Goal: Task Accomplishment & Management: Complete application form

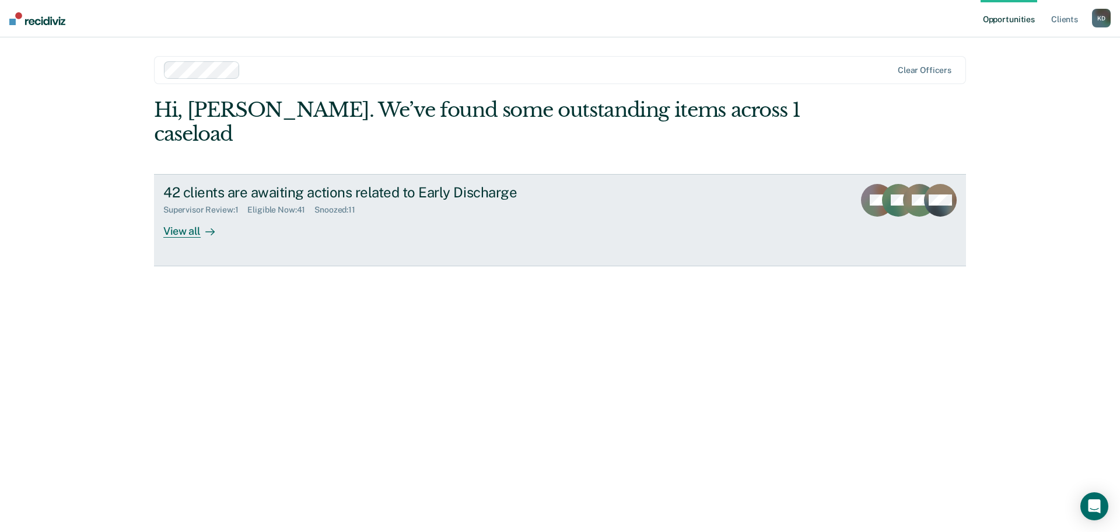
click at [188, 215] on div "View all" at bounding box center [195, 226] width 65 height 23
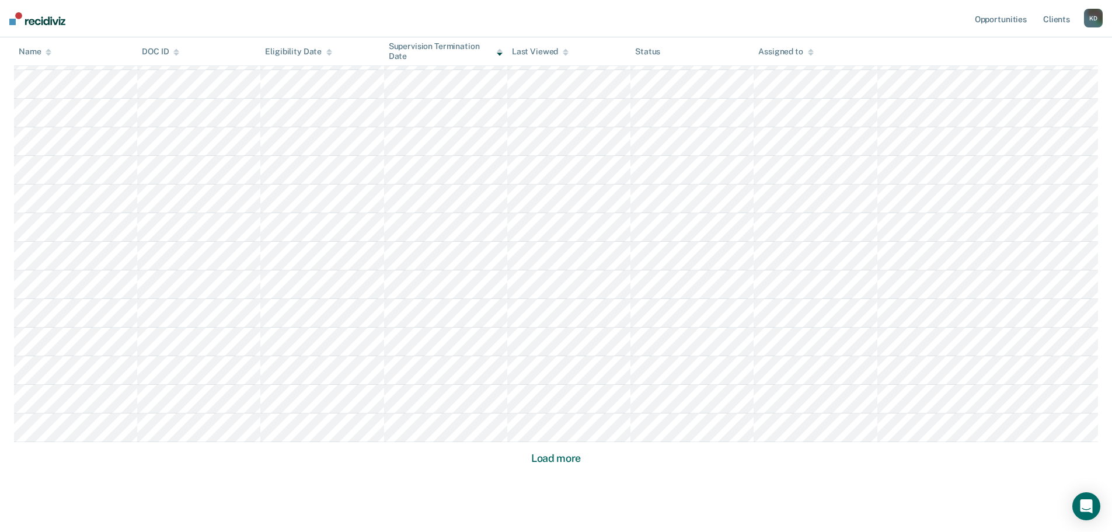
scroll to position [642, 0]
click at [568, 447] on button "Load more" at bounding box center [556, 452] width 57 height 14
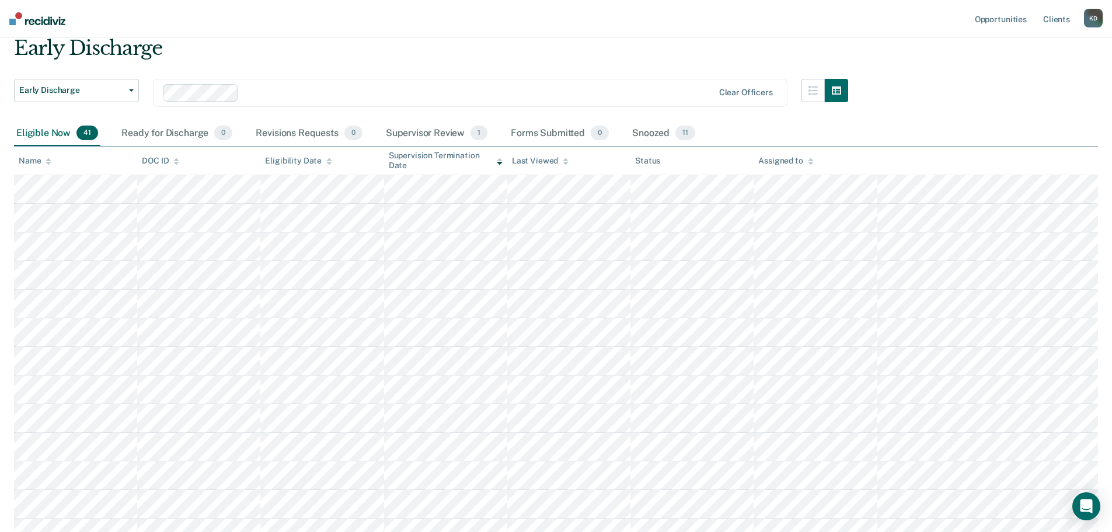
scroll to position [0, 0]
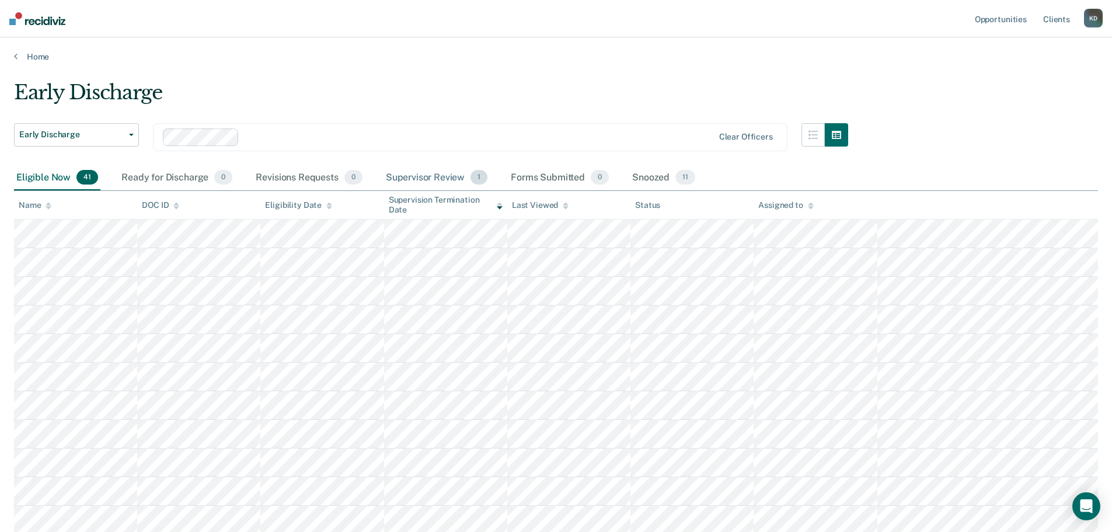
click at [476, 177] on span "1" at bounding box center [478, 177] width 17 height 15
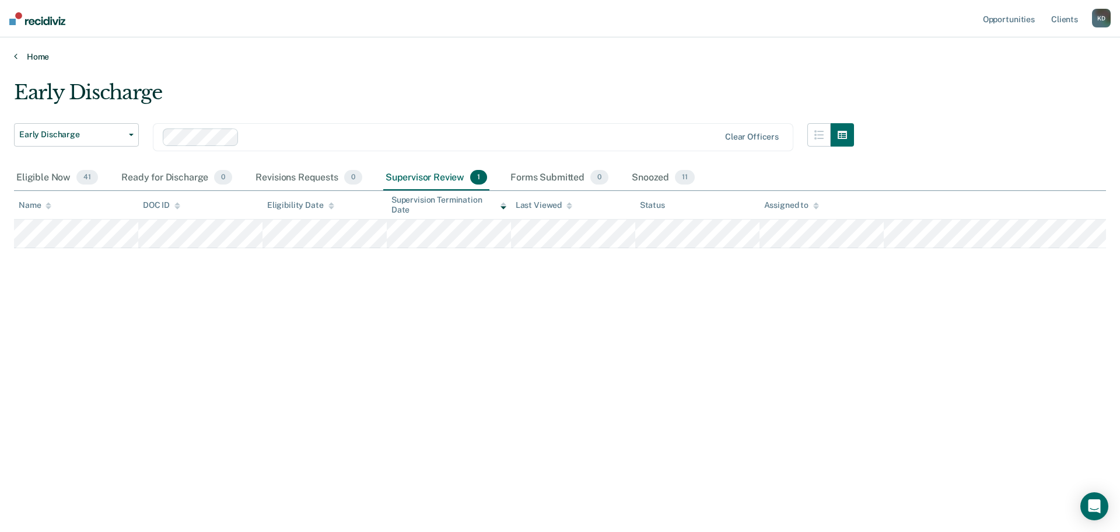
click at [36, 55] on link "Home" at bounding box center [560, 56] width 1092 height 11
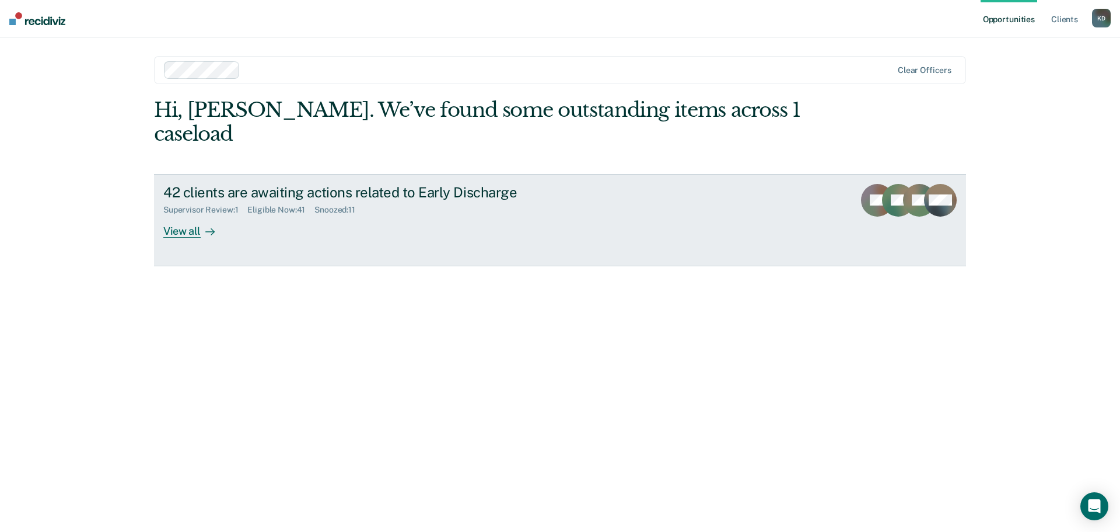
click at [188, 215] on div "View all" at bounding box center [195, 226] width 65 height 23
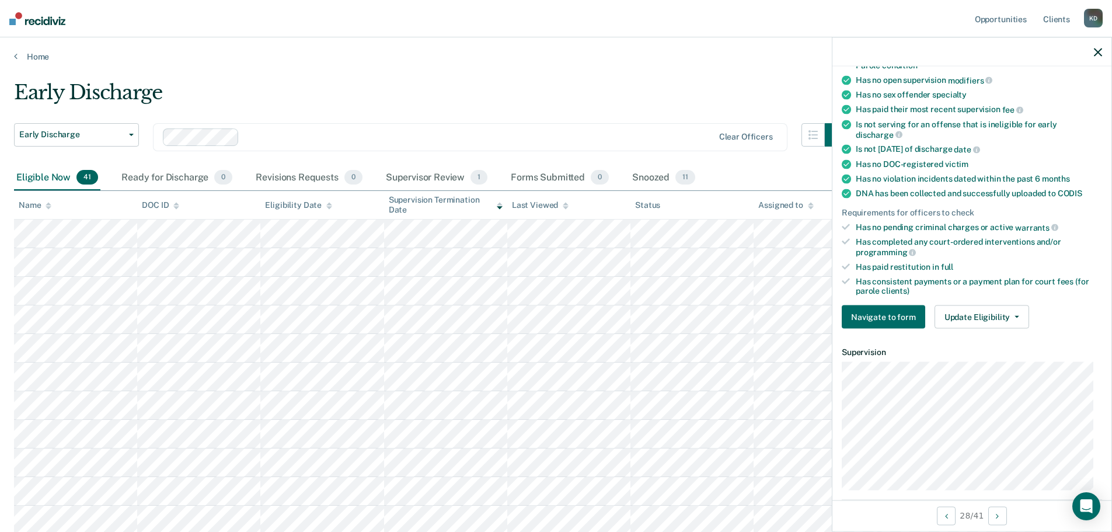
scroll to position [233, 0]
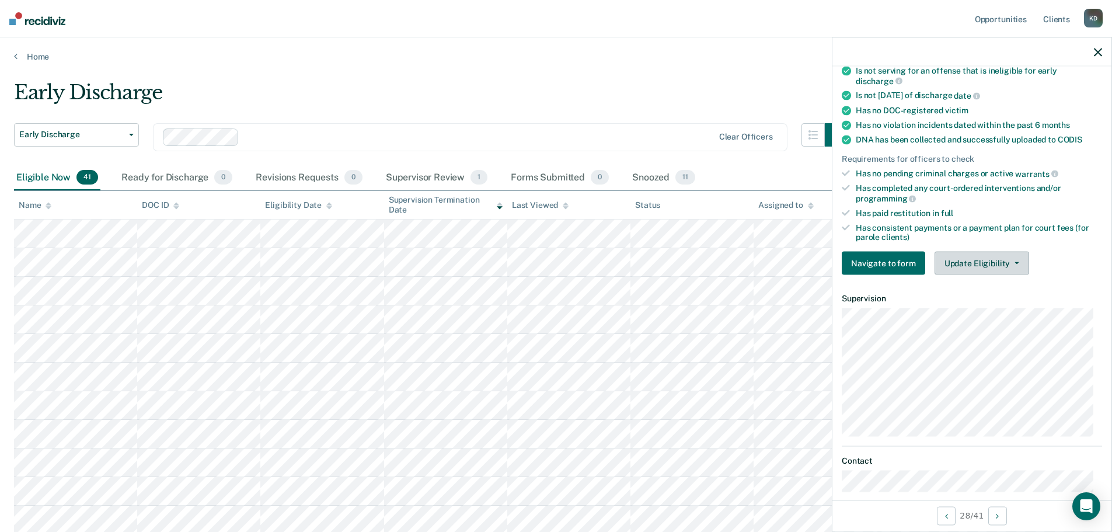
click at [962, 263] on button "Update Eligibility" at bounding box center [981, 263] width 95 height 23
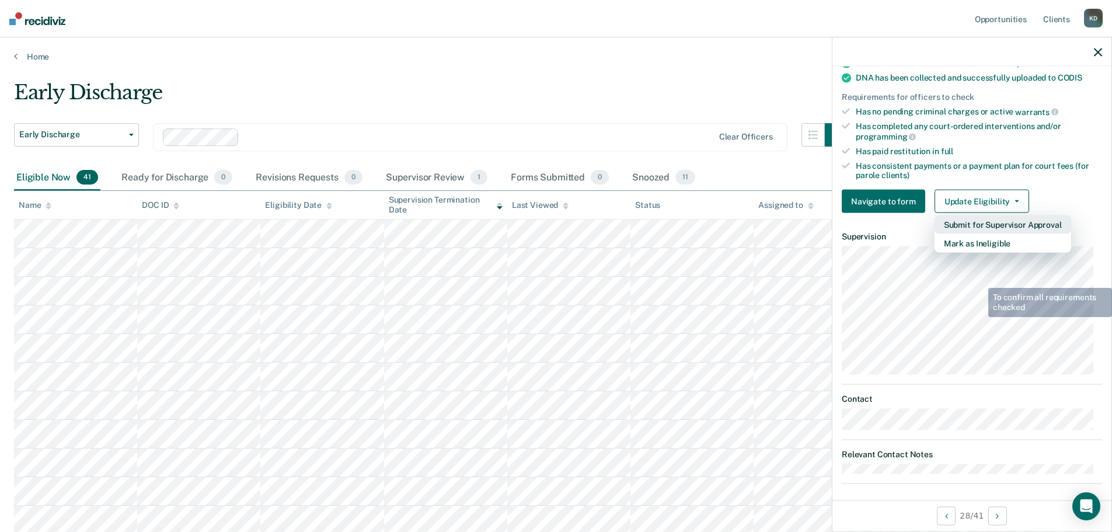
scroll to position [301, 0]
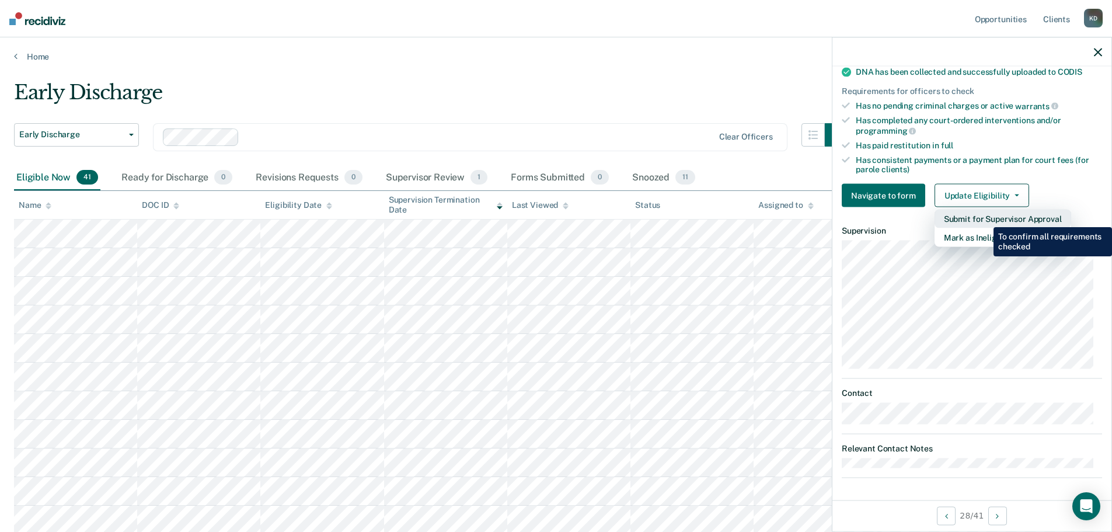
click at [984, 218] on button "Submit for Supervisor Approval" at bounding box center [1002, 218] width 137 height 19
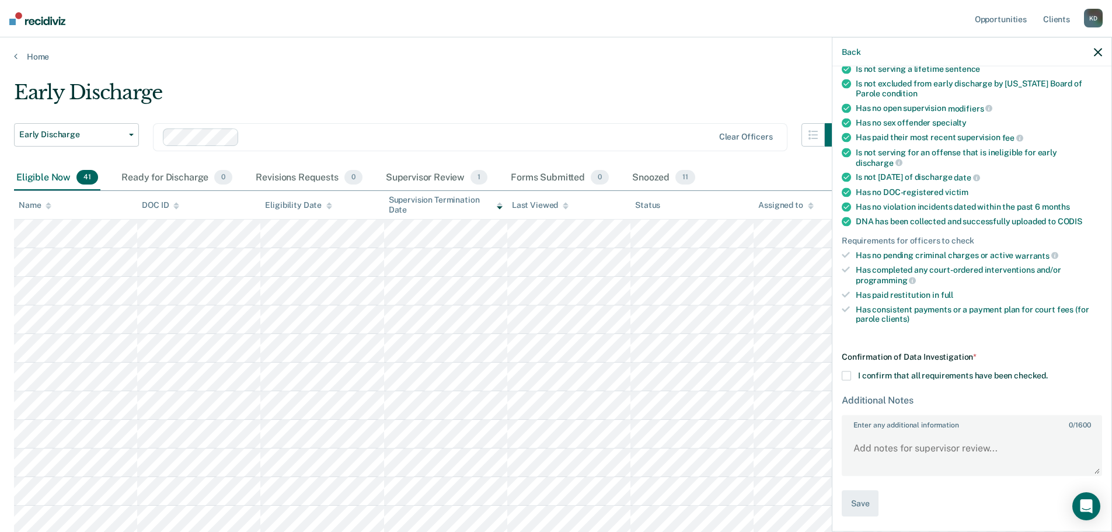
click at [840, 376] on div "DP Early Discharge Eligible Now Requirements validated by data from ICON Is on …" at bounding box center [971, 298] width 279 height 462
click at [844, 375] on span at bounding box center [845, 375] width 9 height 9
click at [1047, 371] on input "I confirm that all requirements have been checked." at bounding box center [1047, 371] width 0 height 0
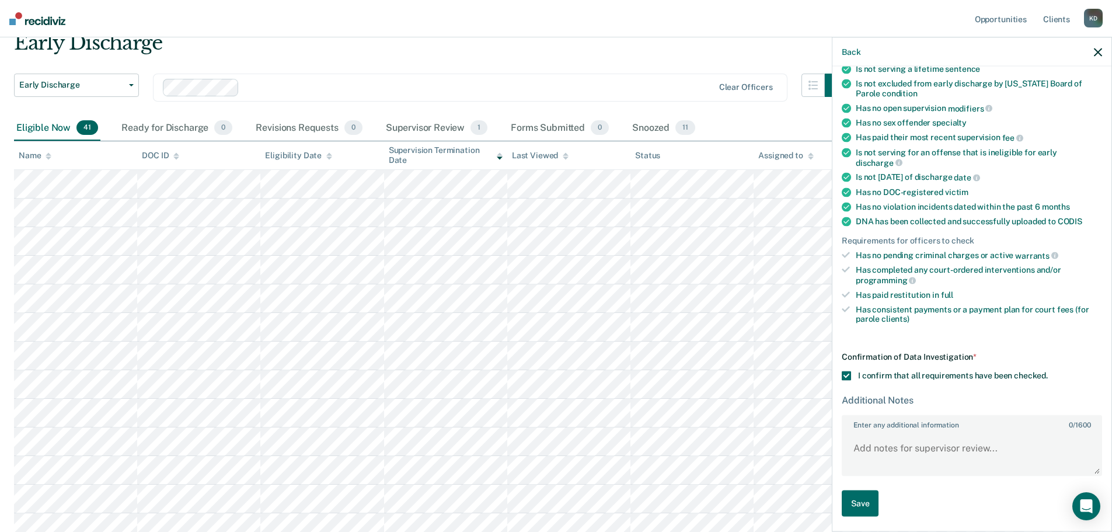
scroll to position [175, 0]
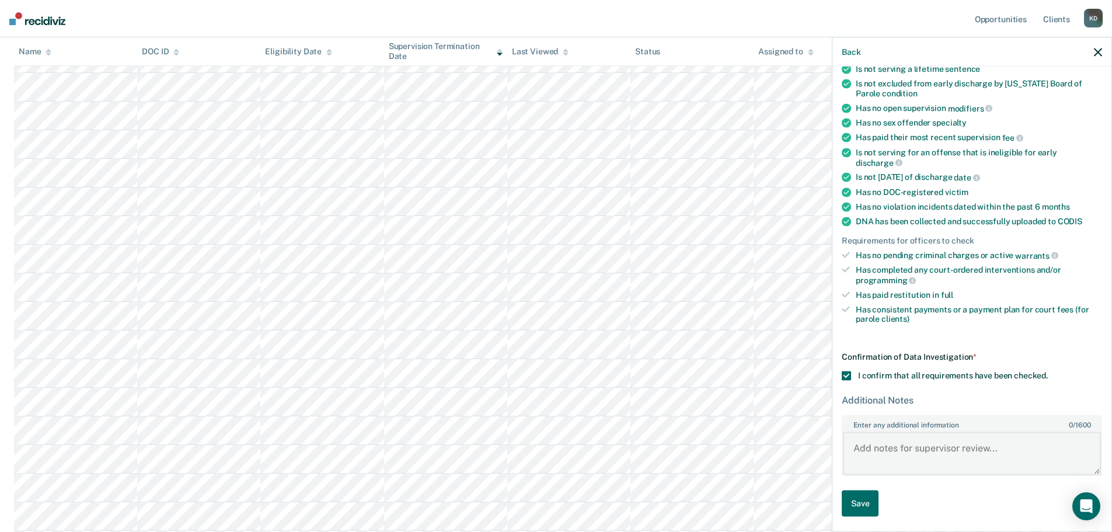
click at [884, 442] on textarea "Enter any additional information 0 / 1600" at bounding box center [972, 452] width 258 height 43
paste textarea "[PERSON_NAME] is a level two client who has been on parole supervision since [D…"
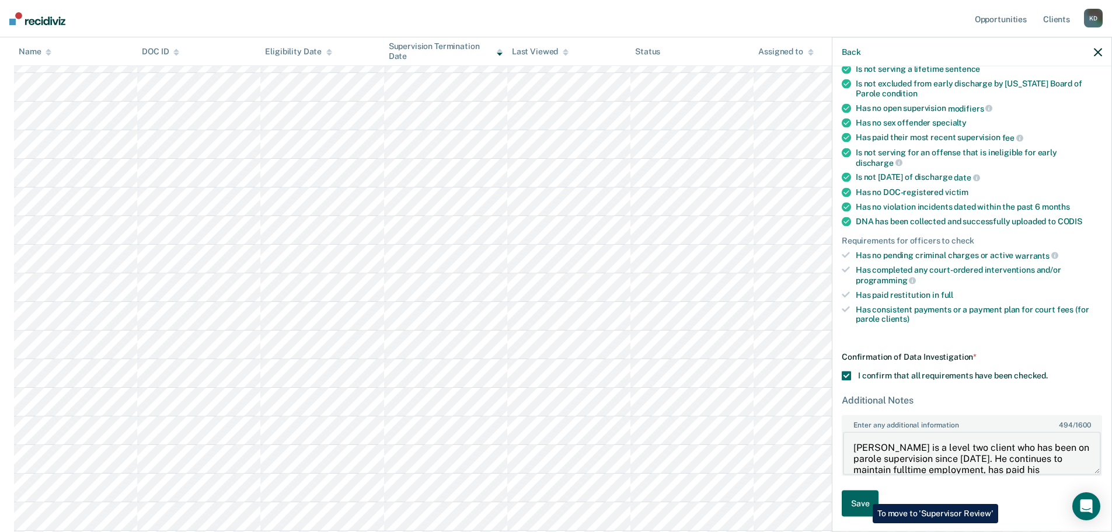
type textarea "[PERSON_NAME] is a level two client who has been on parole supervision since [D…"
click at [859, 495] on button "Save" at bounding box center [859, 503] width 37 height 26
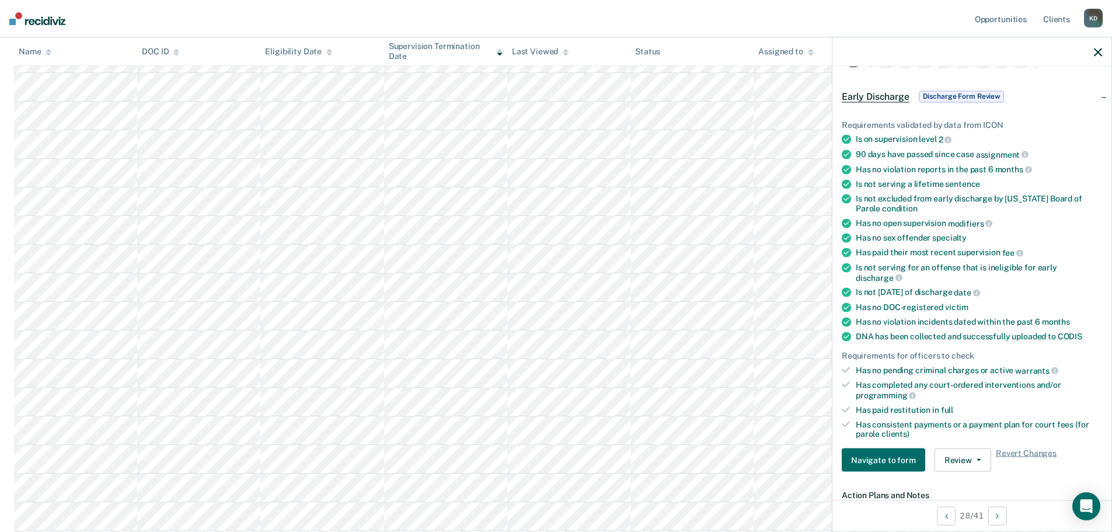
scroll to position [35, 0]
click at [997, 514] on icon "Next Opportunity" at bounding box center [997, 515] width 3 height 8
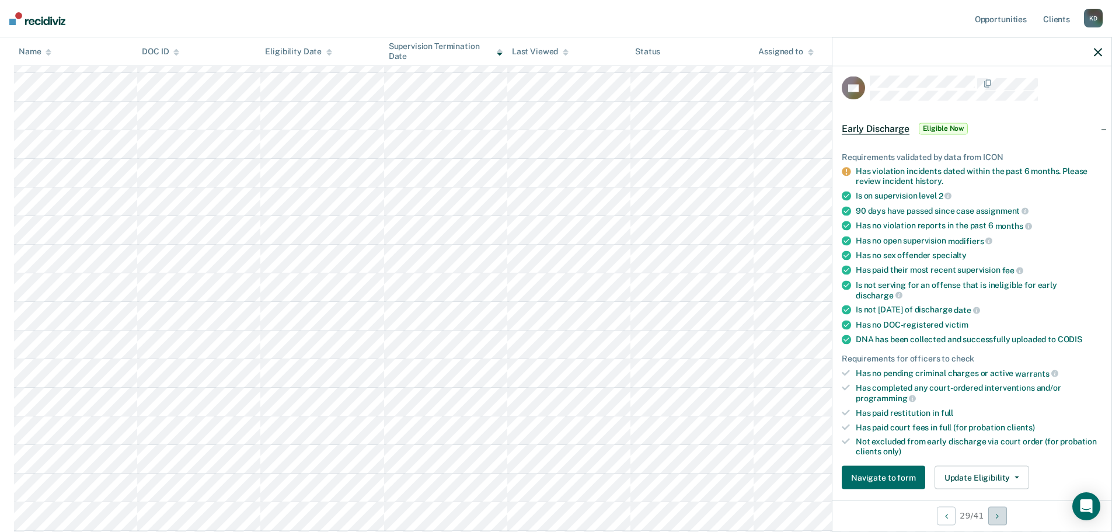
scroll to position [0, 0]
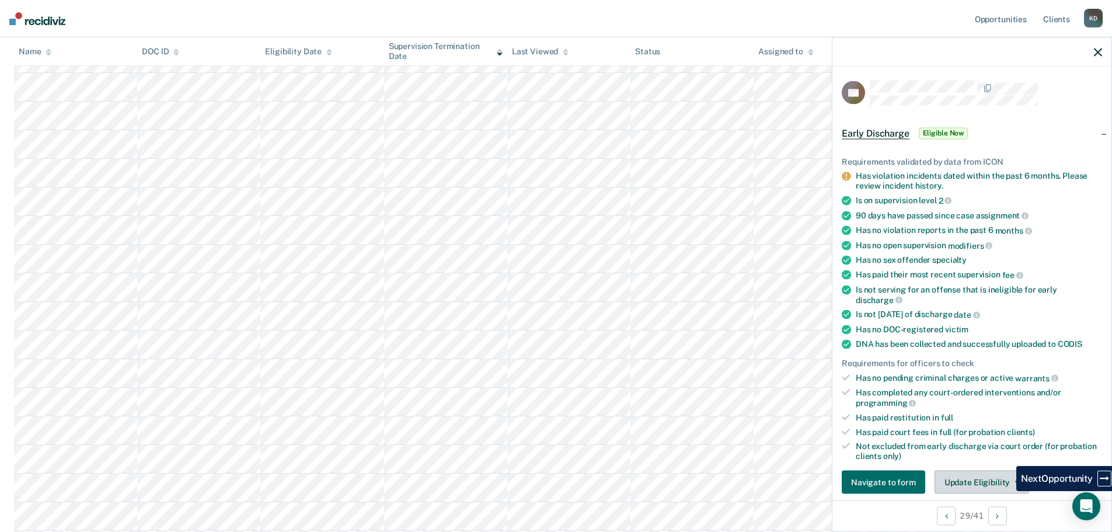
click at [974, 483] on button "Update Eligibility" at bounding box center [981, 481] width 95 height 23
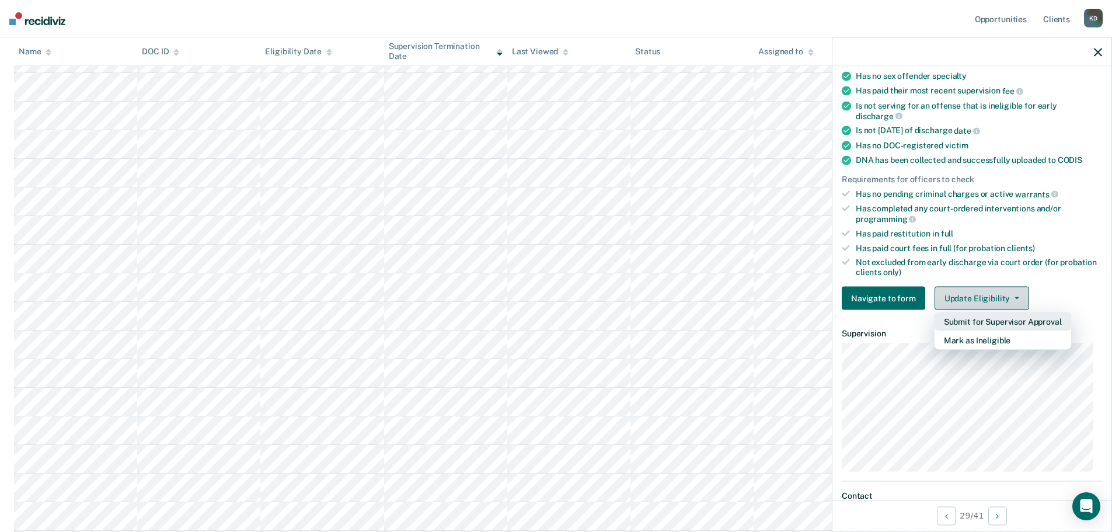
scroll to position [188, 0]
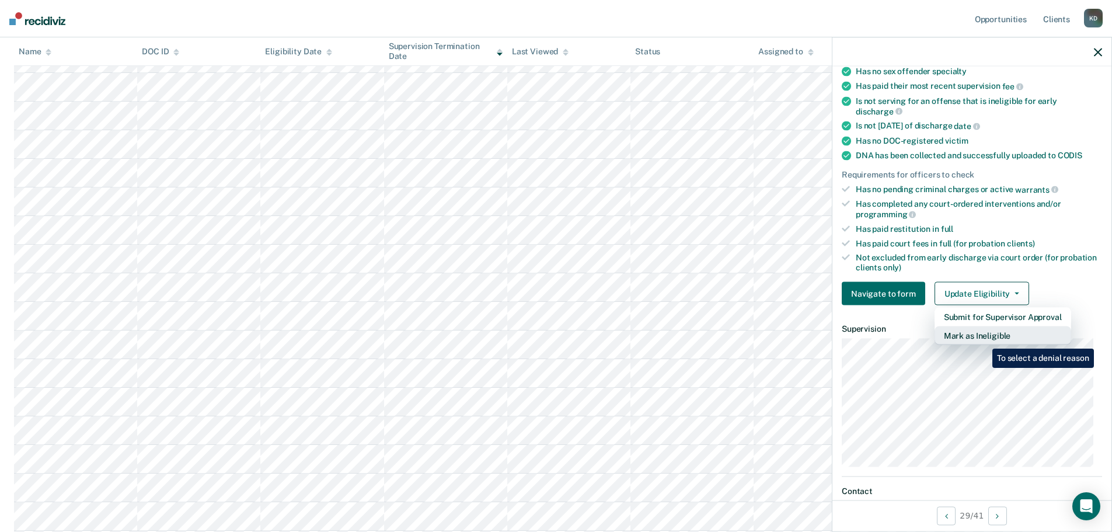
click at [983, 335] on button "Mark as Ineligible" at bounding box center [1002, 335] width 137 height 19
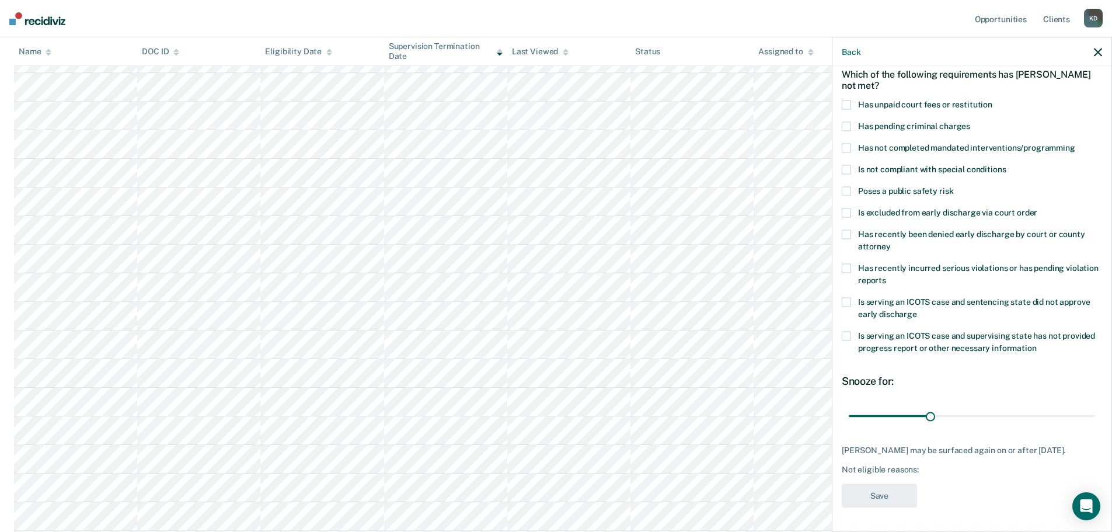
scroll to position [54, 0]
click at [847, 102] on span at bounding box center [845, 106] width 9 height 9
click at [992, 102] on input "Has unpaid court fees or restitution" at bounding box center [992, 102] width 0 height 0
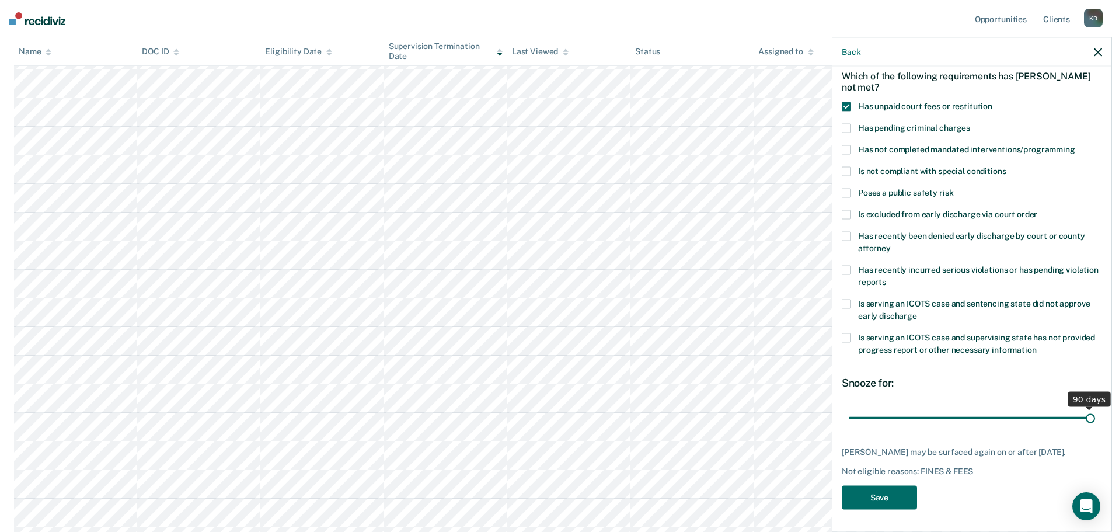
drag, startPoint x: 927, startPoint y: 417, endPoint x: 1103, endPoint y: 417, distance: 176.2
type input "90"
click at [1095, 417] on input "range" at bounding box center [971, 417] width 246 height 20
click at [880, 500] on button "Save" at bounding box center [878, 496] width 75 height 24
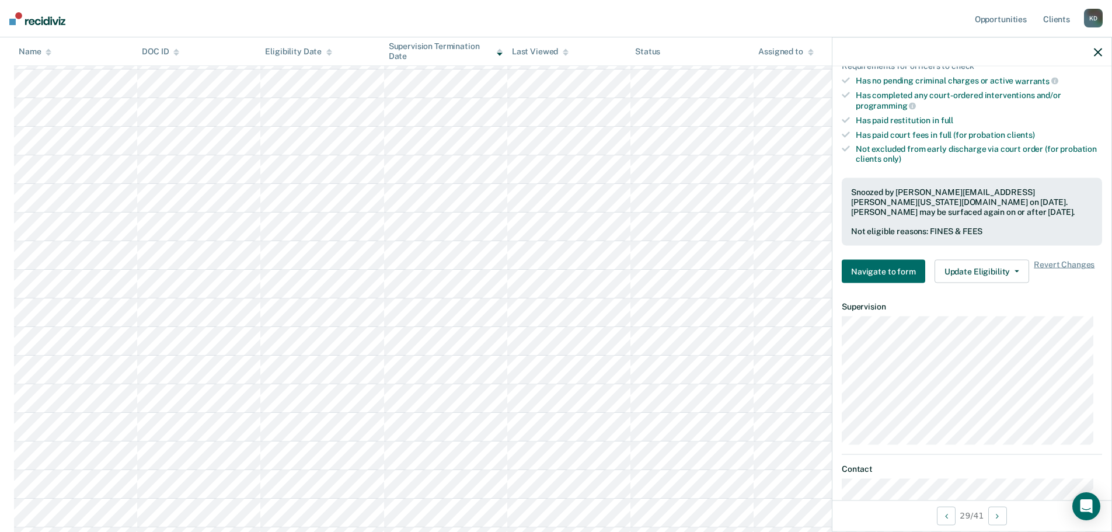
scroll to position [0, 0]
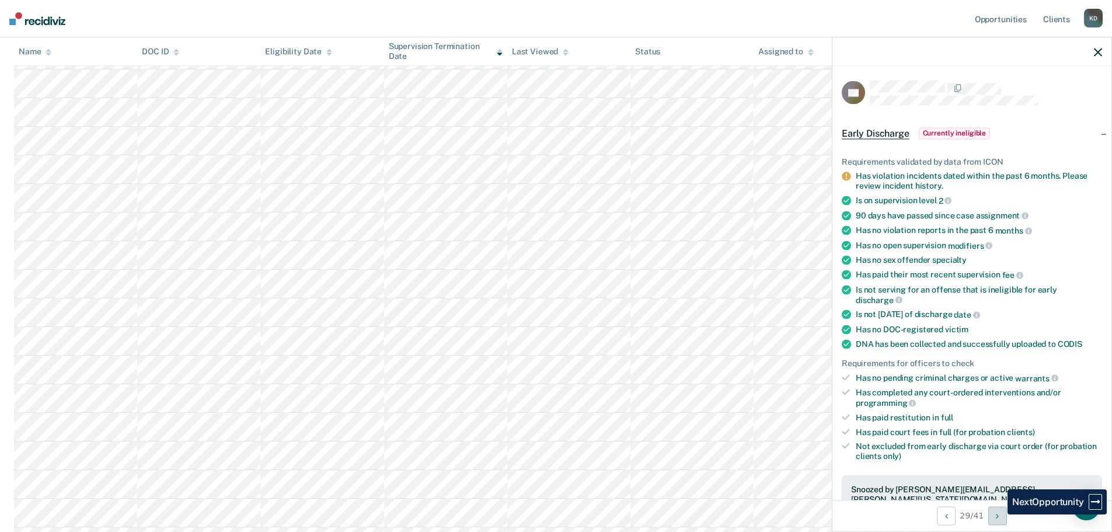
click at [998, 514] on icon "Next Opportunity" at bounding box center [997, 515] width 3 height 8
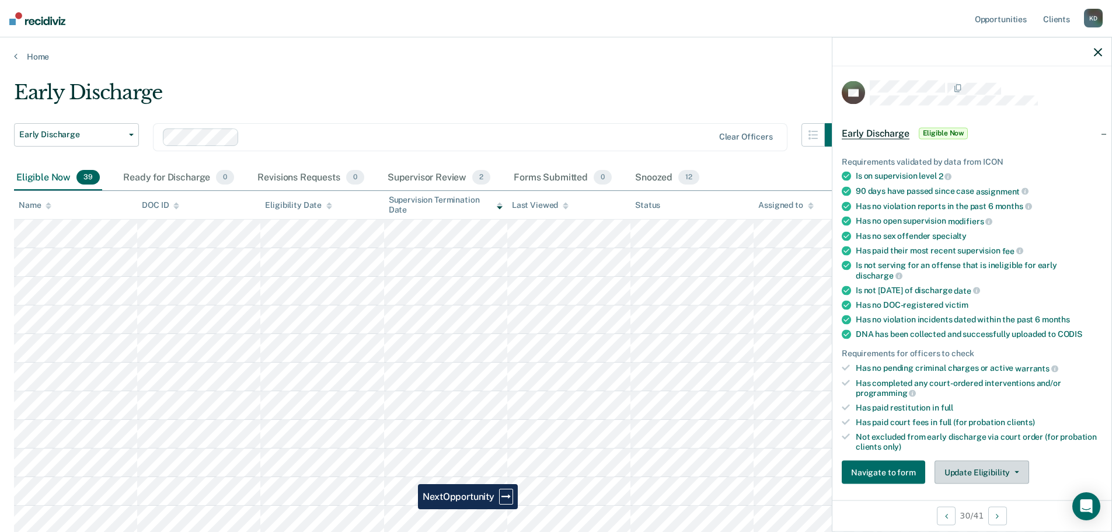
click at [975, 472] on button "Update Eligibility" at bounding box center [981, 471] width 95 height 23
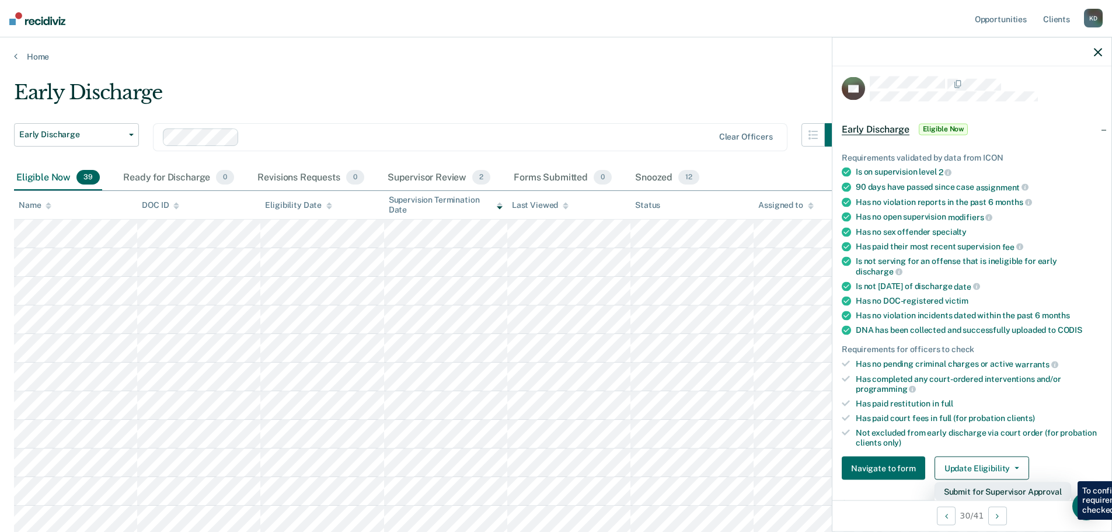
scroll to position [62, 0]
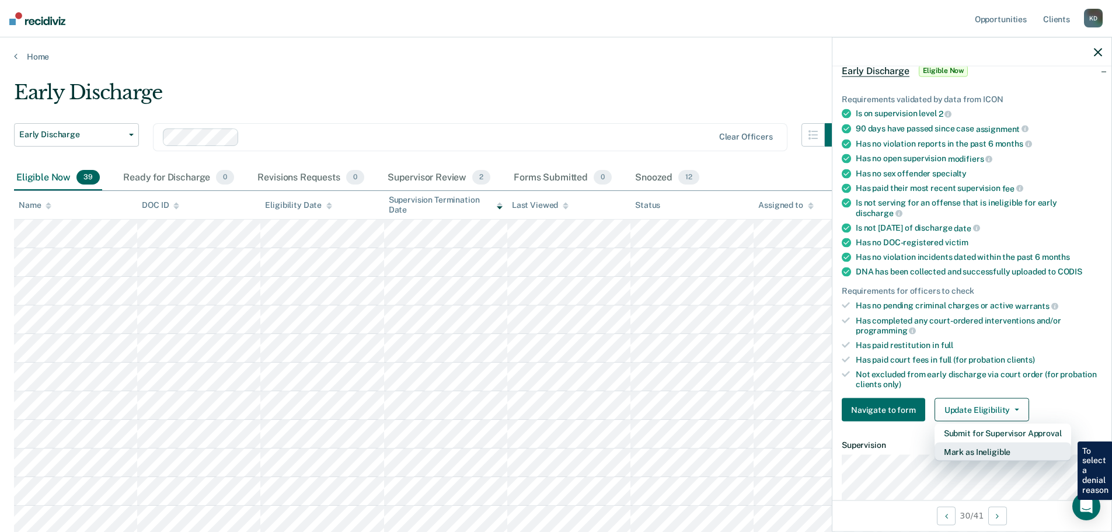
click at [991, 449] on button "Mark as Ineligible" at bounding box center [1002, 451] width 137 height 19
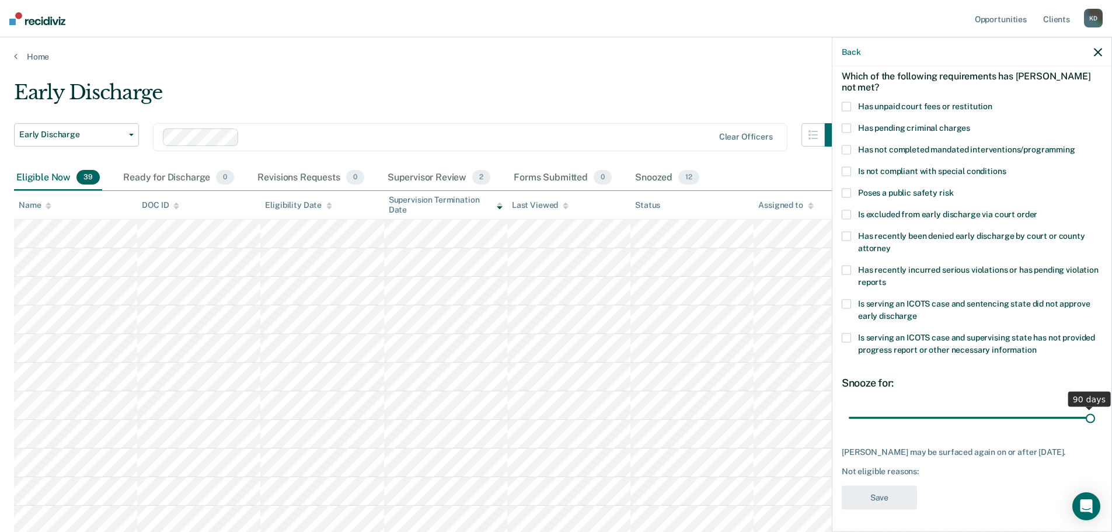
drag, startPoint x: 923, startPoint y: 421, endPoint x: 1109, endPoint y: 421, distance: 185.6
type input "90"
click at [1095, 421] on input "range" at bounding box center [971, 417] width 246 height 20
click at [846, 104] on span at bounding box center [845, 106] width 9 height 9
click at [992, 102] on input "Has unpaid court fees or restitution" at bounding box center [992, 102] width 0 height 0
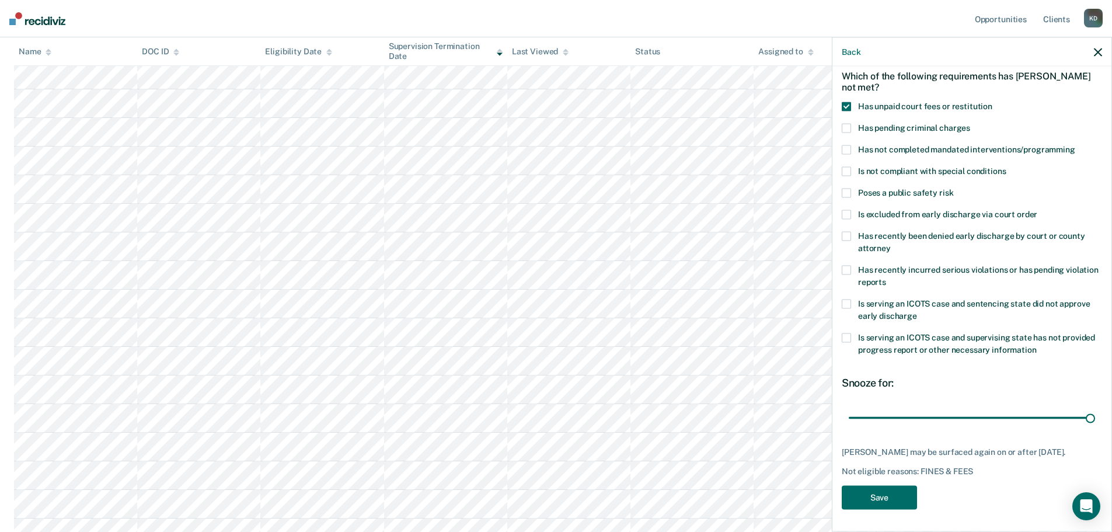
scroll to position [175, 0]
click at [887, 493] on button "Save" at bounding box center [878, 498] width 75 height 24
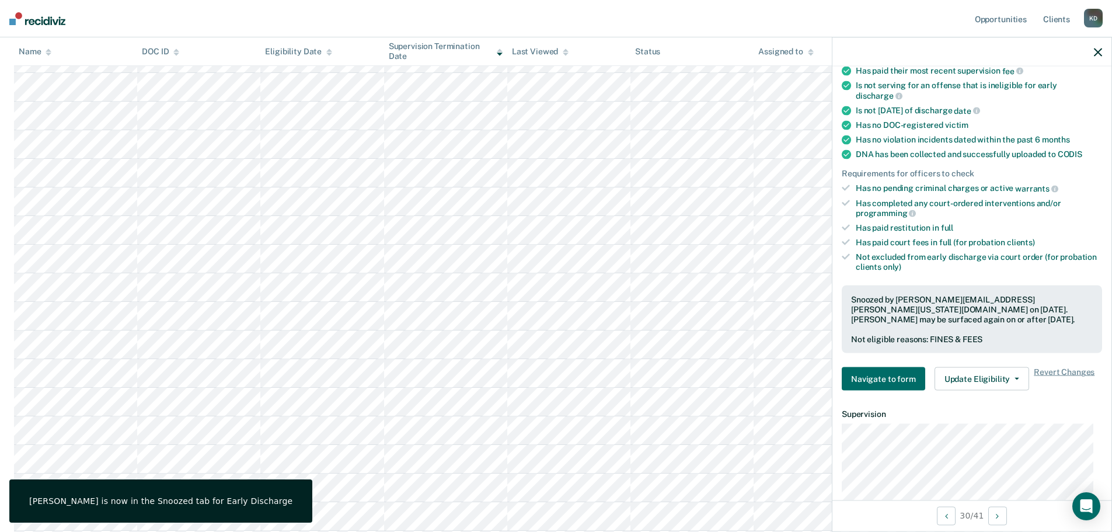
scroll to position [229, 0]
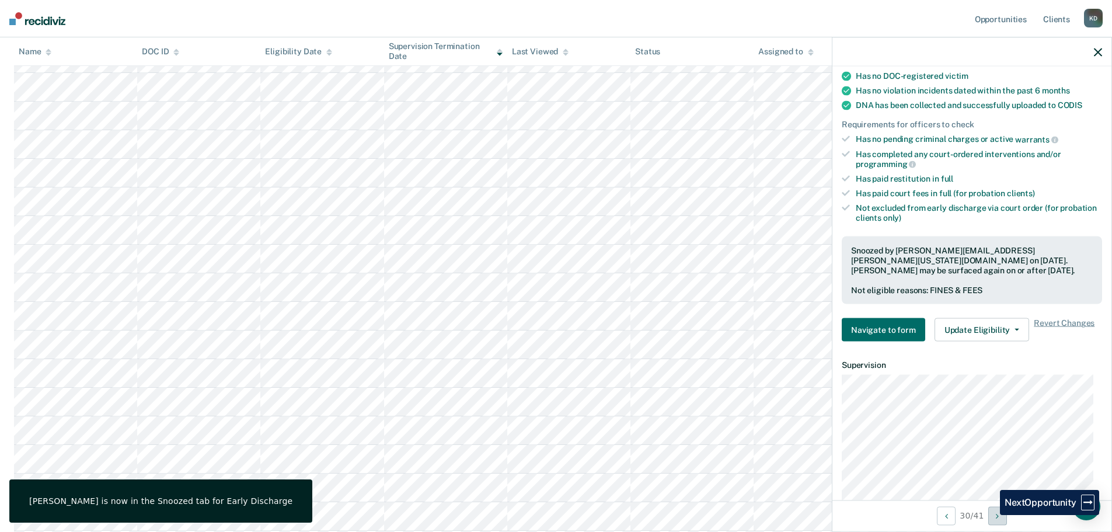
click at [991, 515] on button "Next Opportunity" at bounding box center [997, 515] width 19 height 19
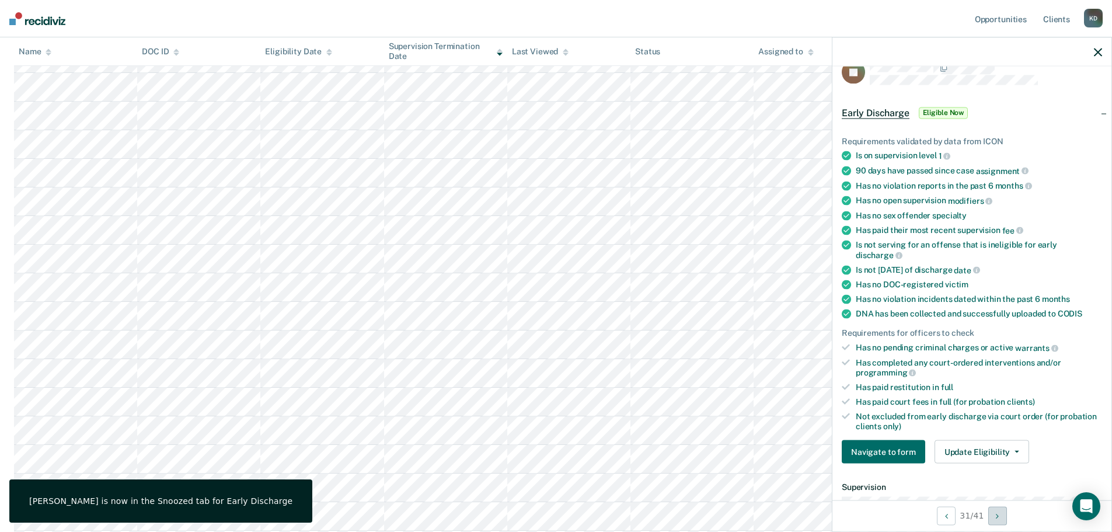
scroll to position [0, 0]
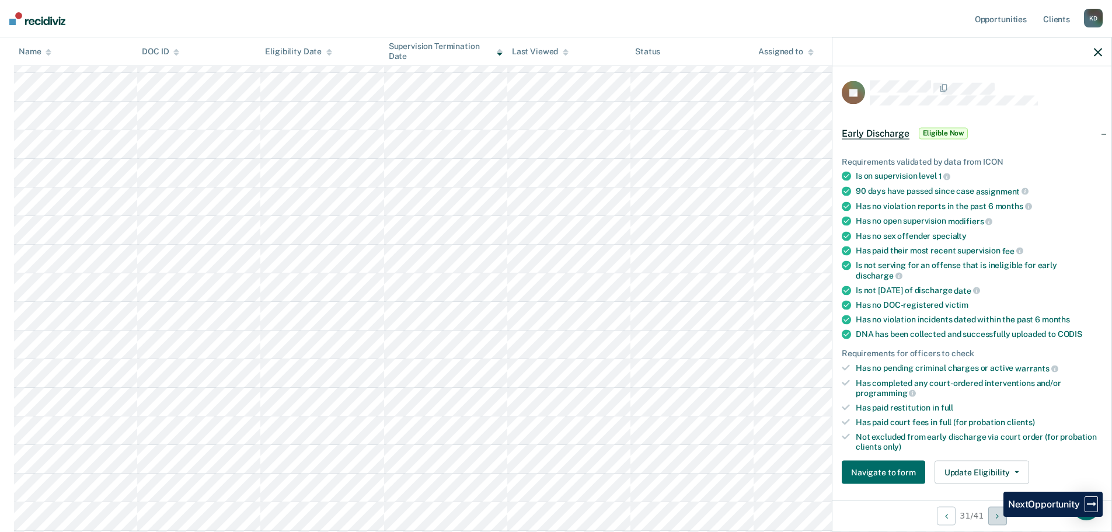
click at [994, 516] on button "Next Opportunity" at bounding box center [997, 515] width 19 height 19
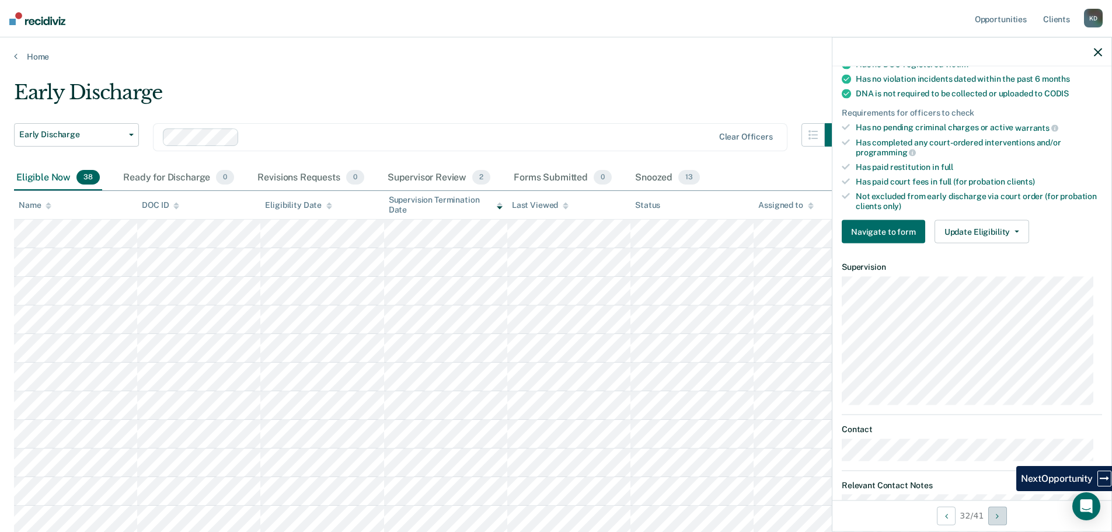
scroll to position [277, 0]
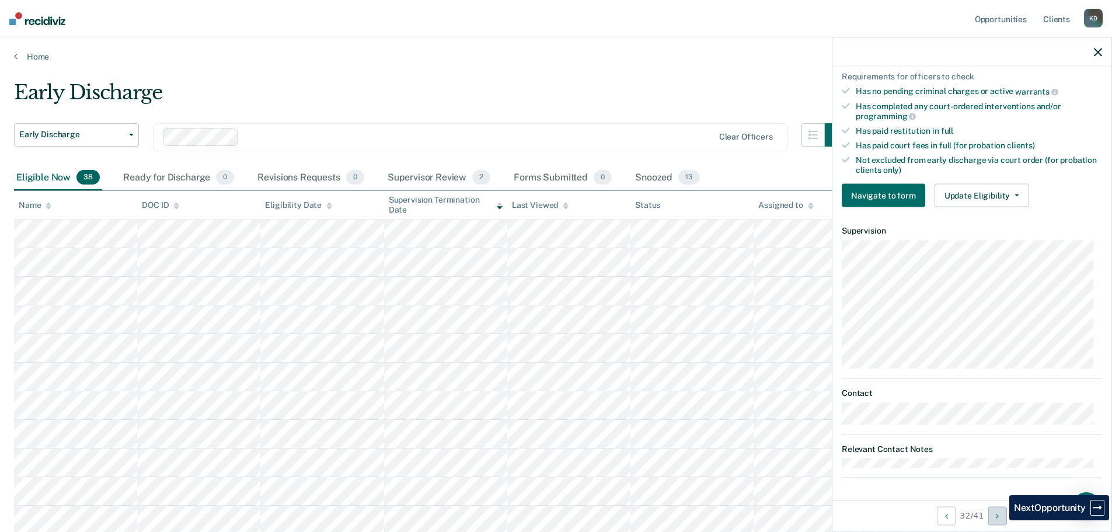
click at [1000, 520] on button "Next Opportunity" at bounding box center [997, 515] width 19 height 19
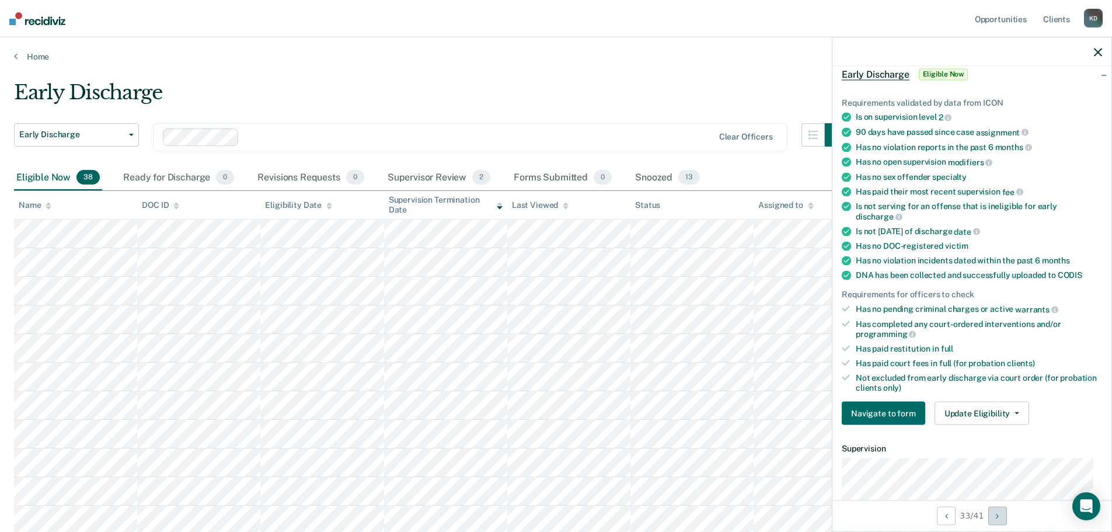
scroll to position [0, 0]
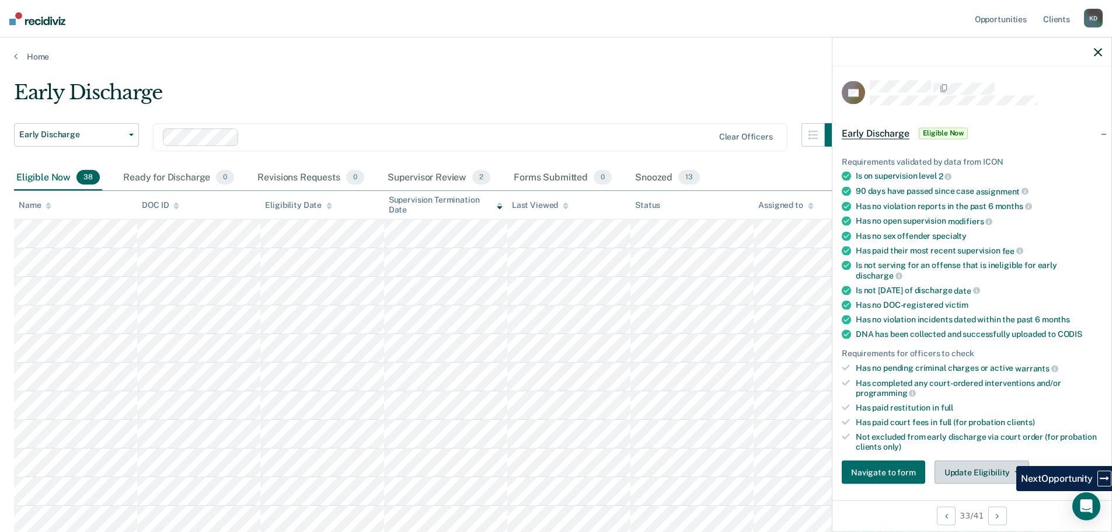
click at [1004, 472] on button "Update Eligibility" at bounding box center [981, 471] width 95 height 23
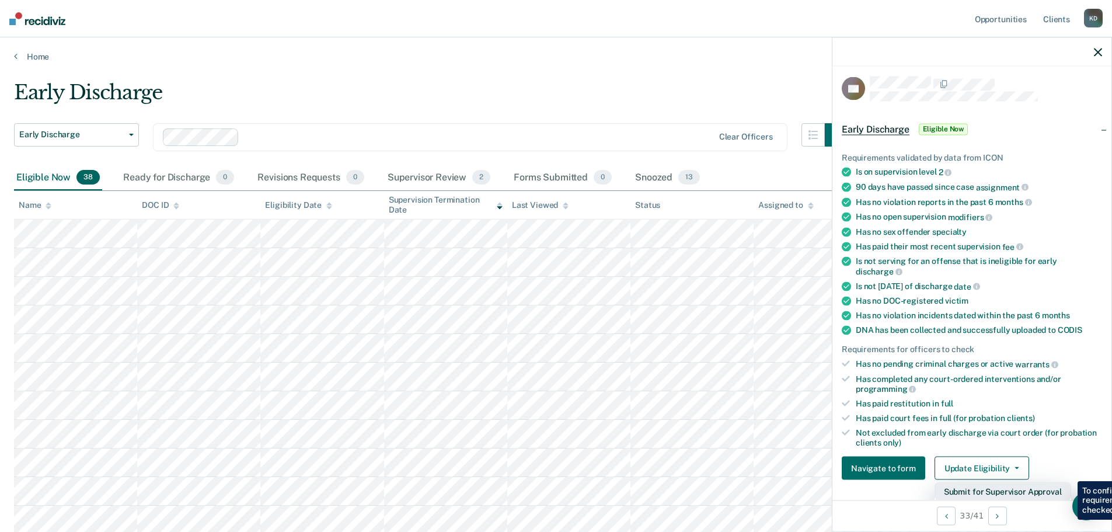
scroll to position [62, 0]
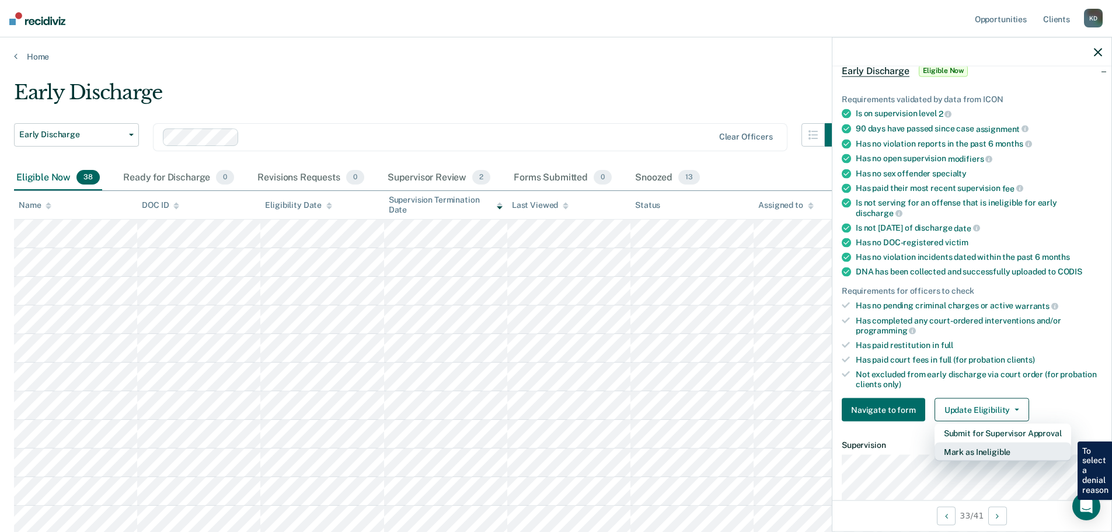
click at [993, 452] on button "Mark as Ineligible" at bounding box center [1002, 451] width 137 height 19
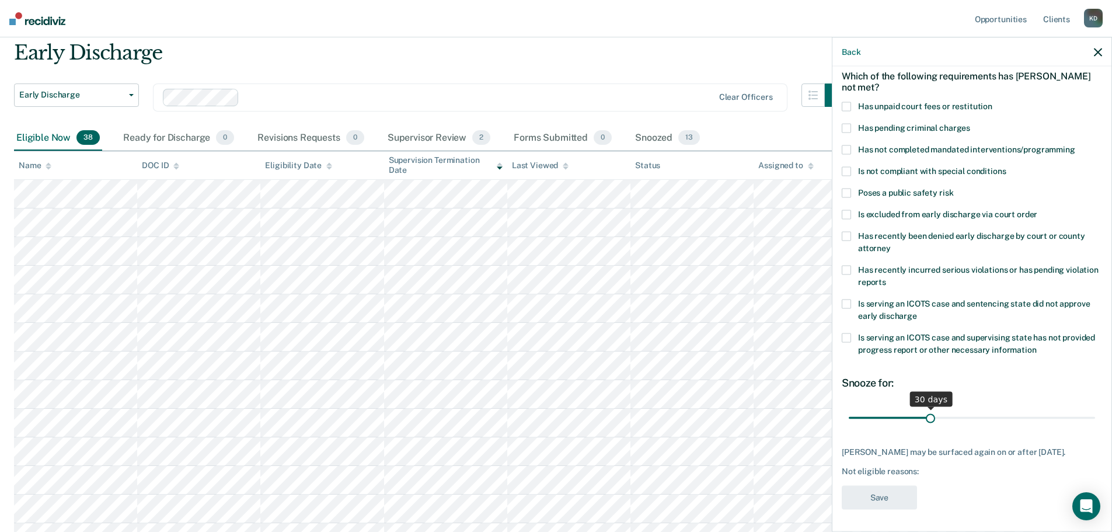
scroll to position [58, 0]
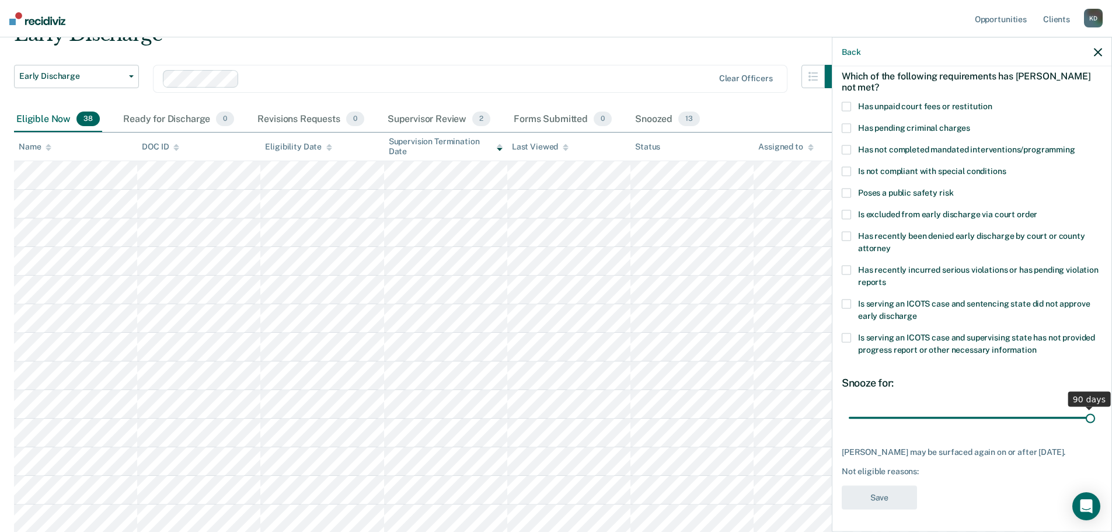
drag, startPoint x: 930, startPoint y: 416, endPoint x: 1092, endPoint y: 426, distance: 162.5
type input "90"
click at [1092, 426] on input "range" at bounding box center [971, 417] width 246 height 20
click at [846, 106] on span at bounding box center [845, 106] width 9 height 9
click at [992, 102] on input "Has unpaid court fees or restitution" at bounding box center [992, 102] width 0 height 0
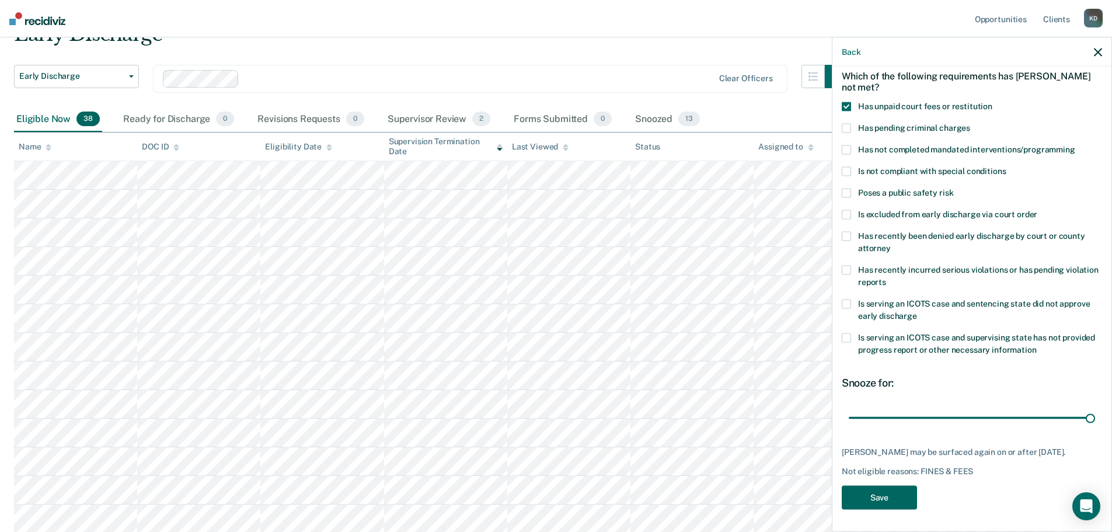
click at [886, 503] on button "Save" at bounding box center [878, 498] width 75 height 24
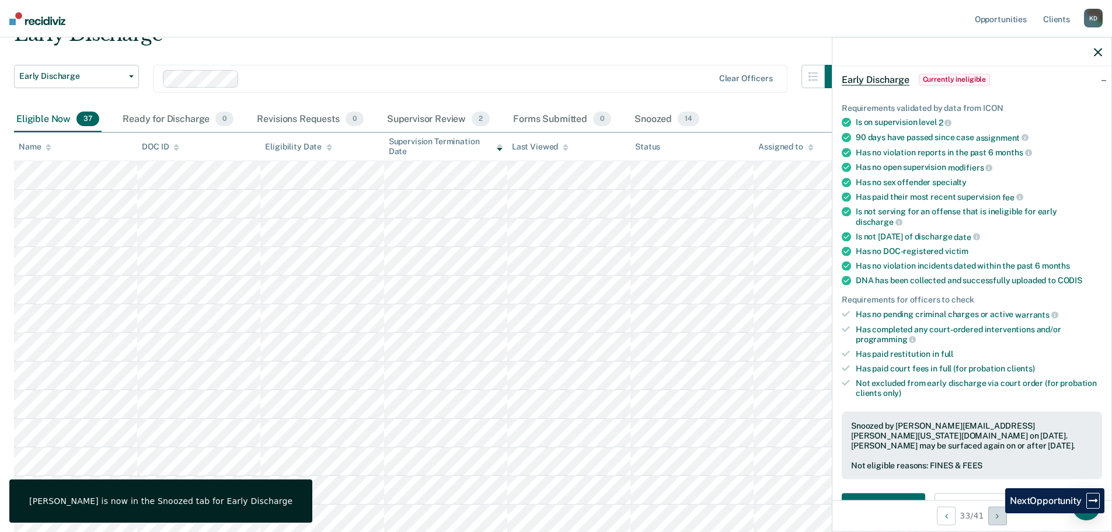
click at [1000, 513] on button "Next Opportunity" at bounding box center [997, 515] width 19 height 19
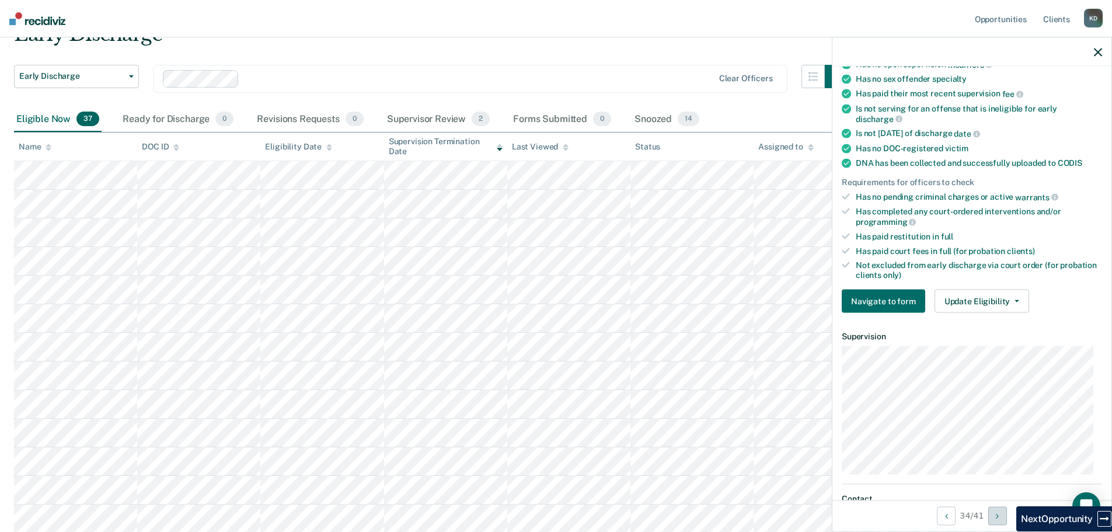
scroll to position [233, 0]
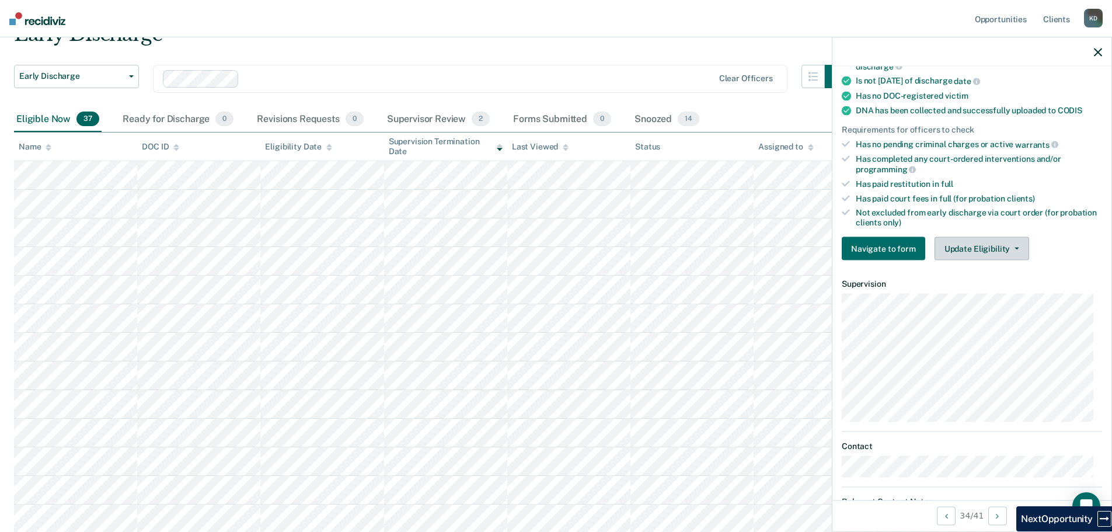
click at [975, 246] on button "Update Eligibility" at bounding box center [981, 248] width 95 height 23
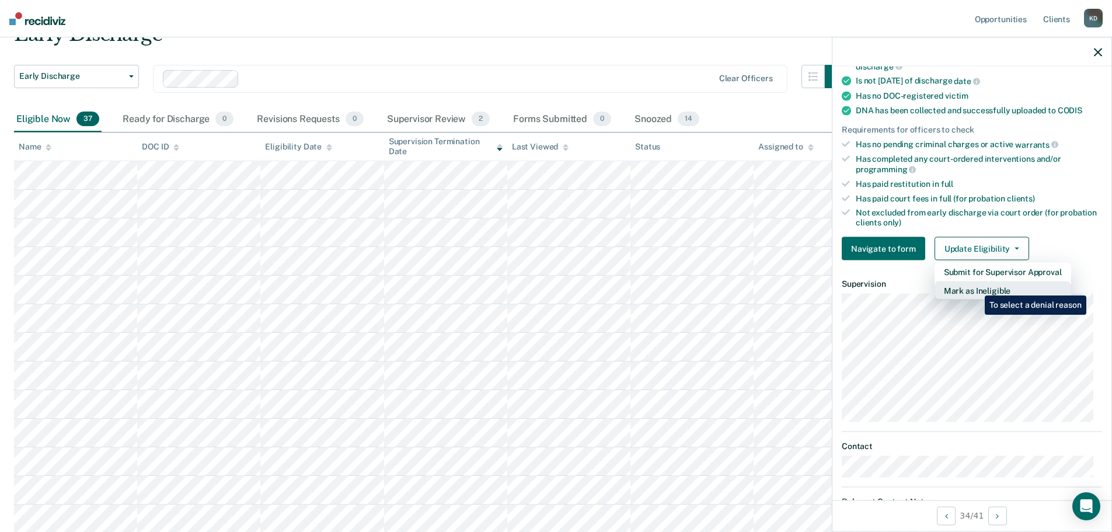
click at [976, 287] on button "Mark as Ineligible" at bounding box center [1002, 290] width 137 height 19
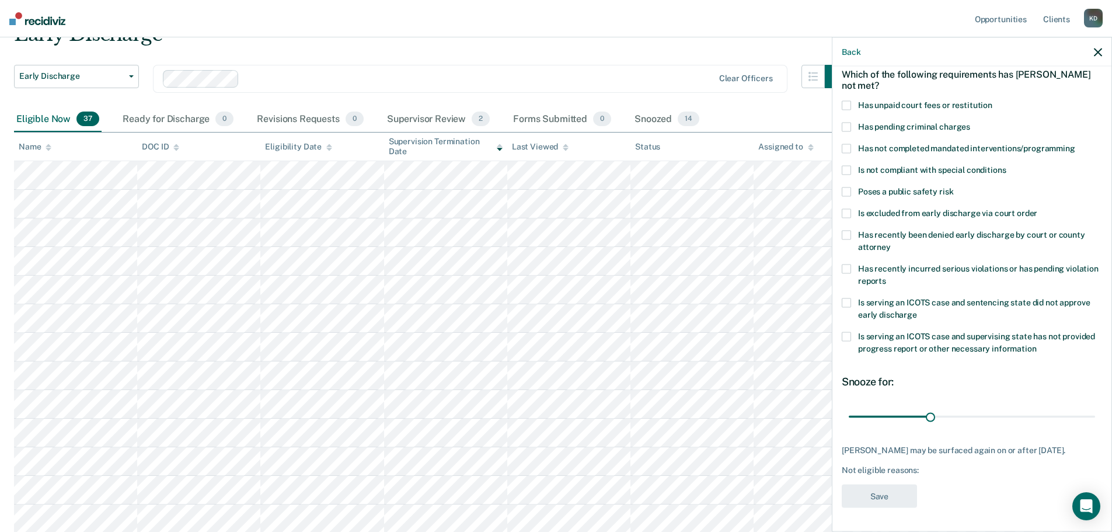
scroll to position [64, 0]
click at [850, 264] on span at bounding box center [845, 268] width 9 height 9
click at [886, 276] on input "Has recently incurred serious violations or has pending violation reports" at bounding box center [886, 276] width 0 height 0
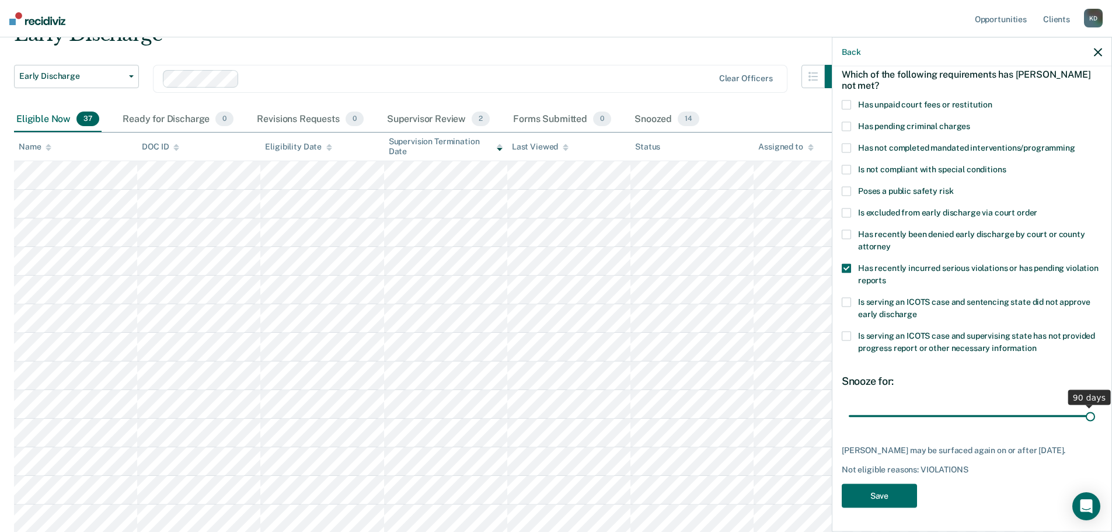
drag, startPoint x: 931, startPoint y: 405, endPoint x: 1112, endPoint y: 408, distance: 180.9
type input "90"
click at [1095, 408] on input "range" at bounding box center [971, 416] width 246 height 20
click at [884, 500] on button "Save" at bounding box center [878, 496] width 75 height 24
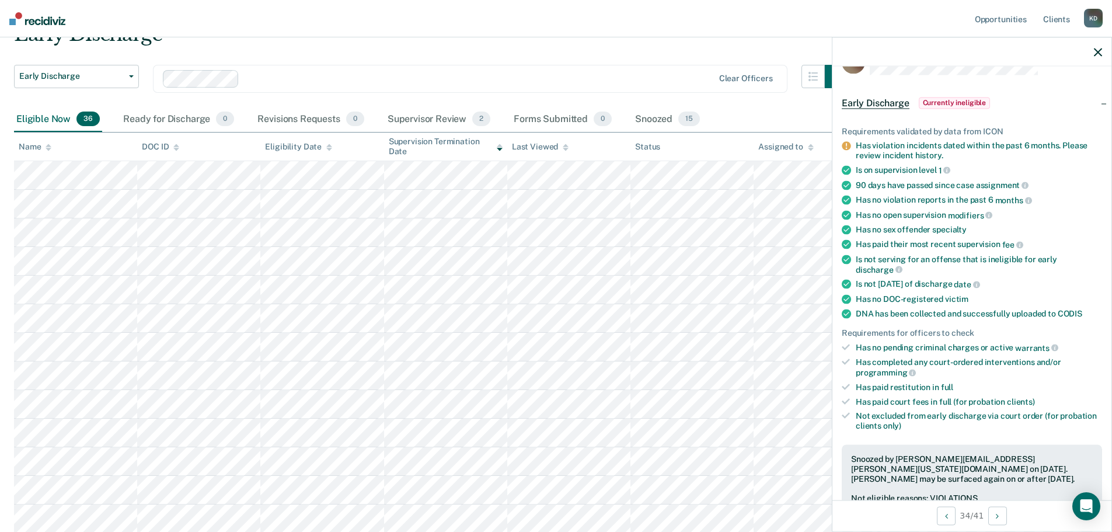
scroll to position [0, 0]
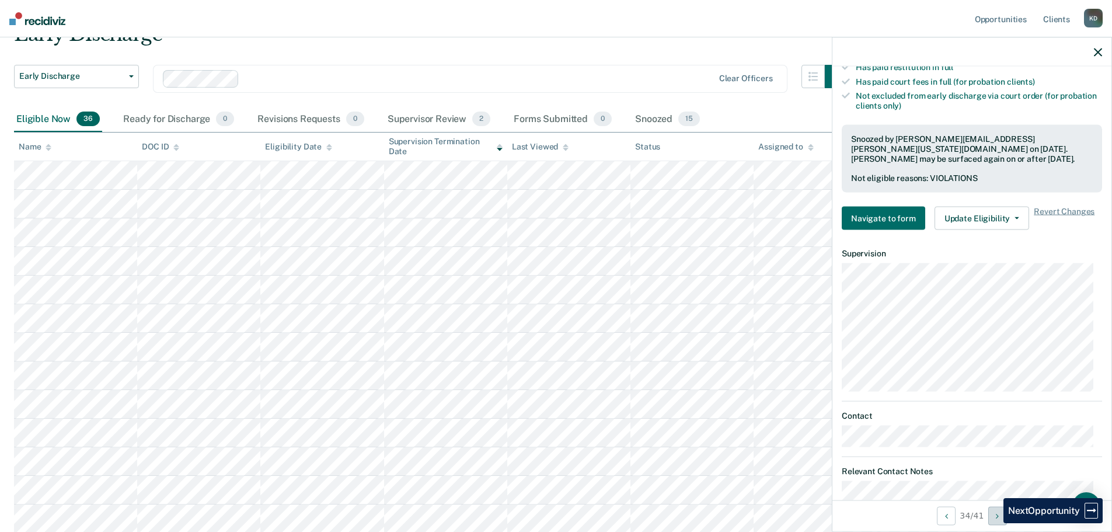
click at [995, 523] on button "Next Opportunity" at bounding box center [997, 515] width 19 height 19
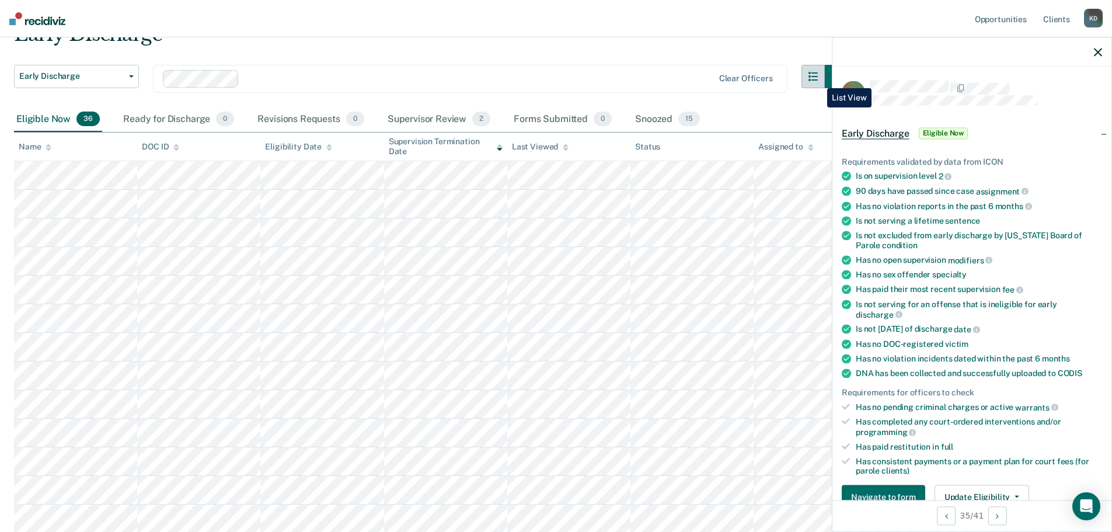
click at [818, 79] on icon "button" at bounding box center [812, 76] width 9 height 9
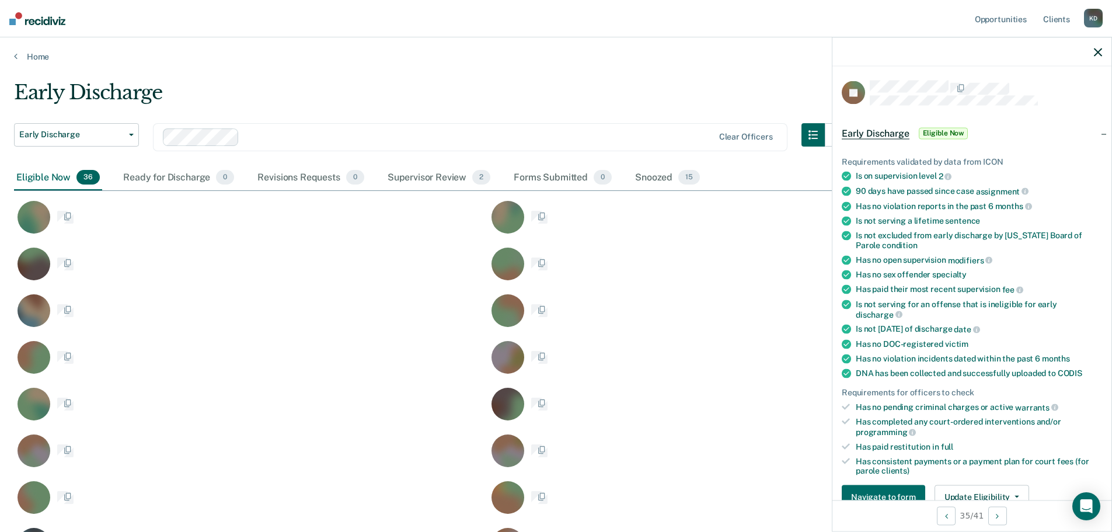
scroll to position [948, 1075]
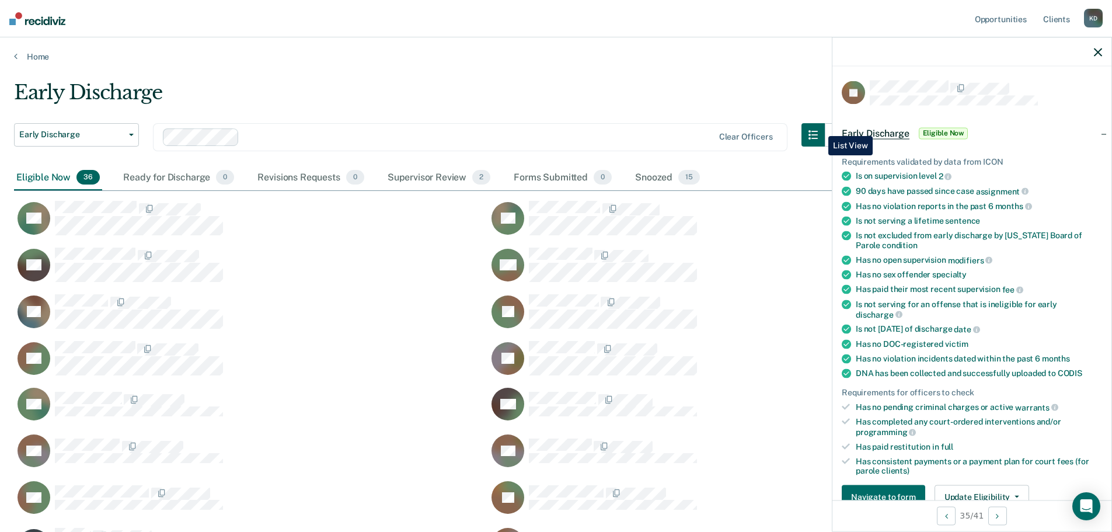
click at [819, 127] on button "button" at bounding box center [812, 134] width 23 height 23
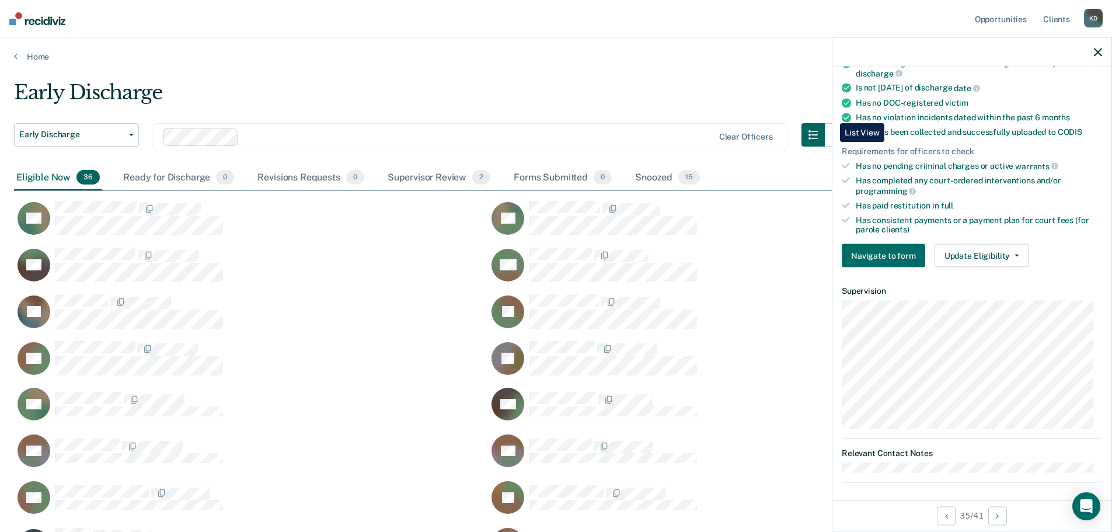
scroll to position [245, 0]
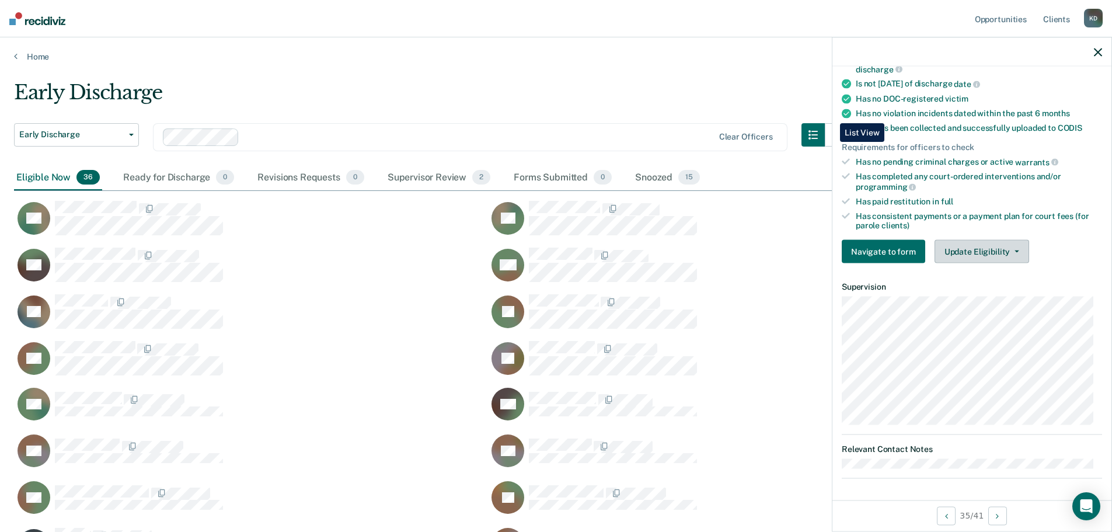
click at [989, 255] on button "Update Eligibility" at bounding box center [981, 251] width 95 height 23
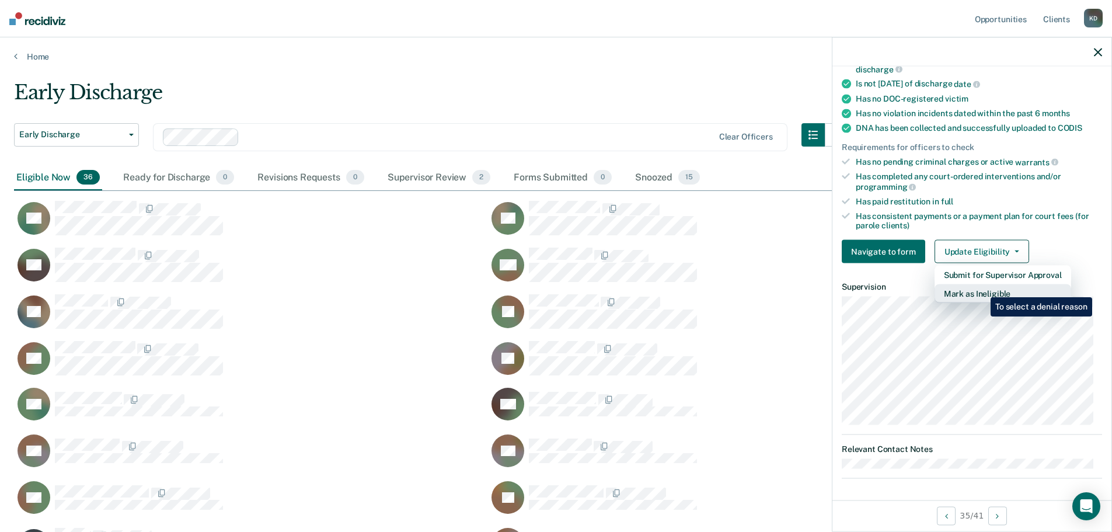
click at [982, 288] on button "Mark as Ineligible" at bounding box center [1002, 293] width 137 height 19
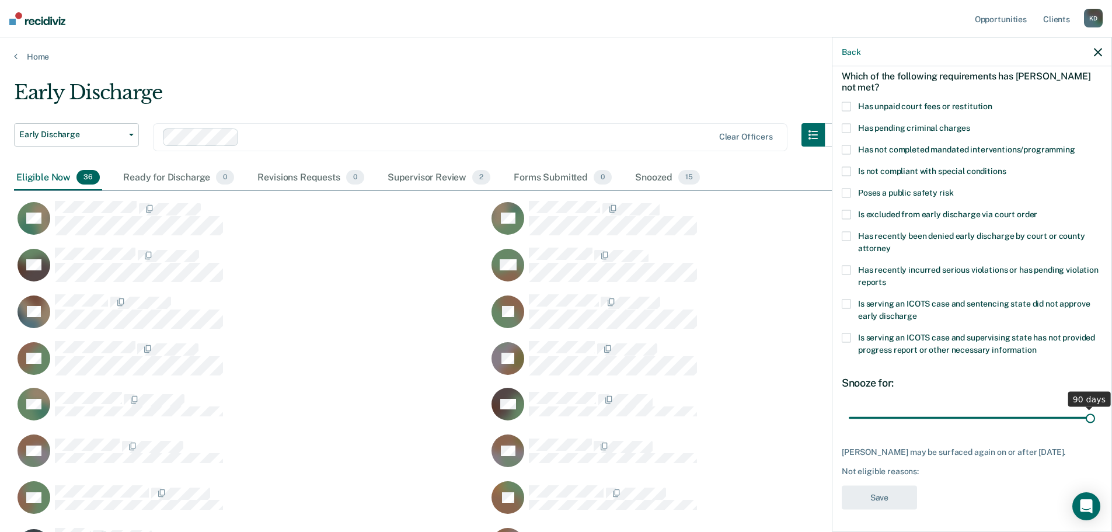
drag, startPoint x: 925, startPoint y: 418, endPoint x: 1094, endPoint y: 423, distance: 169.3
type input "90"
click at [1094, 423] on input "range" at bounding box center [971, 417] width 246 height 20
click at [847, 149] on span at bounding box center [845, 149] width 9 height 9
click at [1075, 145] on input "Has not completed mandated interventions/programming" at bounding box center [1075, 145] width 0 height 0
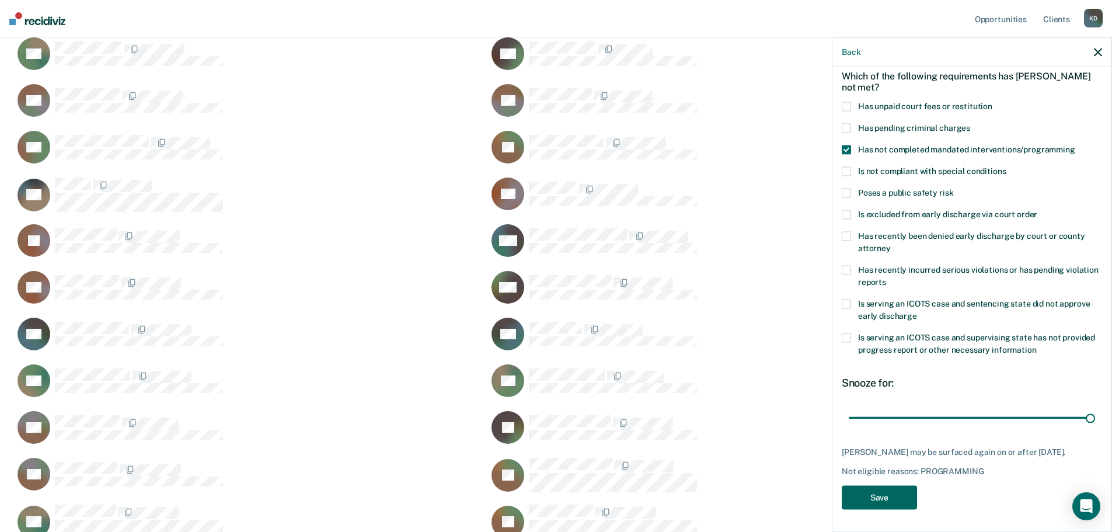
click at [868, 495] on button "Save" at bounding box center [878, 498] width 75 height 24
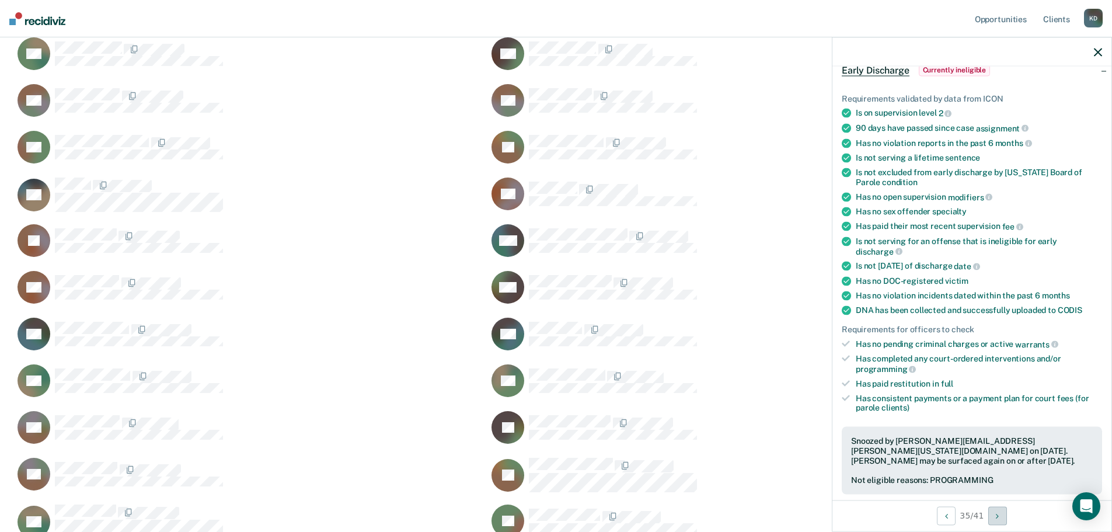
scroll to position [0, 0]
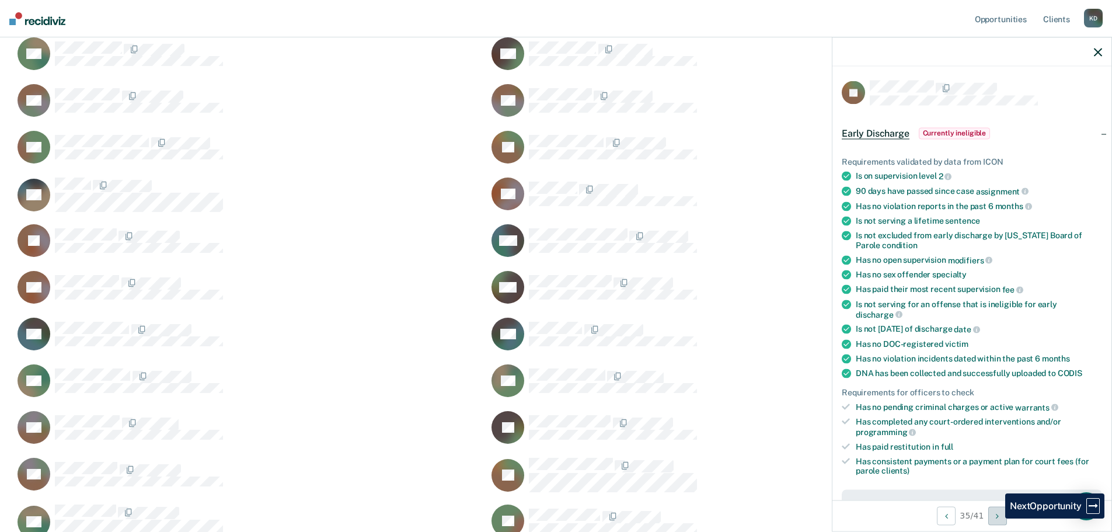
click at [996, 518] on icon "Next Opportunity" at bounding box center [997, 515] width 3 height 8
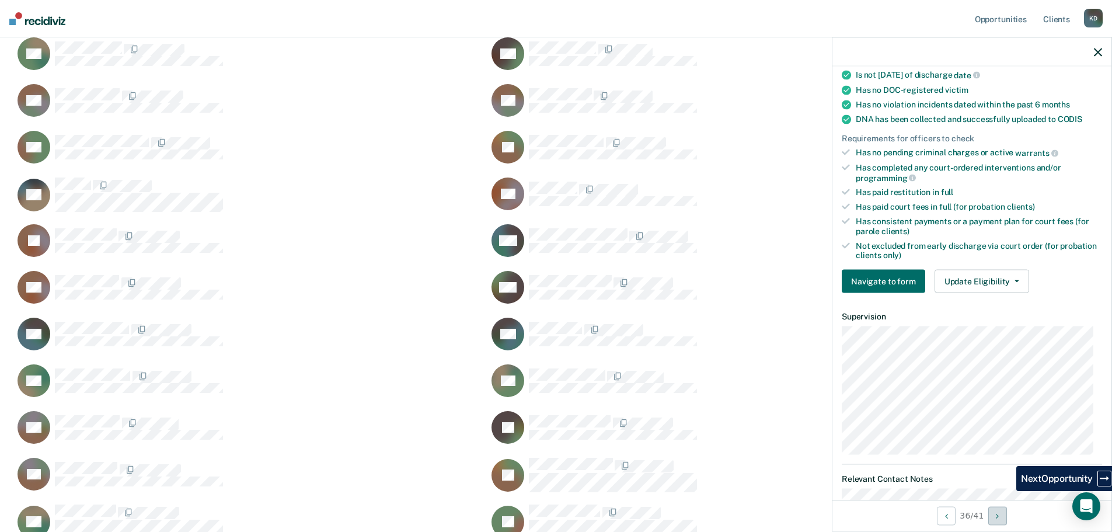
scroll to position [292, 0]
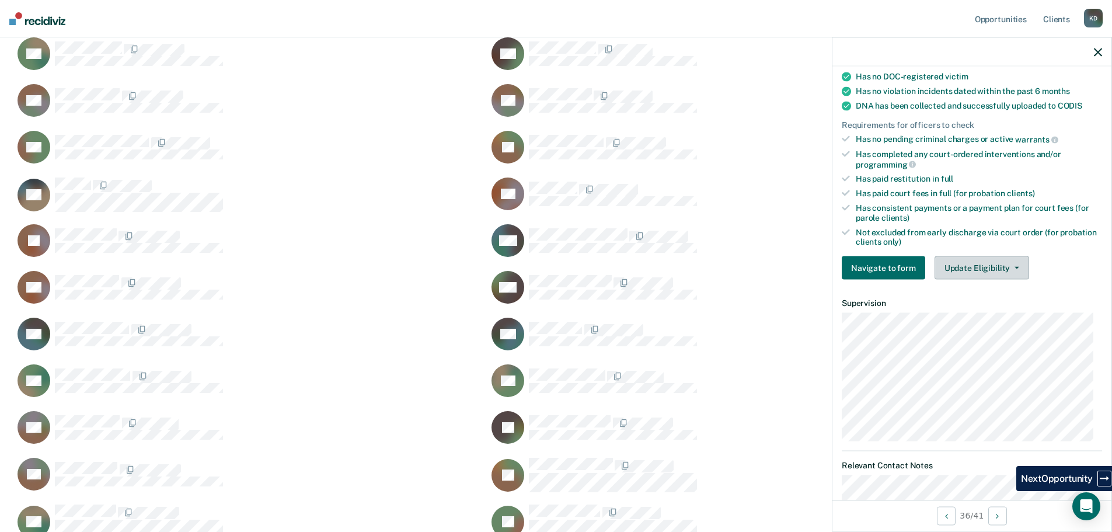
click at [995, 265] on button "Update Eligibility" at bounding box center [981, 267] width 95 height 23
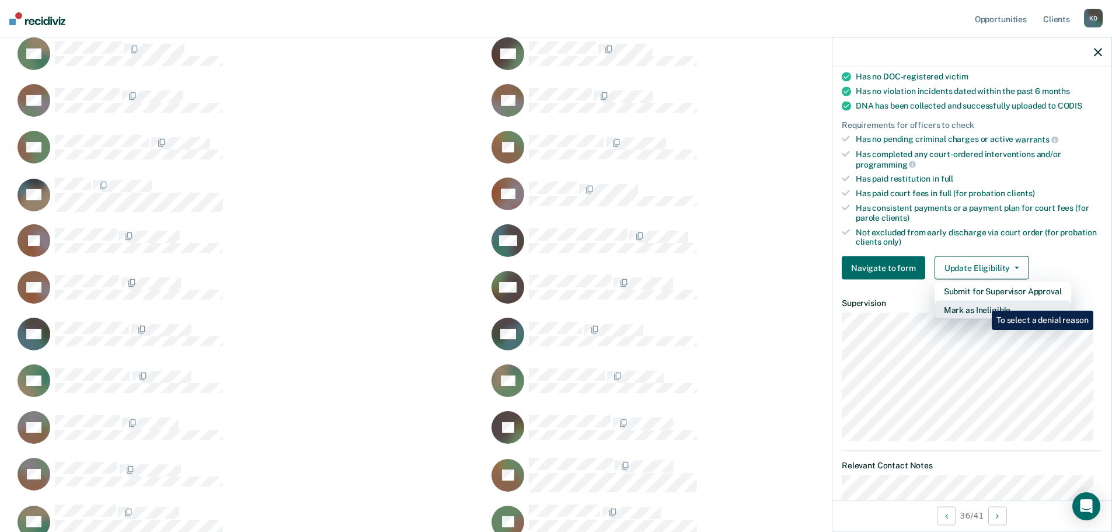
click at [983, 302] on button "Mark as Ineligible" at bounding box center [1002, 310] width 137 height 19
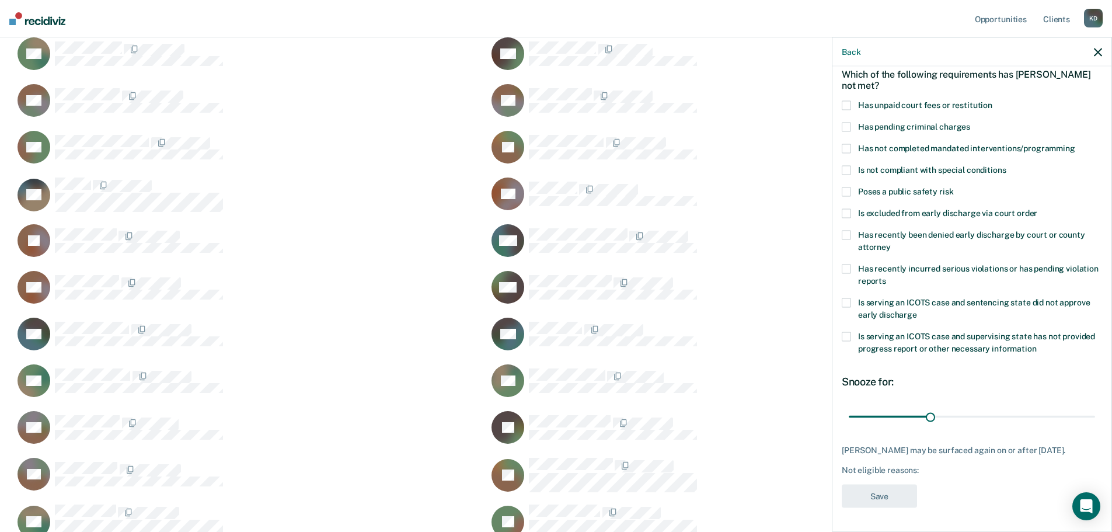
scroll to position [54, 0]
drag, startPoint x: 930, startPoint y: 417, endPoint x: 1086, endPoint y: 415, distance: 155.8
type input "90"
click at [1086, 415] on input "range" at bounding box center [971, 417] width 246 height 20
click at [1094, 52] on icon "button" at bounding box center [1098, 52] width 8 height 8
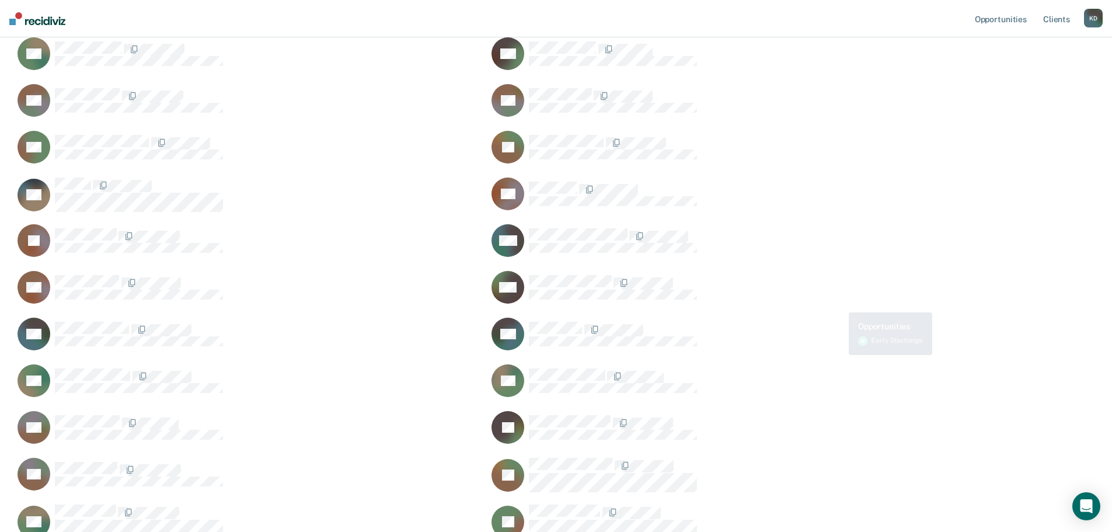
scroll to position [0, 0]
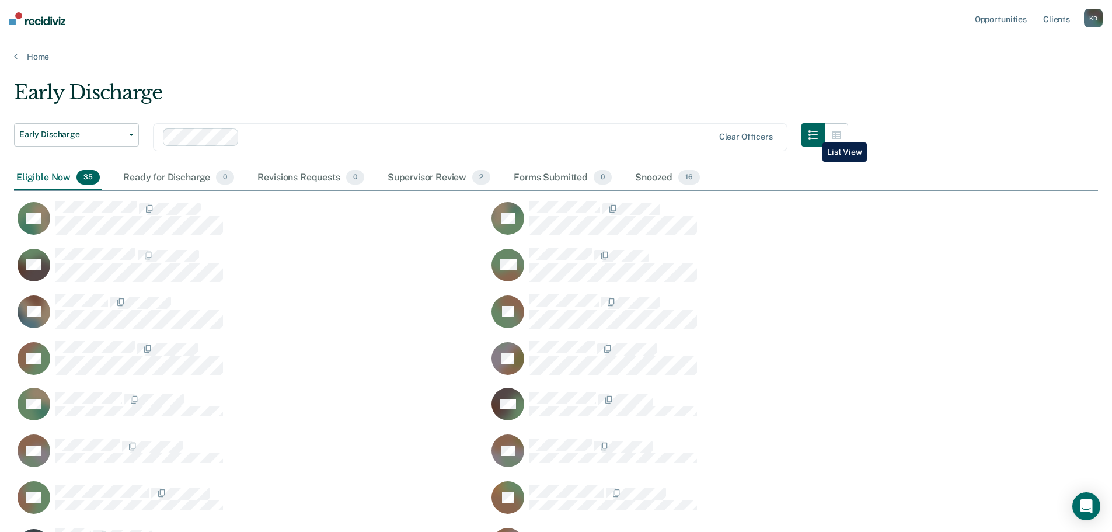
click at [813, 134] on button "button" at bounding box center [812, 134] width 23 height 23
click at [841, 134] on icon "button" at bounding box center [836, 135] width 9 height 8
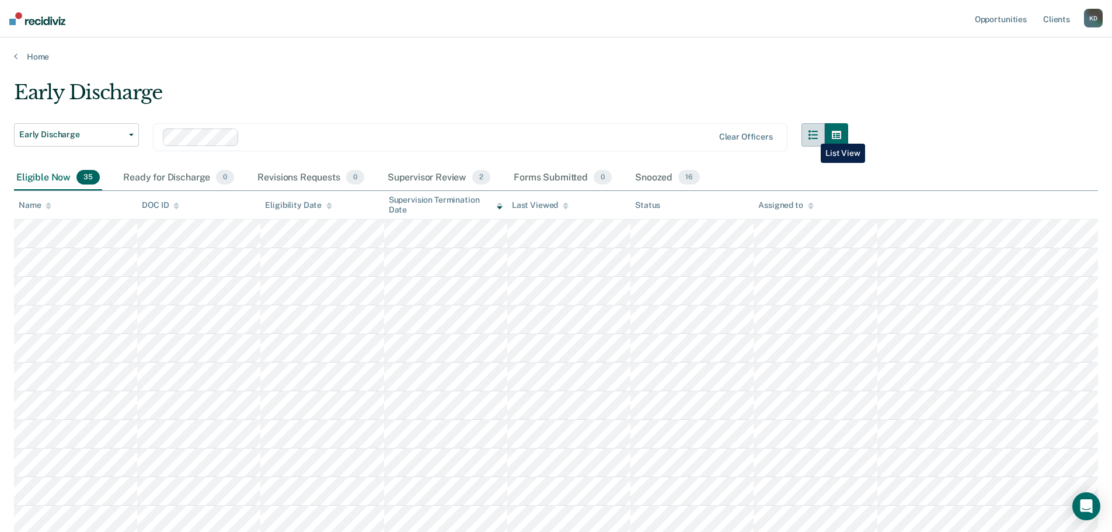
click at [812, 135] on button "button" at bounding box center [812, 134] width 23 height 23
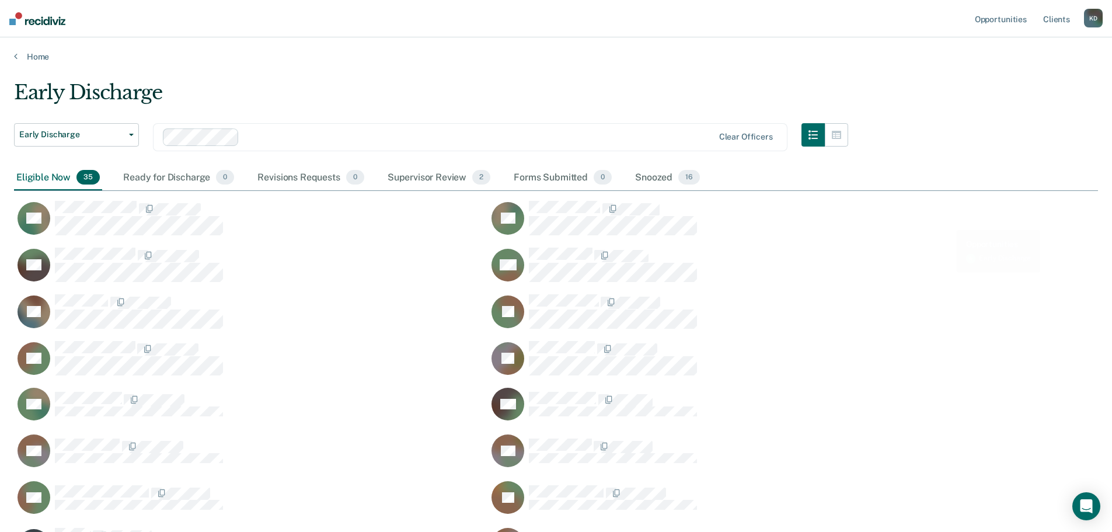
click at [132, 136] on button "Early Discharge" at bounding box center [76, 134] width 125 height 23
click at [818, 139] on button "button" at bounding box center [812, 134] width 23 height 23
click at [838, 135] on icon "button" at bounding box center [836, 135] width 9 height 8
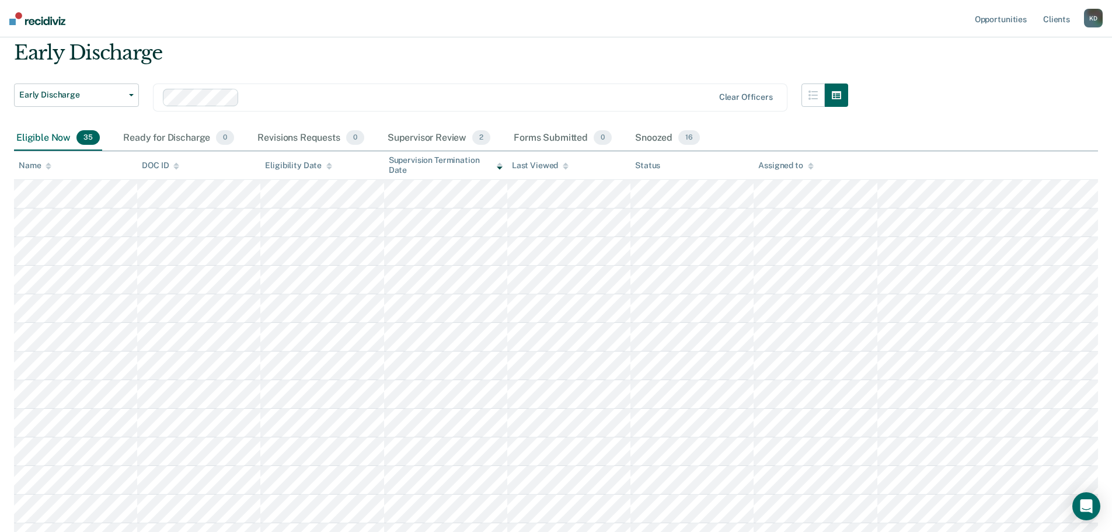
scroll to position [58, 0]
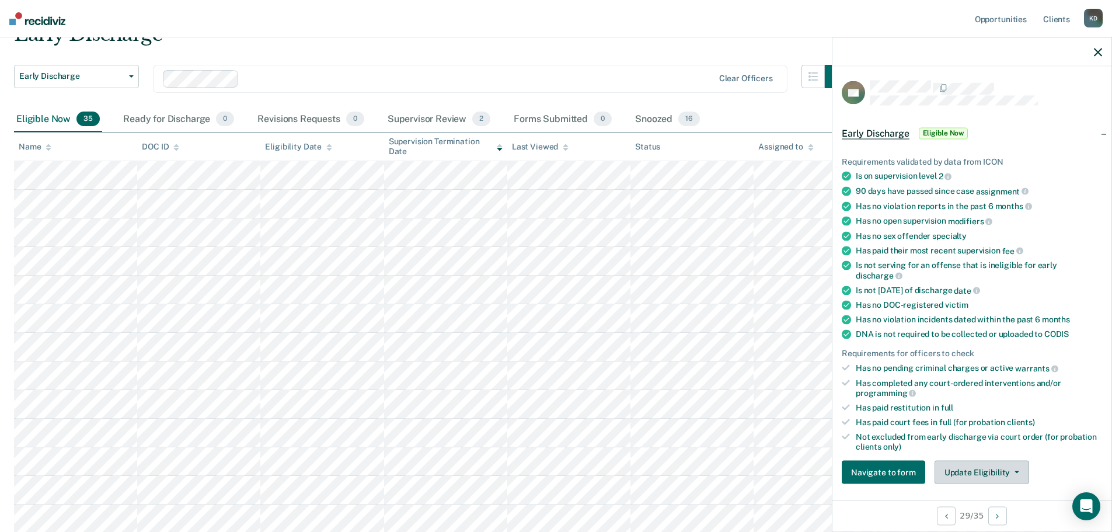
click at [983, 469] on button "Update Eligibility" at bounding box center [981, 471] width 95 height 23
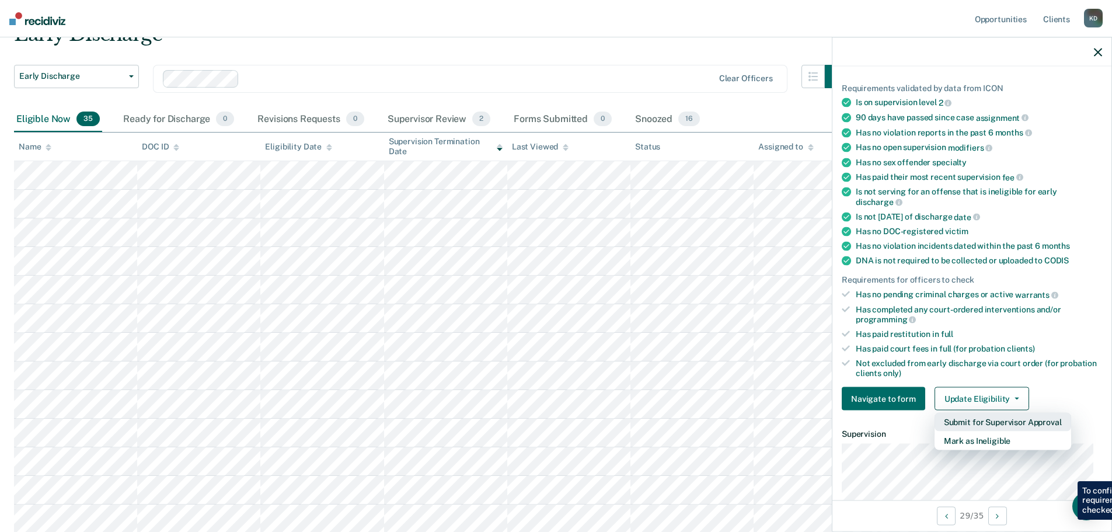
scroll to position [121, 0]
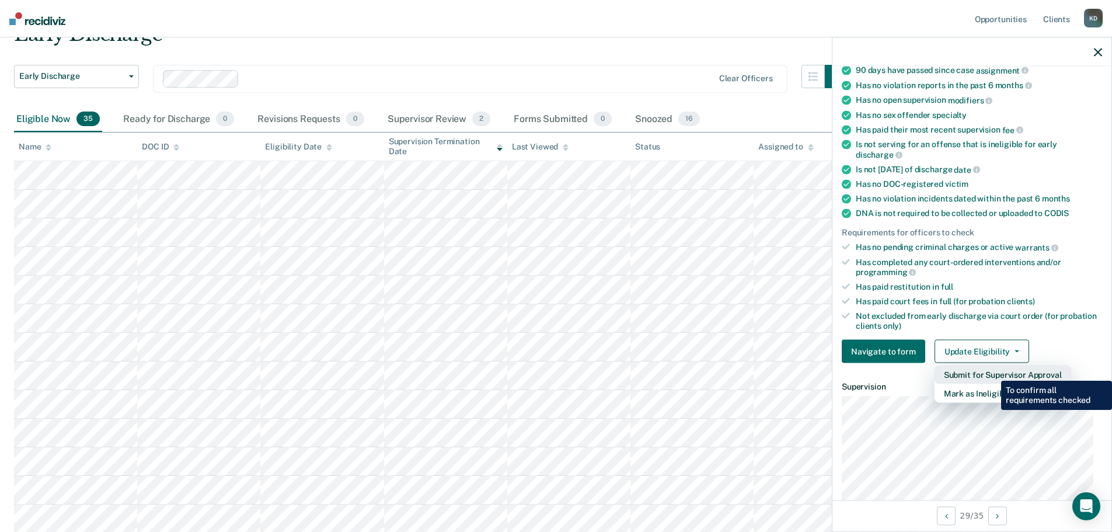
click at [992, 372] on button "Submit for Supervisor Approval" at bounding box center [1002, 374] width 137 height 19
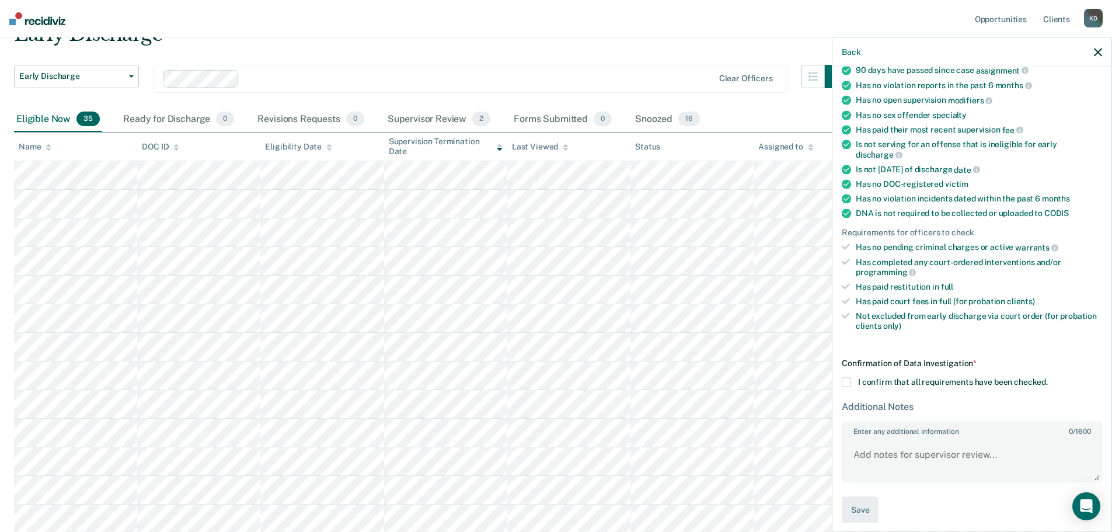
drag, startPoint x: 847, startPoint y: 381, endPoint x: 873, endPoint y: 411, distance: 39.7
click at [847, 382] on span at bounding box center [845, 382] width 9 height 9
click at [1047, 378] on input "I confirm that all requirements have been checked." at bounding box center [1047, 378] width 0 height 0
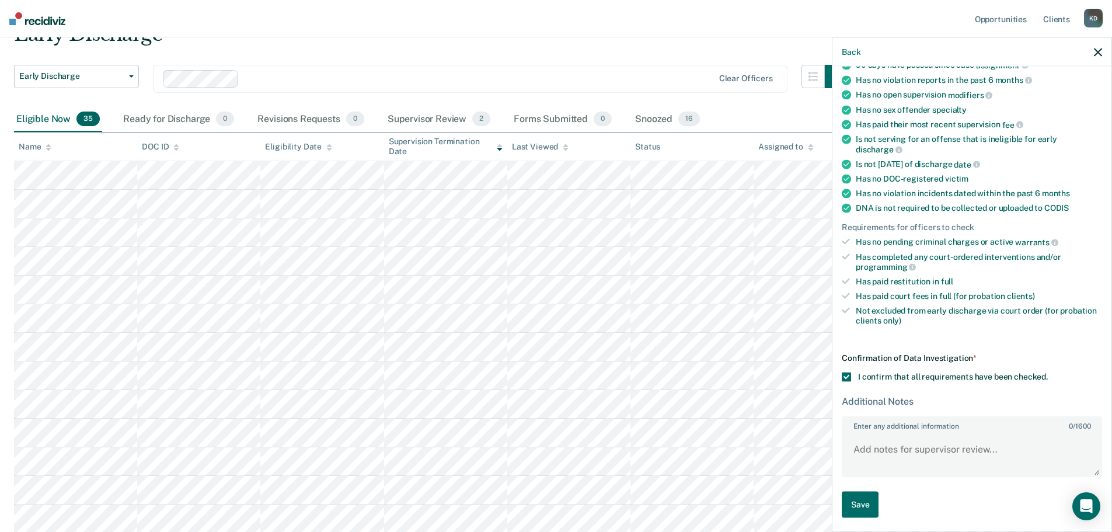
scroll to position [127, 0]
click at [877, 449] on textarea "Enter any additional information 0 / 1600" at bounding box center [972, 452] width 258 height 43
paste textarea "[PERSON_NAME] has been on probation supervision since [DATE], he is currently e…"
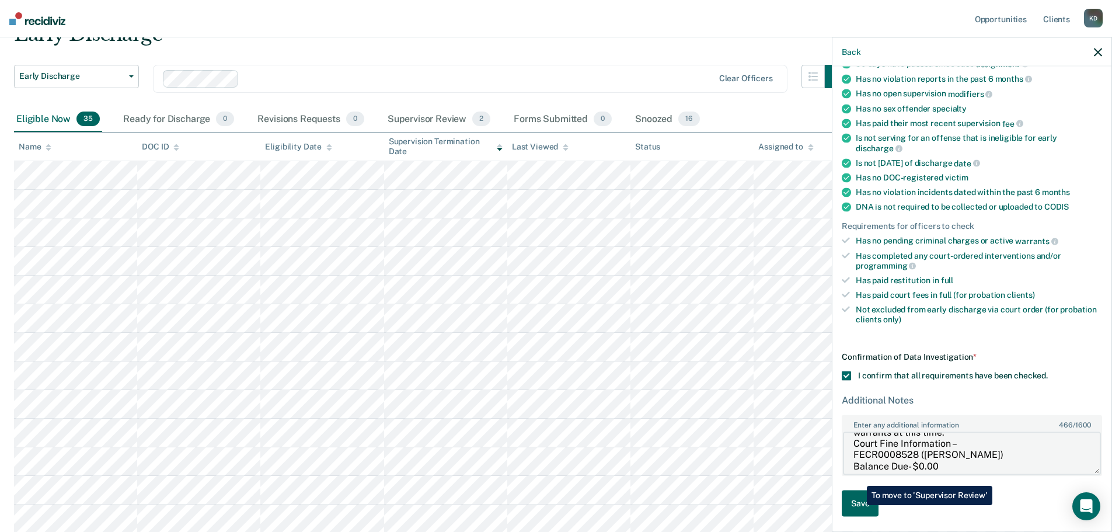
type textarea "[PERSON_NAME] has been on probation supervision since [DATE], he is currently e…"
click at [858, 505] on button "Save" at bounding box center [859, 503] width 37 height 26
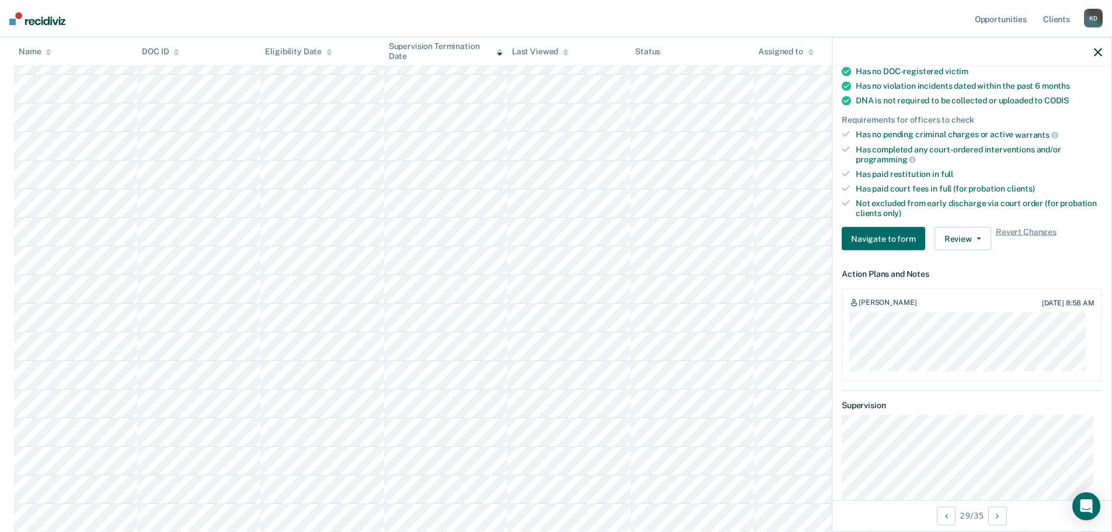
scroll to position [642, 0]
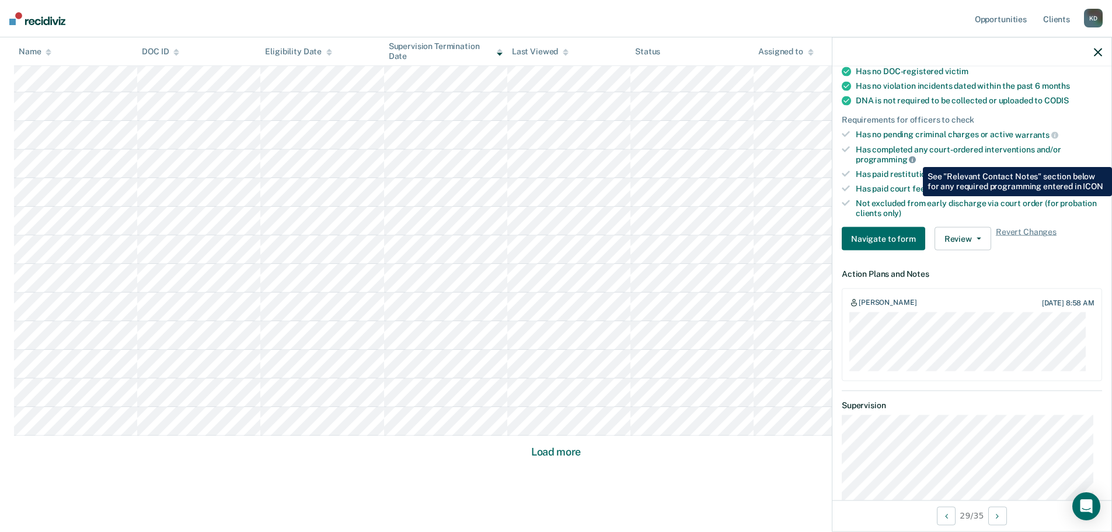
click at [914, 158] on icon at bounding box center [912, 159] width 7 height 7
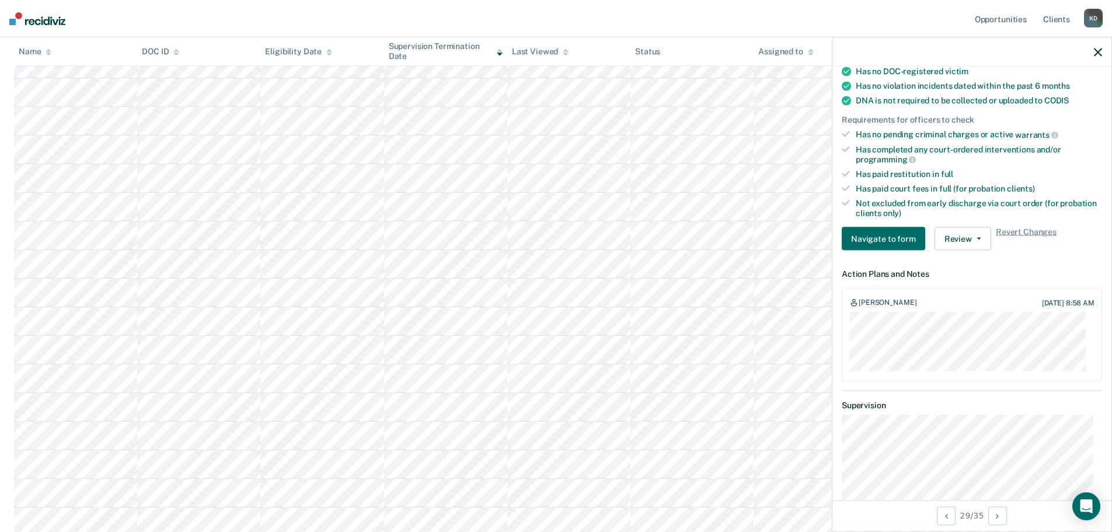
scroll to position [672, 0]
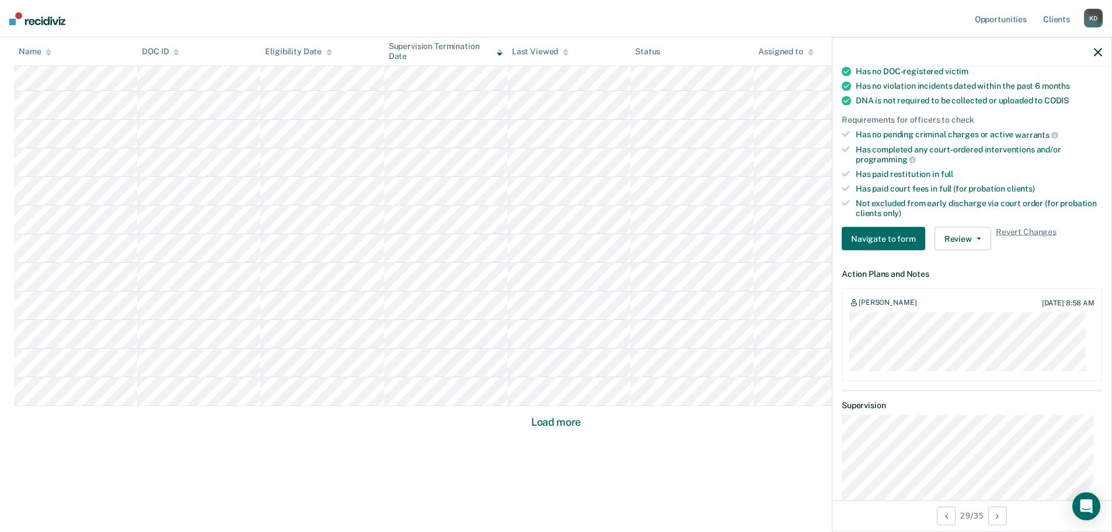
click at [546, 420] on button "Load more" at bounding box center [556, 422] width 57 height 14
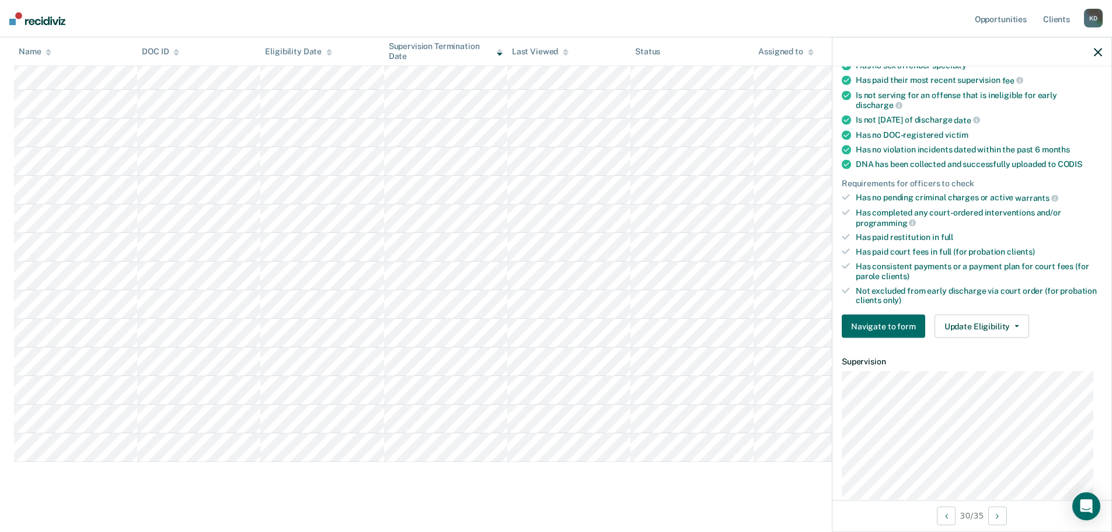
scroll to position [296, 0]
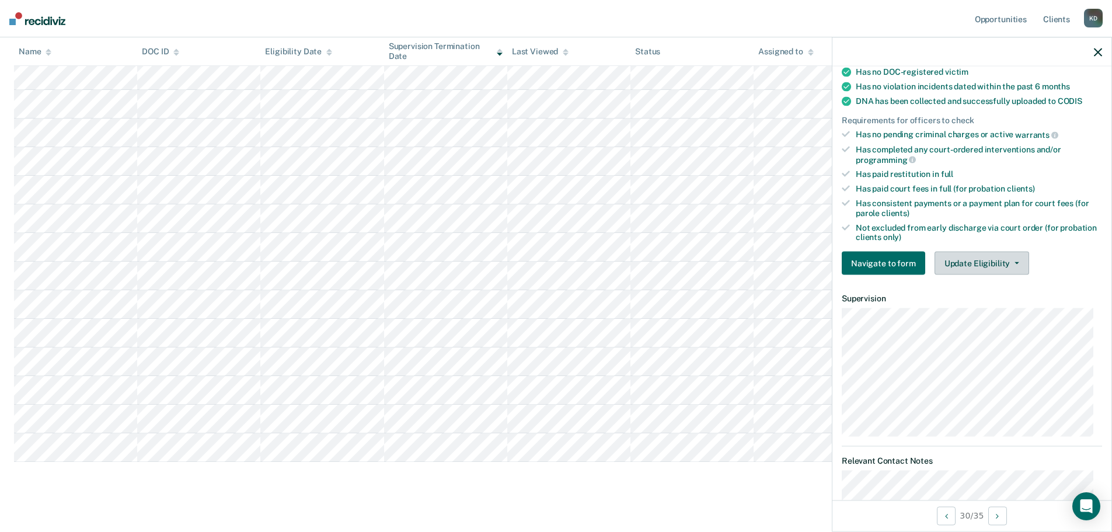
click at [997, 264] on button "Update Eligibility" at bounding box center [981, 263] width 95 height 23
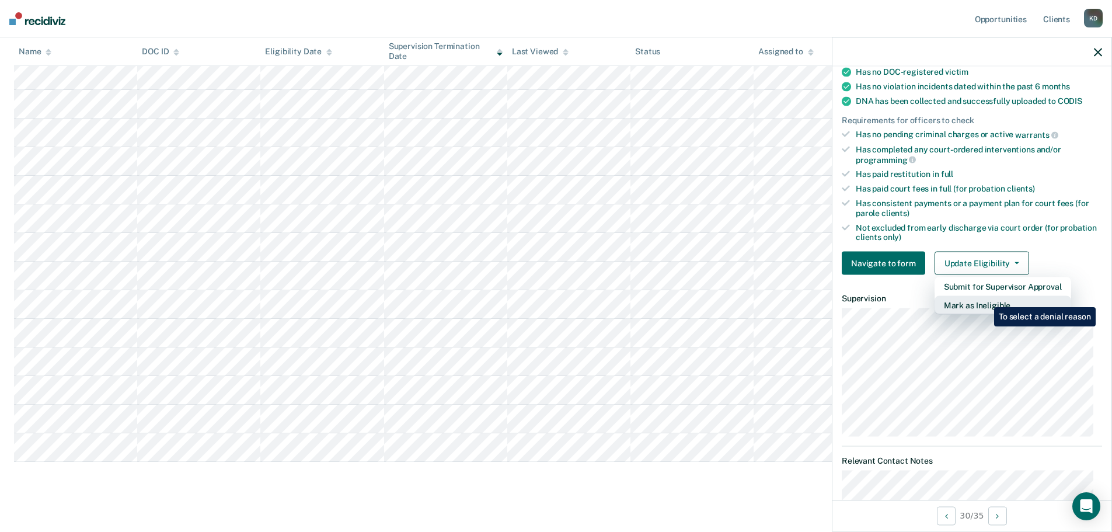
click at [985, 299] on button "Mark as Ineligible" at bounding box center [1002, 305] width 137 height 19
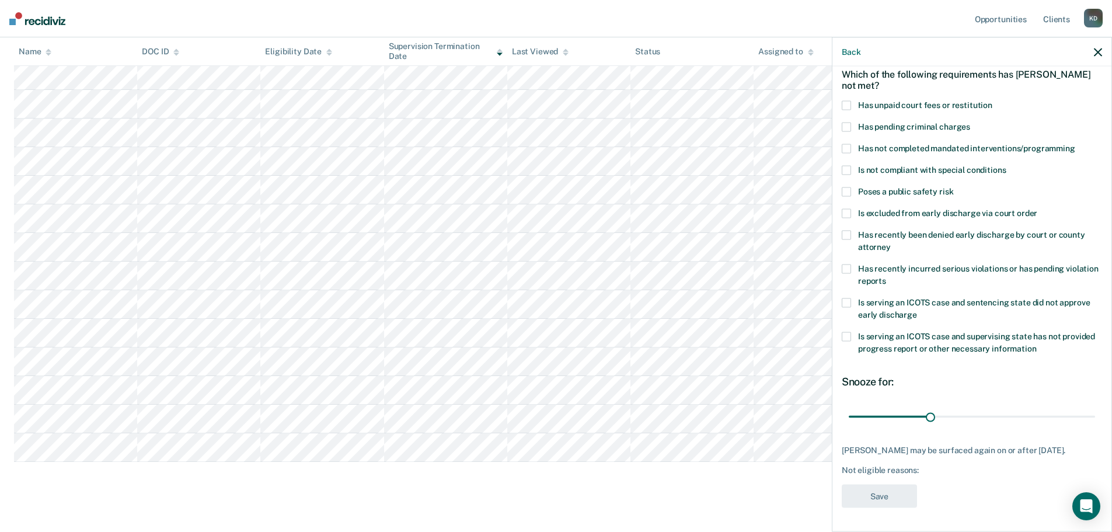
scroll to position [54, 0]
click at [849, 149] on span at bounding box center [845, 149] width 9 height 9
click at [1075, 145] on input "Has not completed mandated interventions/programming" at bounding box center [1075, 145] width 0 height 0
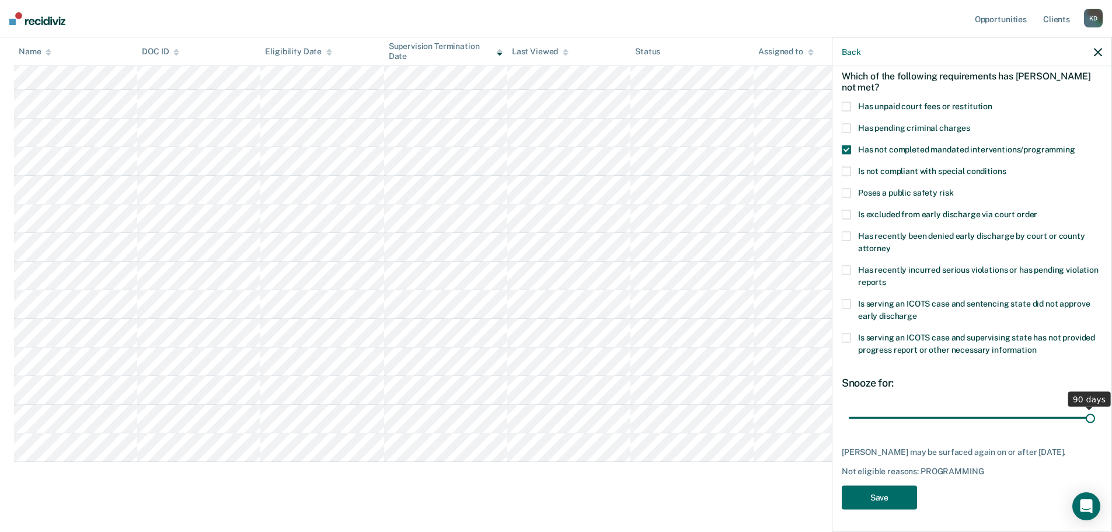
drag, startPoint x: 925, startPoint y: 415, endPoint x: 1088, endPoint y: 416, distance: 162.8
type input "90"
click at [1088, 416] on input "range" at bounding box center [971, 417] width 246 height 20
click at [885, 504] on button "Save" at bounding box center [878, 498] width 75 height 24
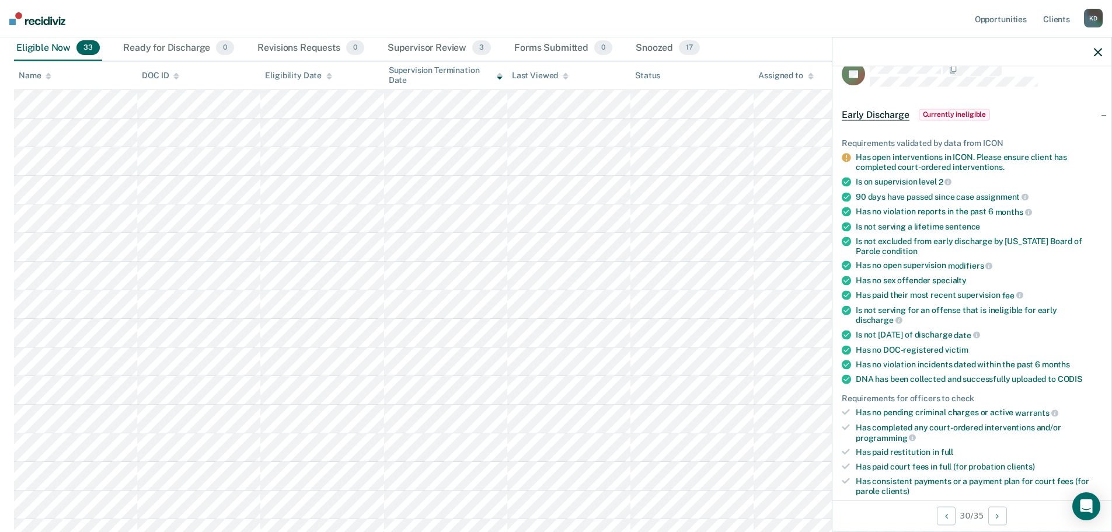
scroll to position [0, 0]
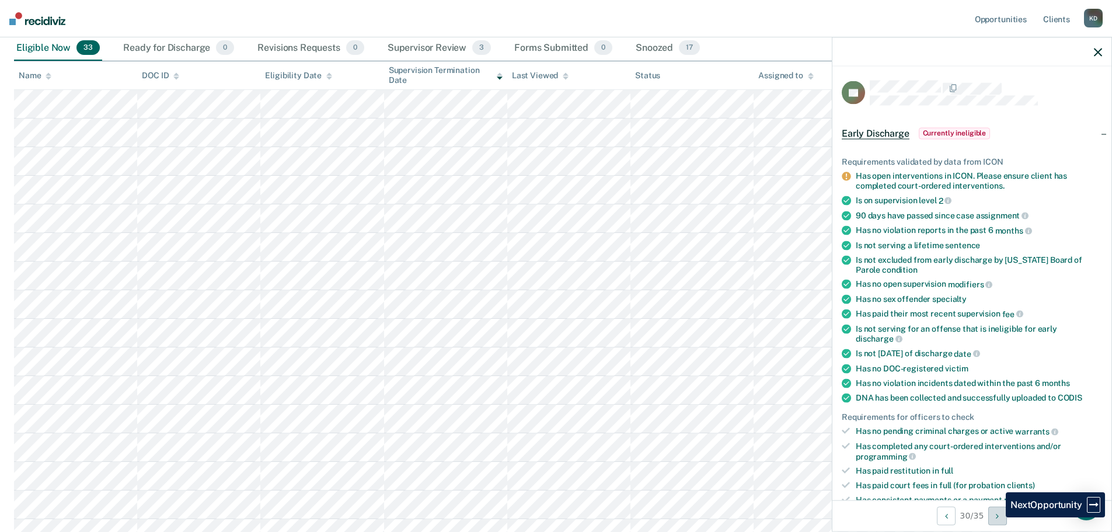
click at [997, 517] on icon "Next Opportunity" at bounding box center [997, 515] width 3 height 8
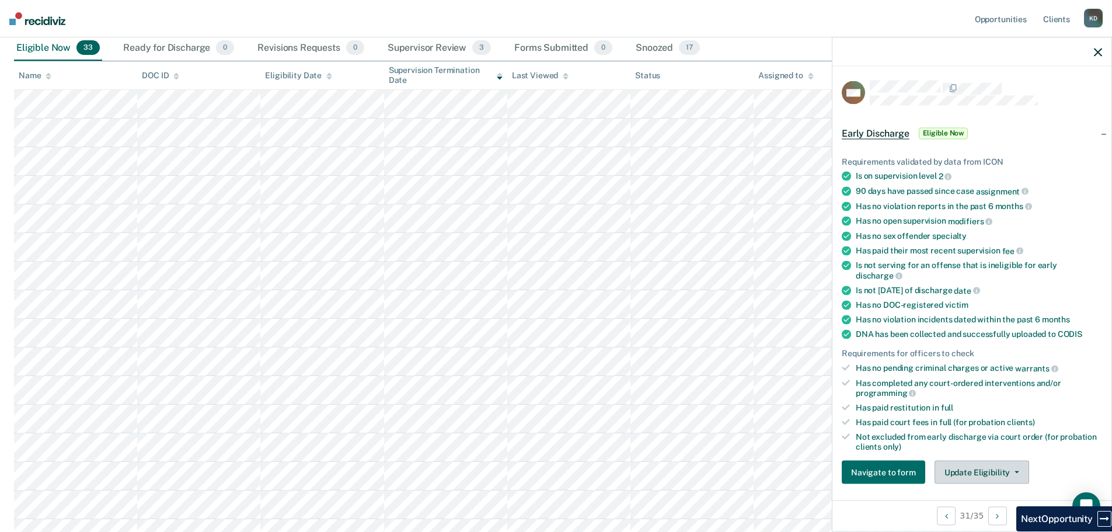
click at [951, 473] on button "Update Eligibility" at bounding box center [981, 471] width 95 height 23
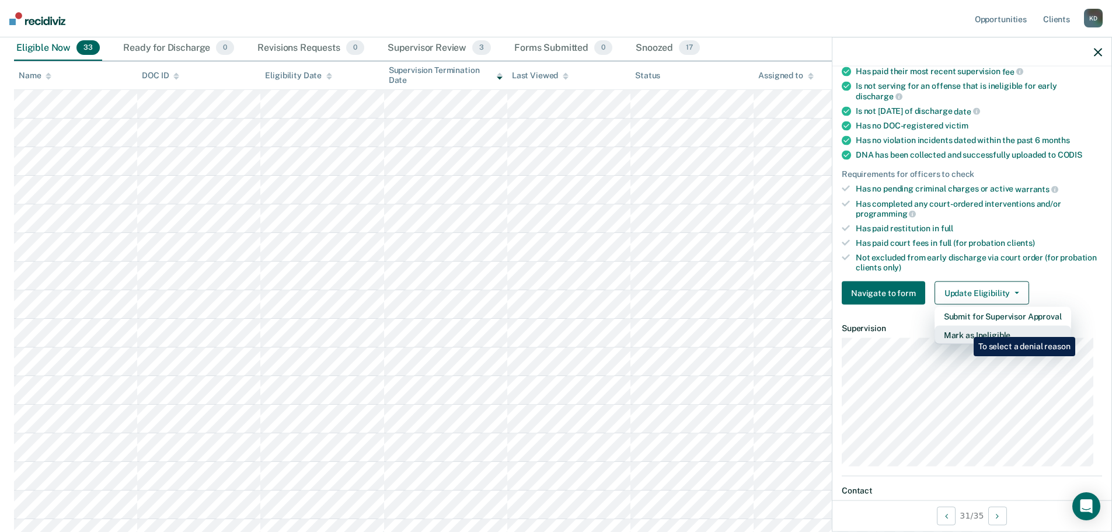
click at [965, 328] on button "Mark as Ineligible" at bounding box center [1002, 335] width 137 height 19
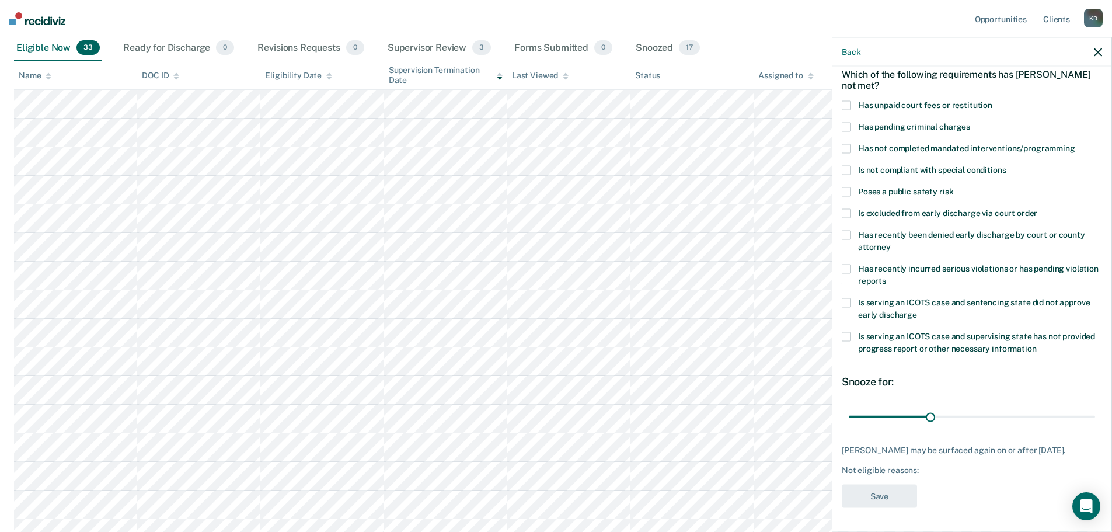
scroll to position [54, 0]
click at [849, 102] on span at bounding box center [845, 106] width 9 height 9
click at [992, 102] on input "Has unpaid court fees or restitution" at bounding box center [992, 102] width 0 height 0
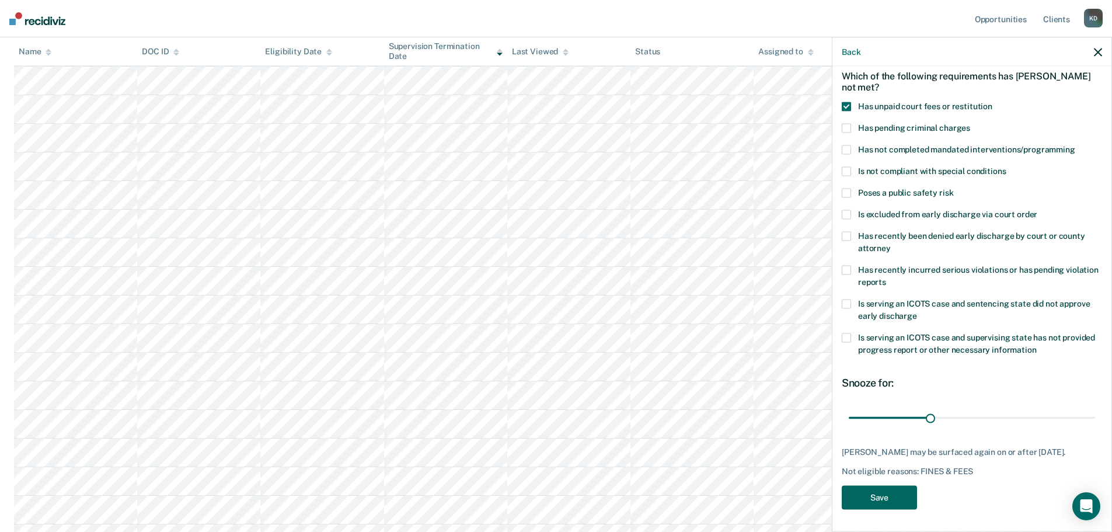
scroll to position [305, 0]
drag, startPoint x: 928, startPoint y: 415, endPoint x: 1124, endPoint y: 415, distance: 195.5
type input "90"
click at [1095, 415] on input "range" at bounding box center [971, 417] width 246 height 20
click at [889, 493] on button "Save" at bounding box center [878, 498] width 75 height 24
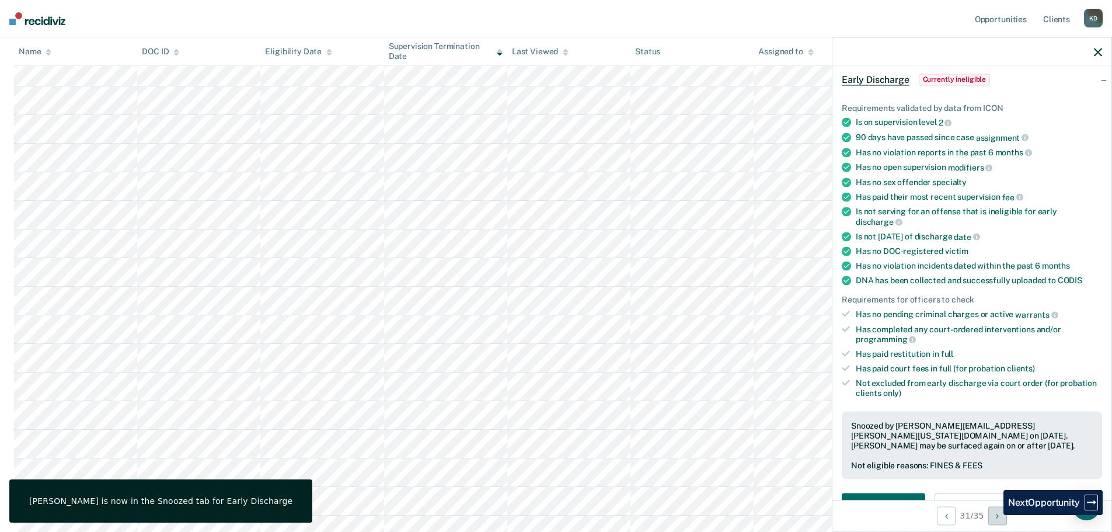
click at [994, 515] on button "Next Opportunity" at bounding box center [997, 515] width 19 height 19
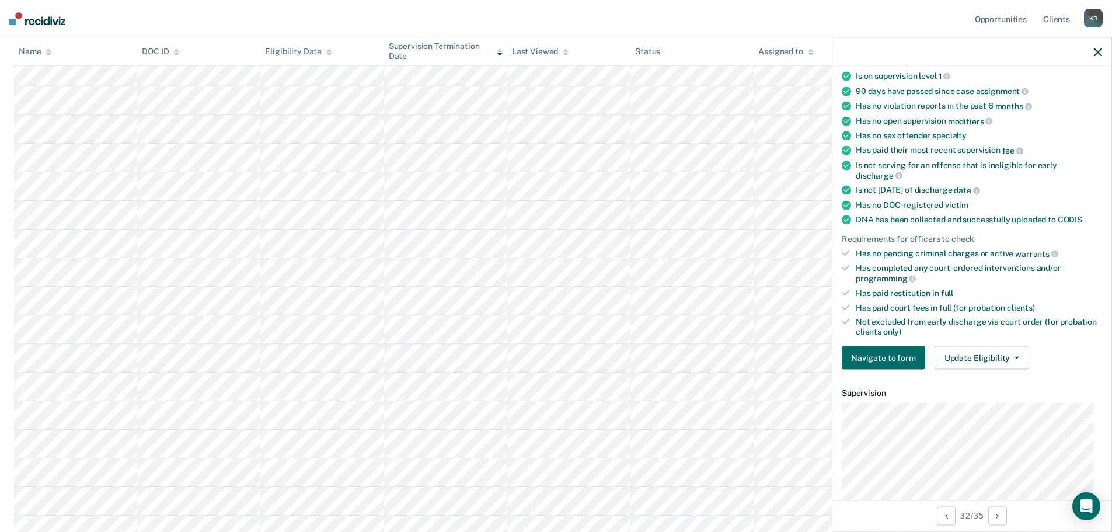
scroll to position [136, 0]
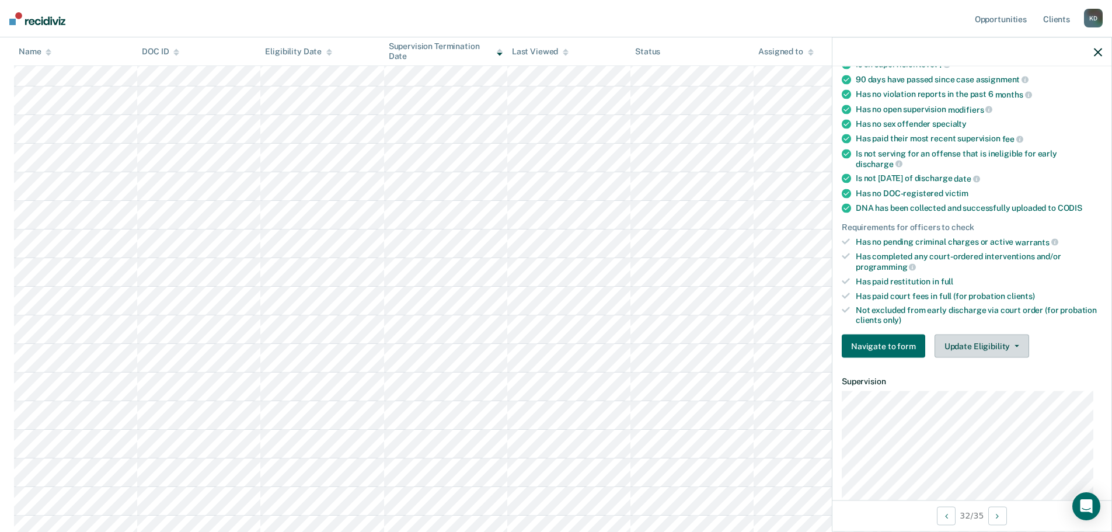
click at [953, 351] on button "Update Eligibility" at bounding box center [981, 345] width 95 height 23
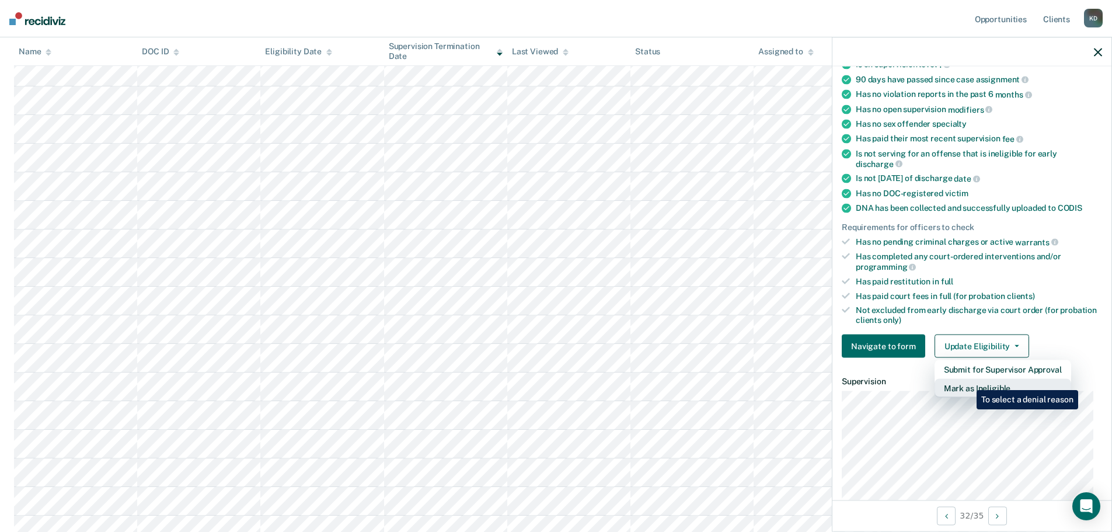
click at [968, 381] on button "Mark as Ineligible" at bounding box center [1002, 388] width 137 height 19
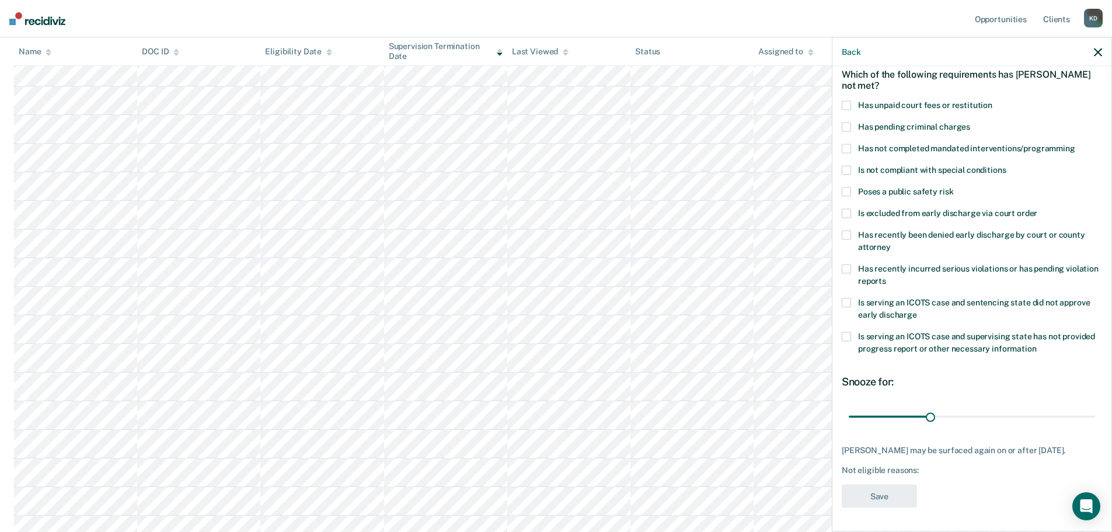
scroll to position [54, 0]
click at [855, 106] on label "Has unpaid court fees or restitution" at bounding box center [971, 108] width 260 height 12
click at [992, 102] on input "Has unpaid court fees or restitution" at bounding box center [992, 102] width 0 height 0
click at [850, 124] on span at bounding box center [845, 128] width 9 height 9
click at [970, 124] on input "Has pending criminal charges" at bounding box center [970, 124] width 0 height 0
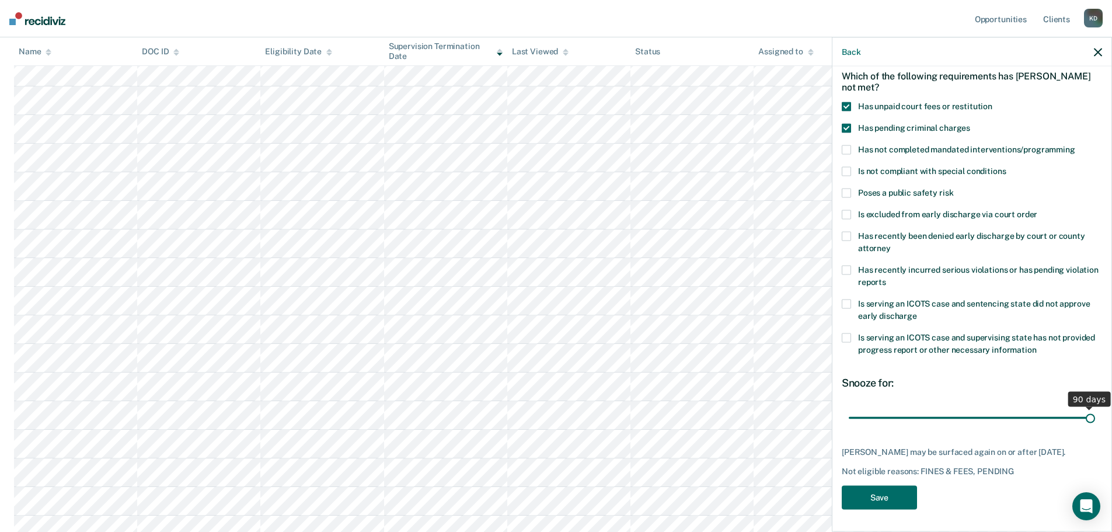
drag, startPoint x: 931, startPoint y: 417, endPoint x: 1116, endPoint y: 417, distance: 184.4
type input "90"
click at [1095, 417] on input "range" at bounding box center [971, 417] width 246 height 20
click at [886, 497] on button "Save" at bounding box center [878, 498] width 75 height 24
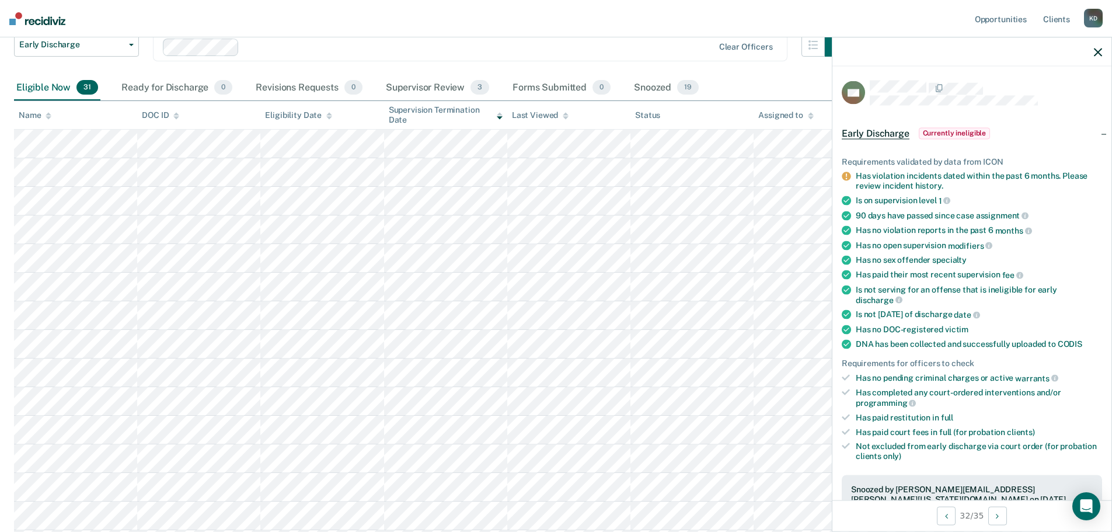
scroll to position [0, 0]
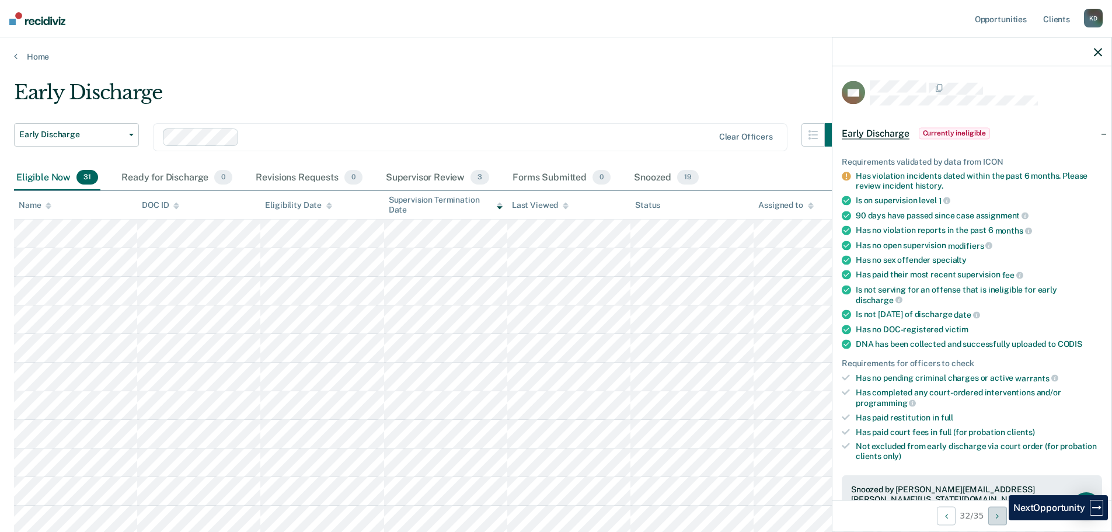
click at [1000, 520] on button "Next Opportunity" at bounding box center [997, 515] width 19 height 19
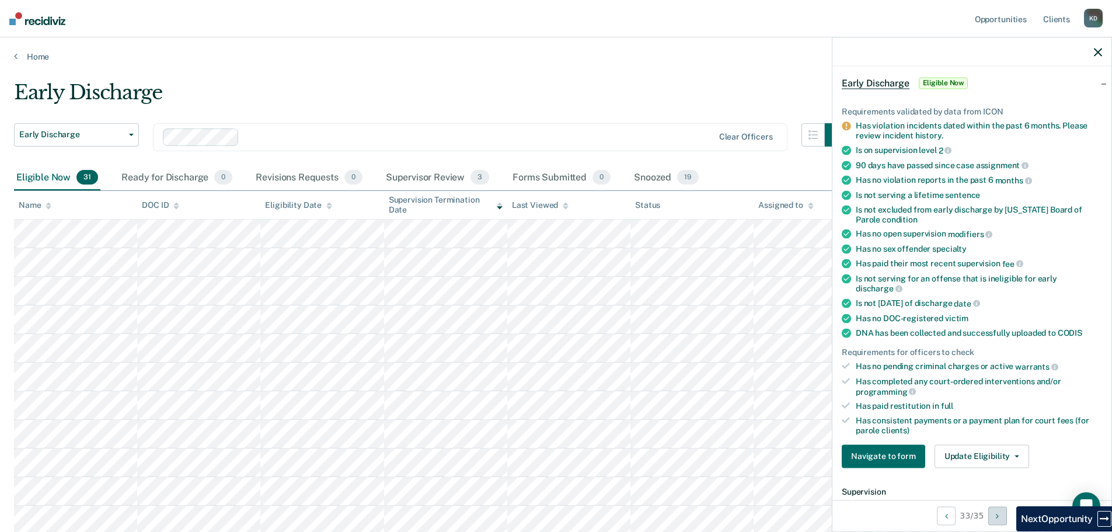
scroll to position [117, 0]
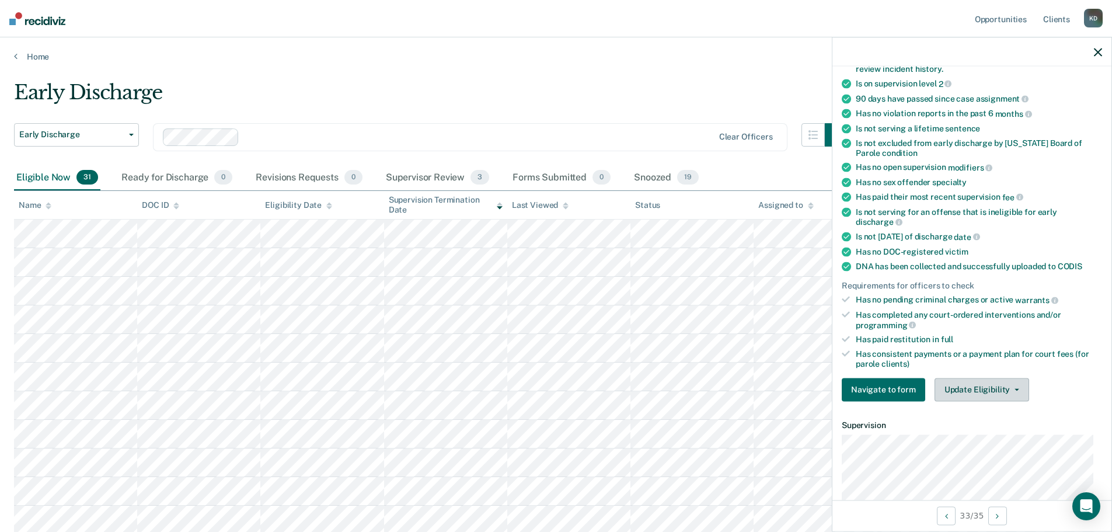
click at [970, 394] on button "Update Eligibility" at bounding box center [981, 389] width 95 height 23
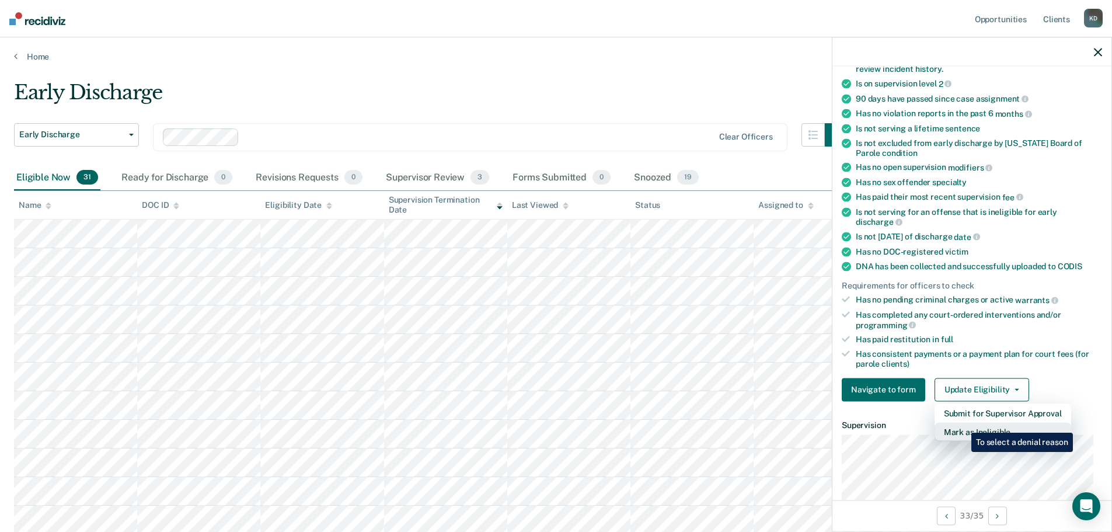
click at [962, 424] on button "Mark as Ineligible" at bounding box center [1002, 431] width 137 height 19
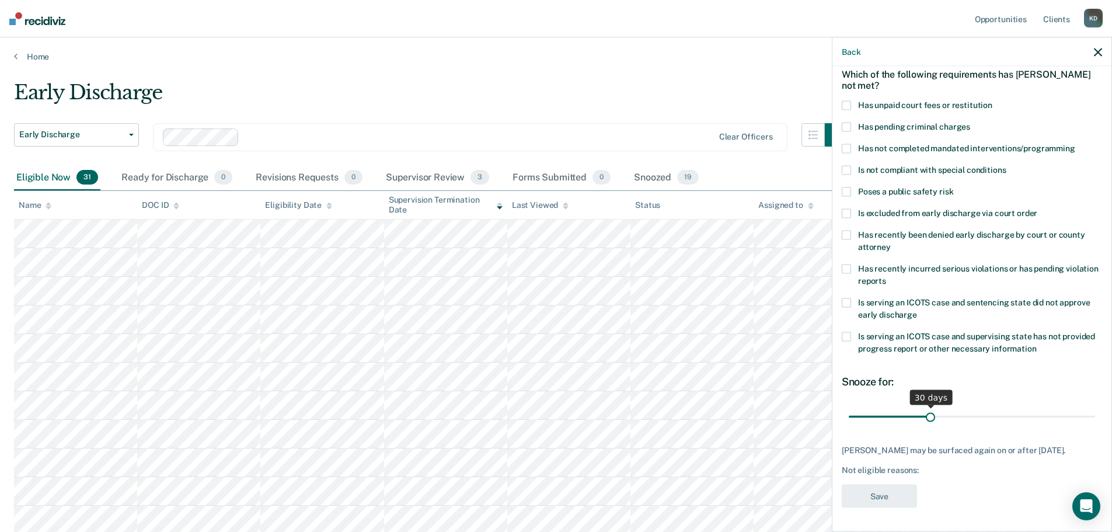
scroll to position [54, 0]
click at [847, 105] on span at bounding box center [845, 106] width 9 height 9
click at [992, 102] on input "Has unpaid court fees or restitution" at bounding box center [992, 102] width 0 height 0
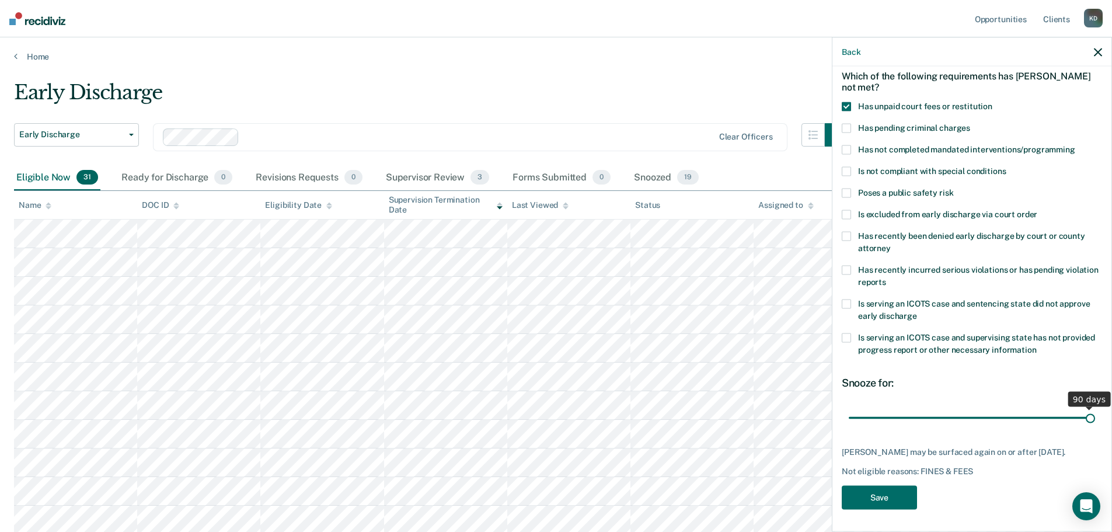
drag, startPoint x: 928, startPoint y: 418, endPoint x: 946, endPoint y: 502, distance: 86.0
type input "90"
click at [1091, 418] on input "range" at bounding box center [971, 417] width 246 height 20
click at [876, 507] on button "Save" at bounding box center [878, 498] width 75 height 24
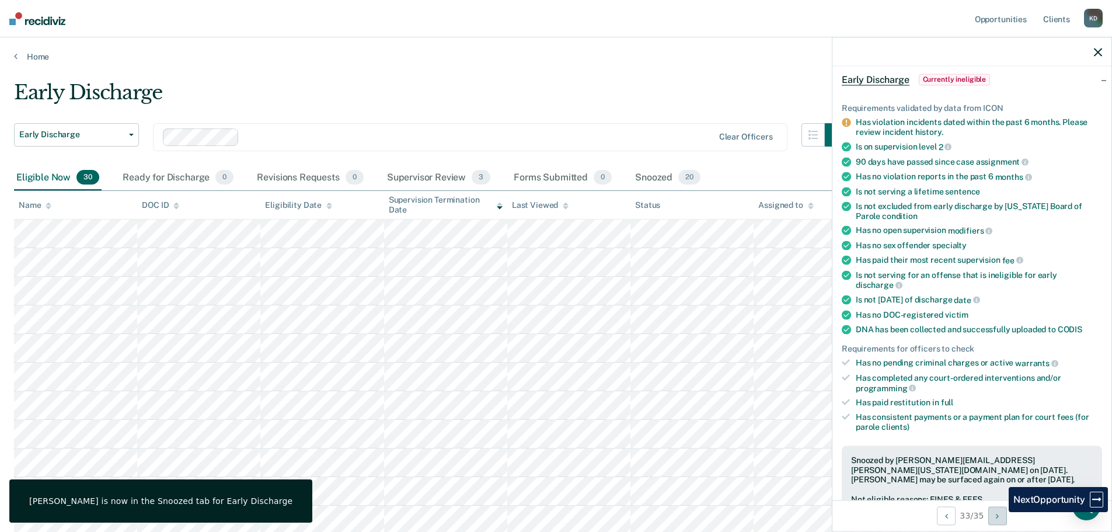
click at [1000, 512] on button "Next Opportunity" at bounding box center [997, 515] width 19 height 19
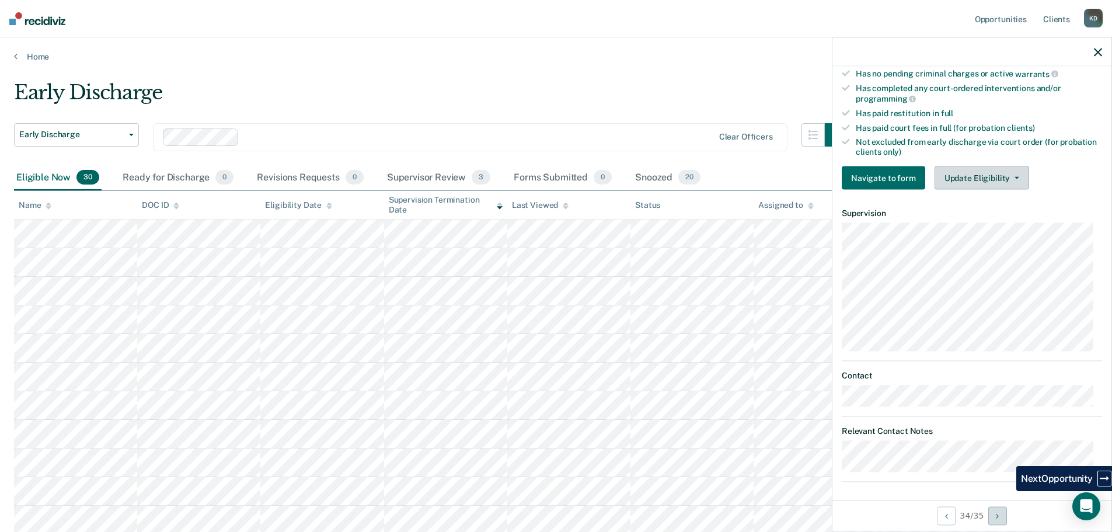
scroll to position [323, 0]
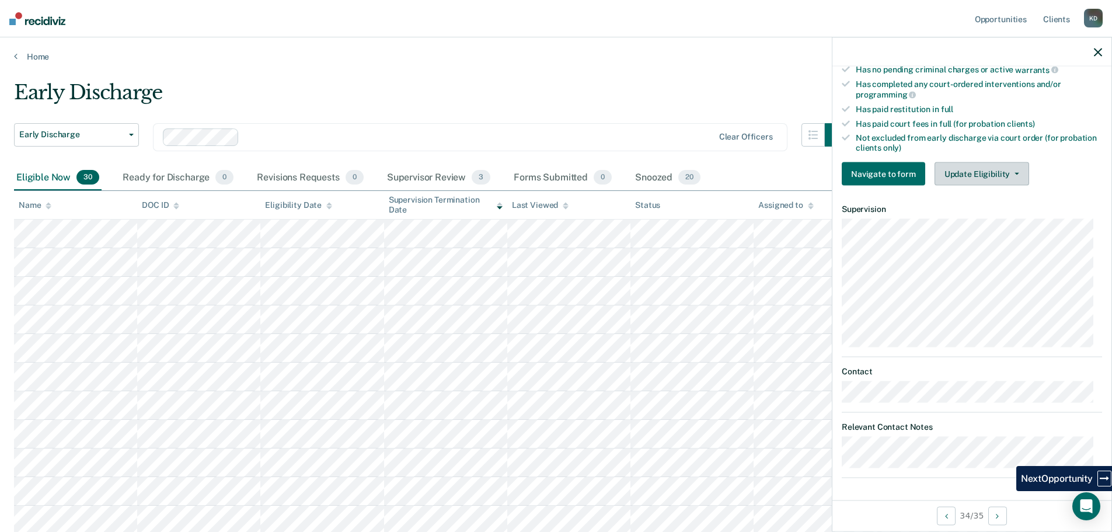
click at [999, 174] on button "Update Eligibility" at bounding box center [981, 173] width 95 height 23
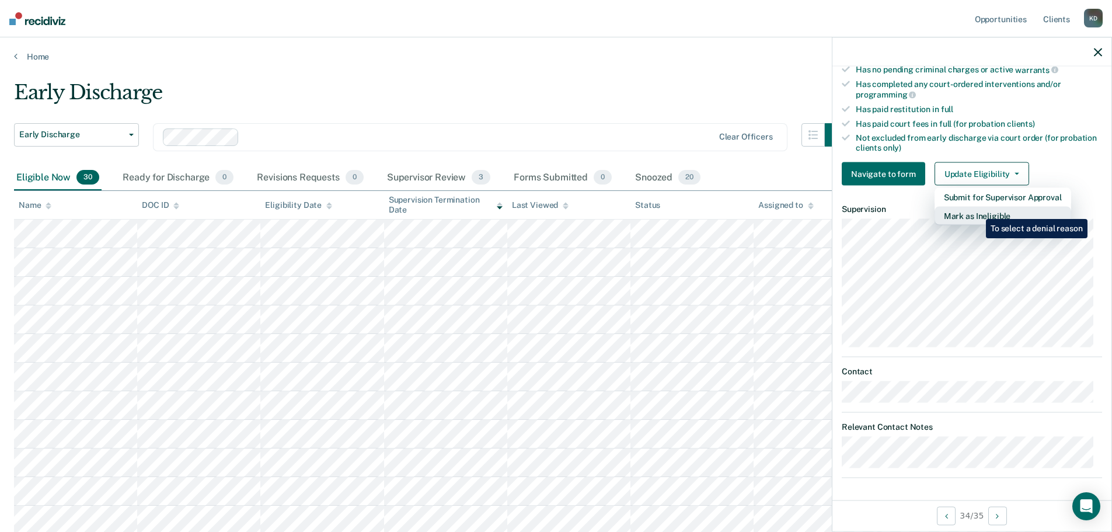
click at [977, 210] on button "Mark as Ineligible" at bounding box center [1002, 216] width 137 height 19
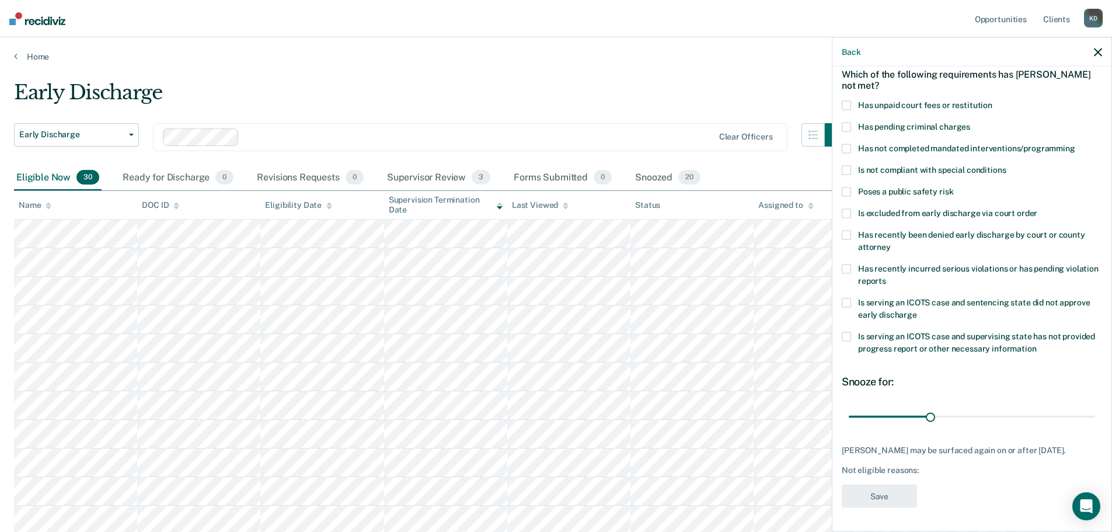
scroll to position [54, 0]
click at [853, 104] on label "Has unpaid court fees or restitution" at bounding box center [971, 108] width 260 height 12
click at [992, 102] on input "Has unpaid court fees or restitution" at bounding box center [992, 102] width 0 height 0
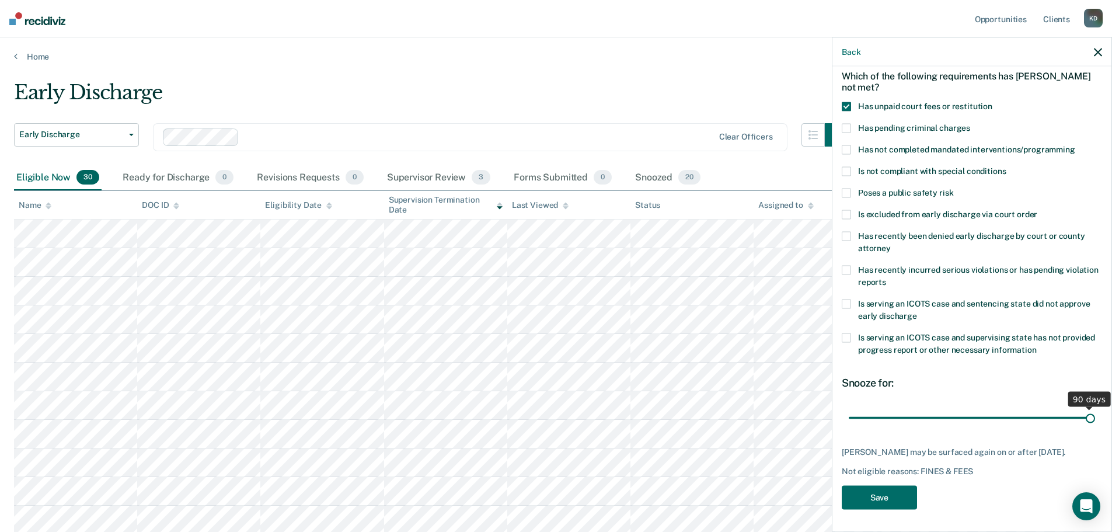
drag, startPoint x: 925, startPoint y: 420, endPoint x: 1086, endPoint y: 424, distance: 160.5
type input "90"
click at [1086, 424] on input "range" at bounding box center [971, 417] width 246 height 20
click at [879, 493] on button "Save" at bounding box center [878, 498] width 75 height 24
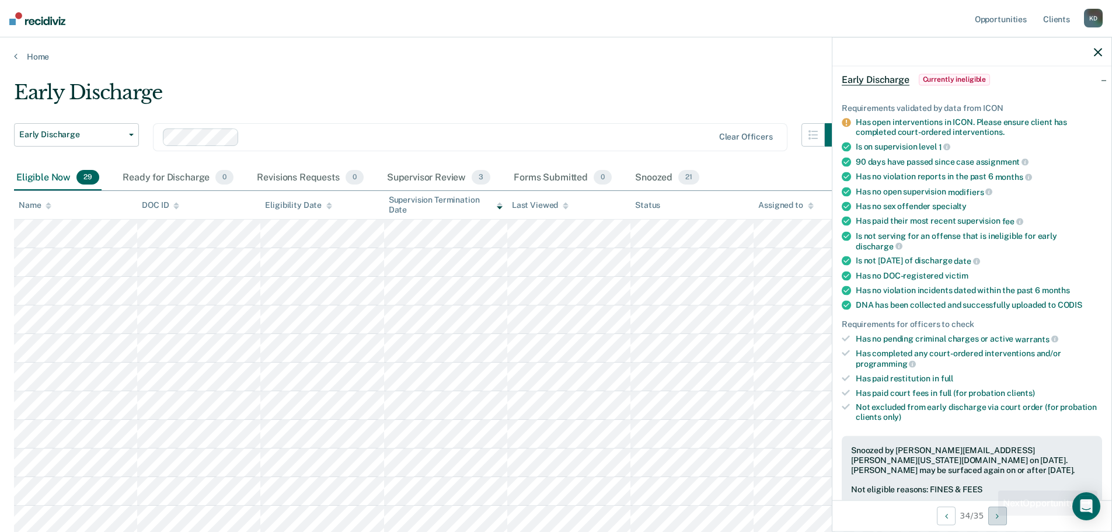
click at [993, 515] on button "Next Opportunity" at bounding box center [997, 515] width 19 height 19
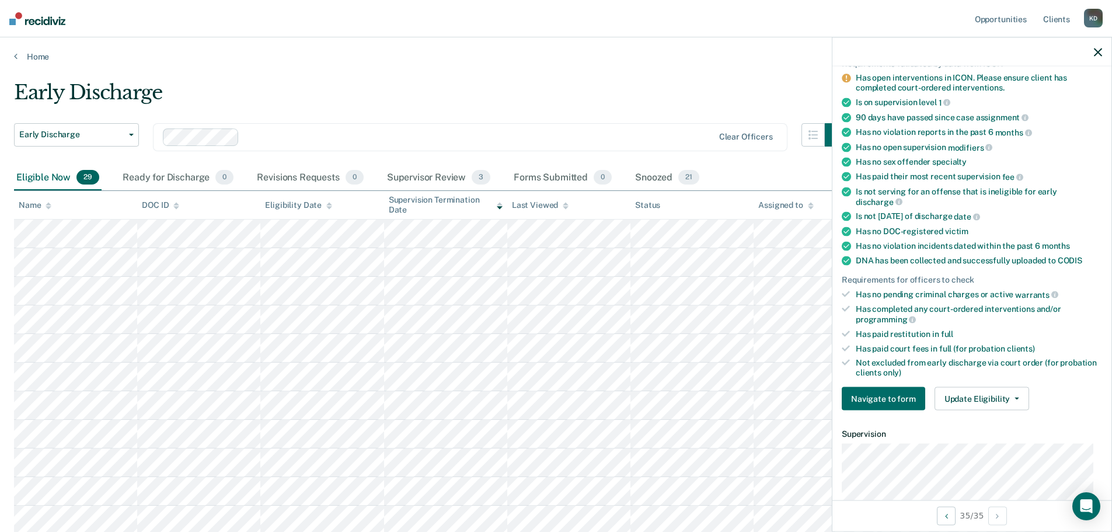
scroll to position [117, 0]
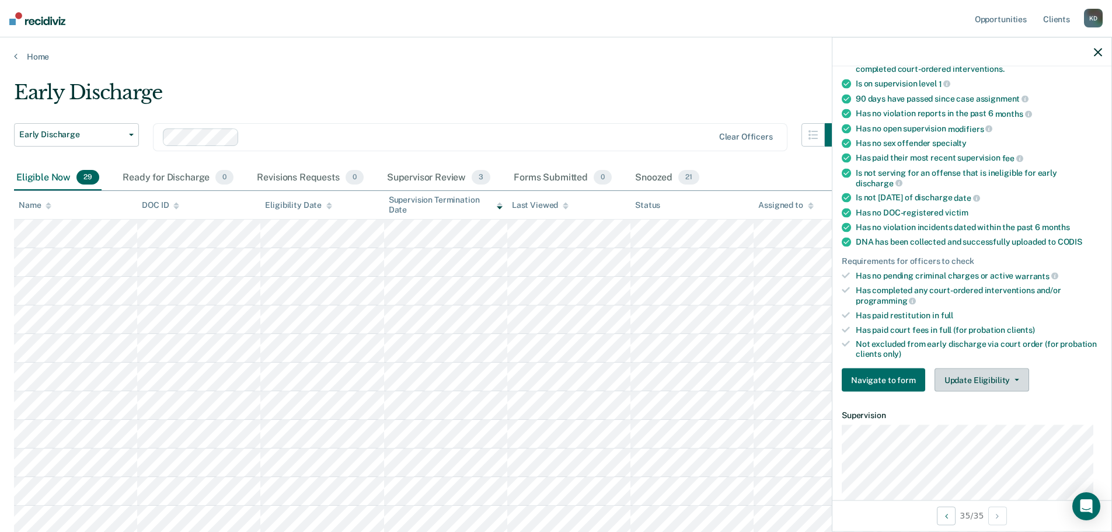
click at [1006, 376] on button "Update Eligibility" at bounding box center [981, 379] width 95 height 23
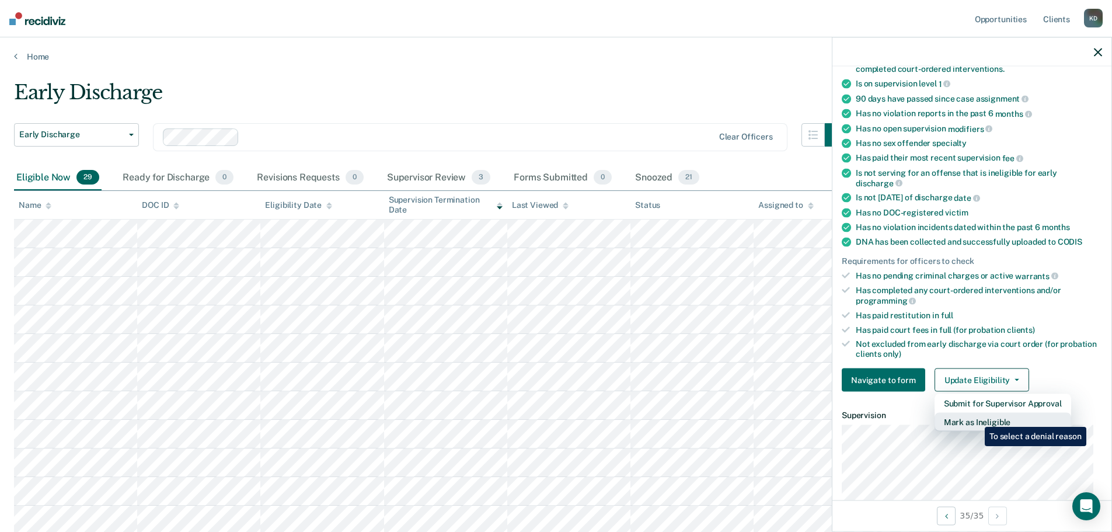
click at [976, 418] on button "Mark as Ineligible" at bounding box center [1002, 422] width 137 height 19
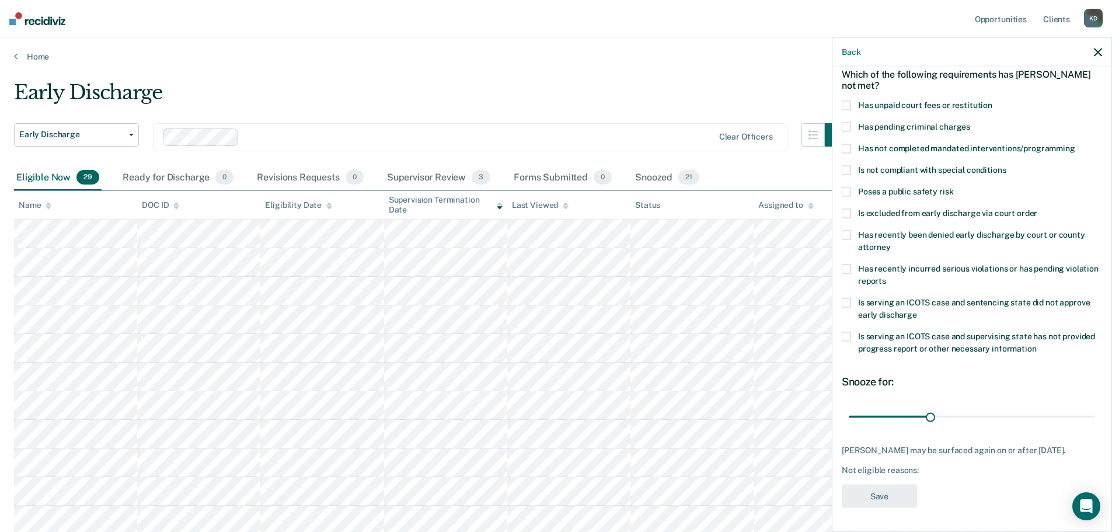
scroll to position [64, 0]
drag, startPoint x: 847, startPoint y: 93, endPoint x: 916, endPoint y: 291, distance: 209.5
click at [848, 100] on span at bounding box center [845, 104] width 9 height 9
click at [992, 100] on input "Has unpaid court fees or restitution" at bounding box center [992, 100] width 0 height 0
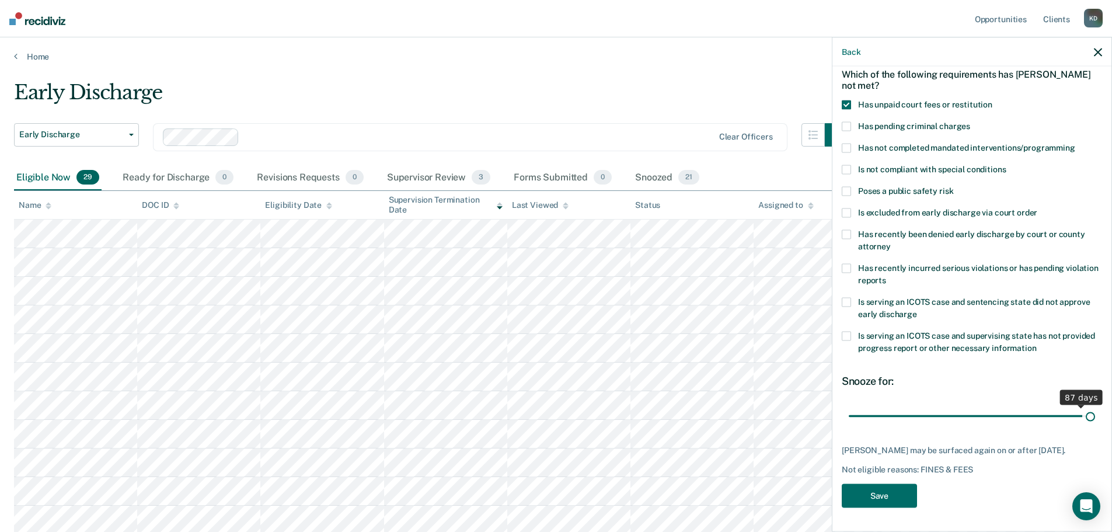
drag, startPoint x: 928, startPoint y: 407, endPoint x: 1091, endPoint y: 405, distance: 162.2
type input "90"
click at [1091, 406] on input "range" at bounding box center [971, 416] width 246 height 20
click at [888, 496] on button "Save" at bounding box center [878, 496] width 75 height 24
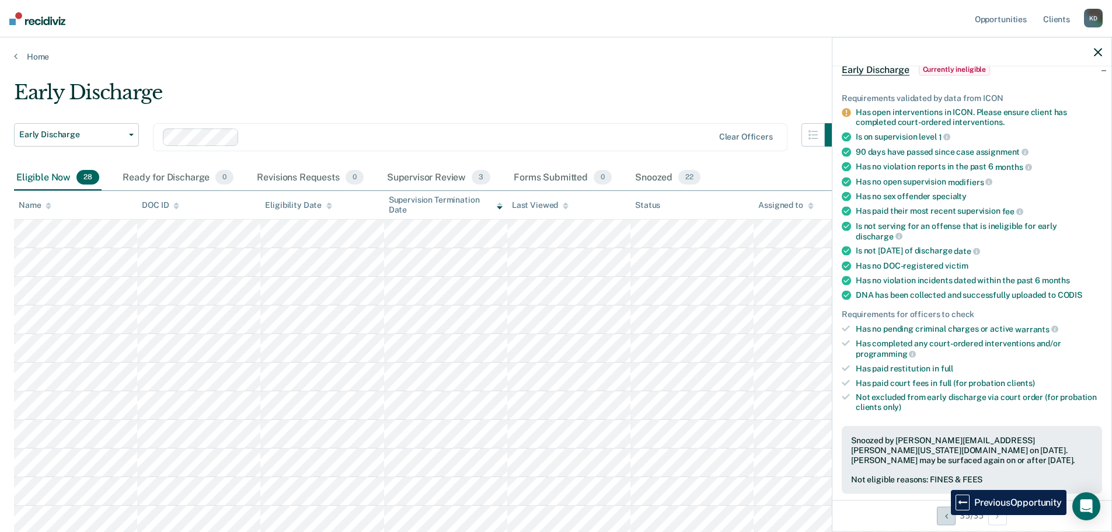
click at [942, 515] on button "Previous Opportunity" at bounding box center [946, 515] width 19 height 19
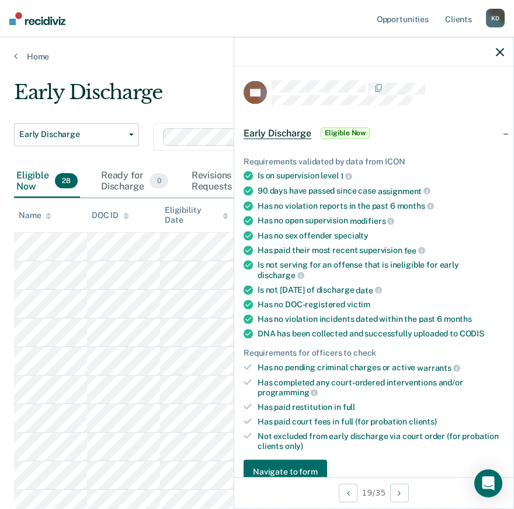
scroll to position [292, 0]
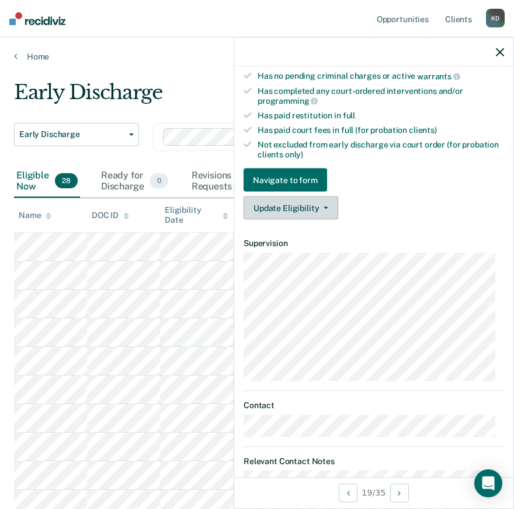
click at [300, 201] on button "Update Eligibility" at bounding box center [290, 208] width 95 height 23
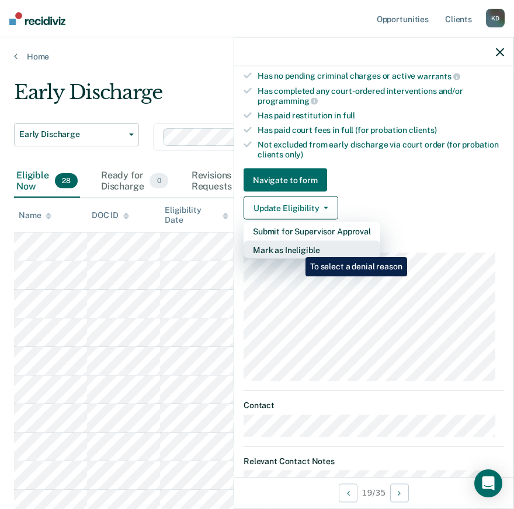
click at [296, 249] on button "Mark as Ineligible" at bounding box center [311, 250] width 137 height 19
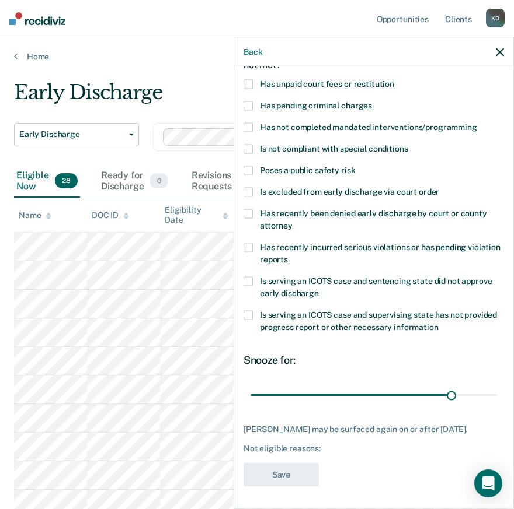
click at [253, 86] on label "Has unpaid court fees or restitution" at bounding box center [373, 86] width 260 height 12
click at [394, 80] on input "Has unpaid court fees or restitution" at bounding box center [394, 80] width 0 height 0
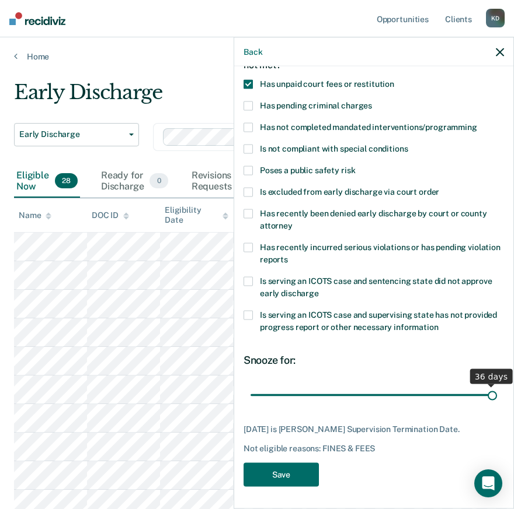
drag, startPoint x: 444, startPoint y: 394, endPoint x: 494, endPoint y: 394, distance: 49.6
type input "36"
click at [494, 394] on input "range" at bounding box center [373, 395] width 246 height 20
click at [271, 471] on button "Save" at bounding box center [280, 475] width 75 height 24
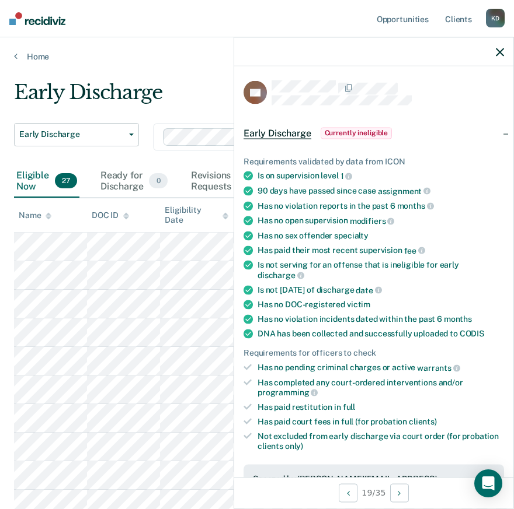
scroll to position [292, 0]
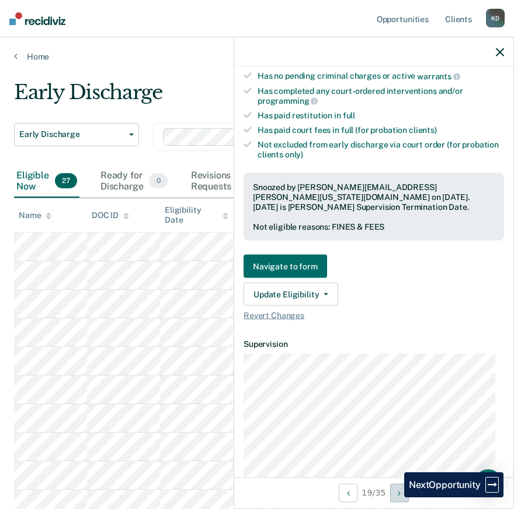
click at [395, 498] on button "Next Opportunity" at bounding box center [399, 493] width 19 height 19
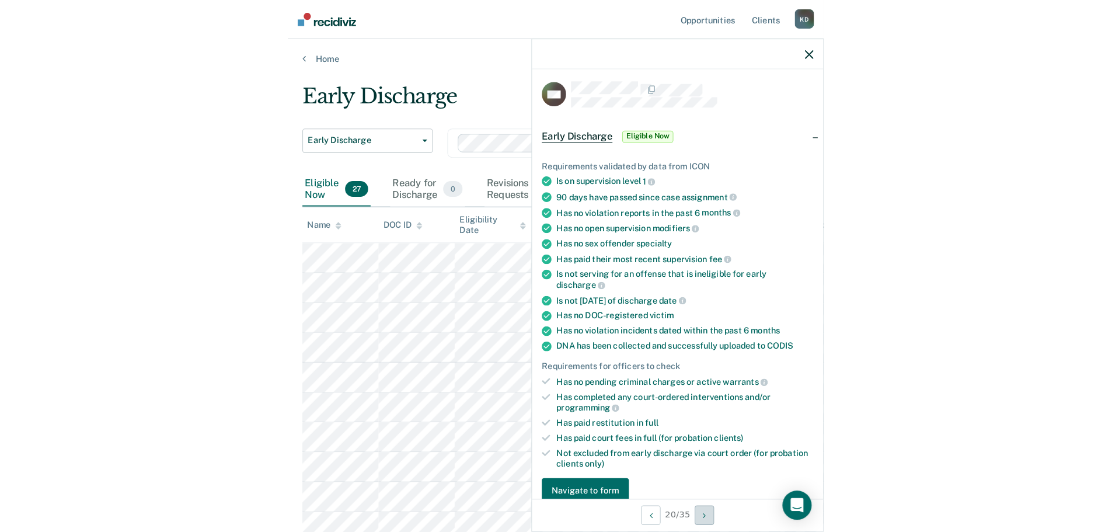
scroll to position [0, 0]
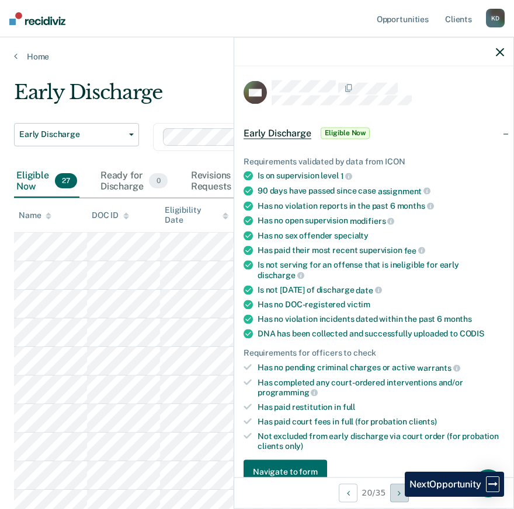
click at [396, 497] on button "Next Opportunity" at bounding box center [399, 493] width 19 height 19
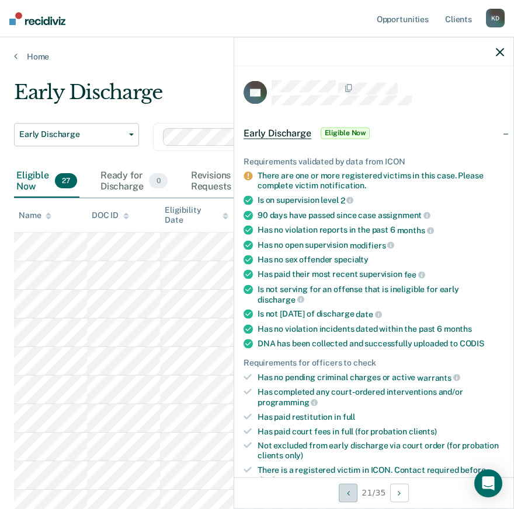
click at [347, 493] on icon "Previous Opportunity" at bounding box center [348, 493] width 3 height 8
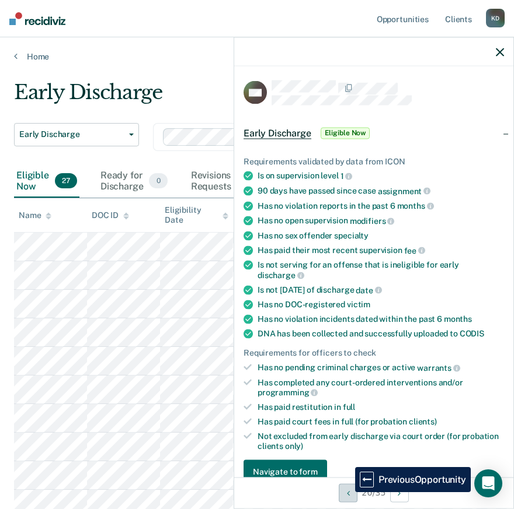
click at [347, 493] on icon "Previous Opportunity" at bounding box center [348, 493] width 3 height 8
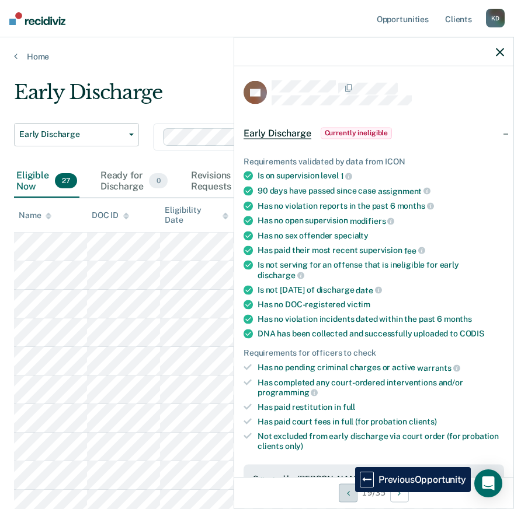
click at [347, 493] on icon "Previous Opportunity" at bounding box center [348, 493] width 3 height 8
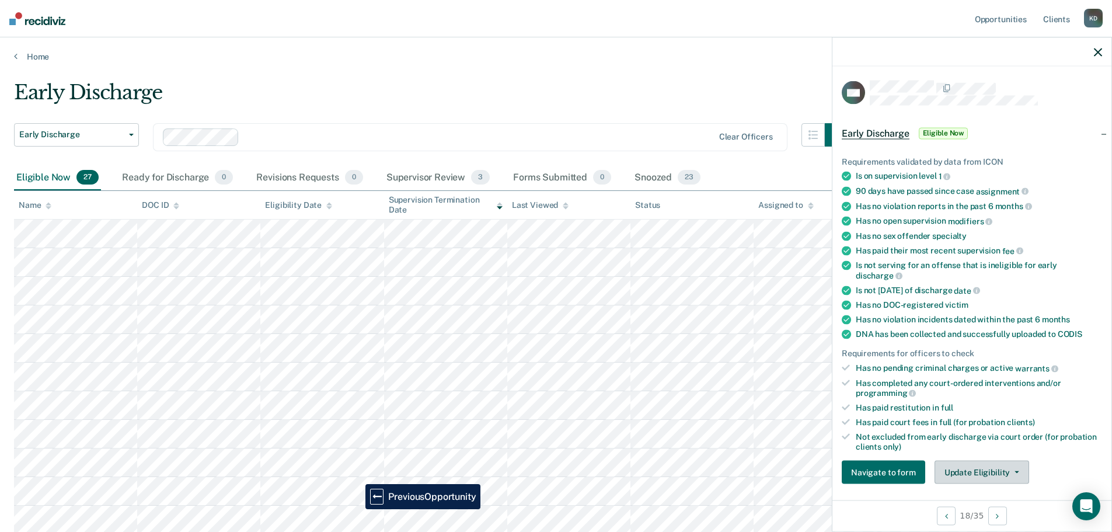
click at [963, 467] on button "Update Eligibility" at bounding box center [981, 471] width 95 height 23
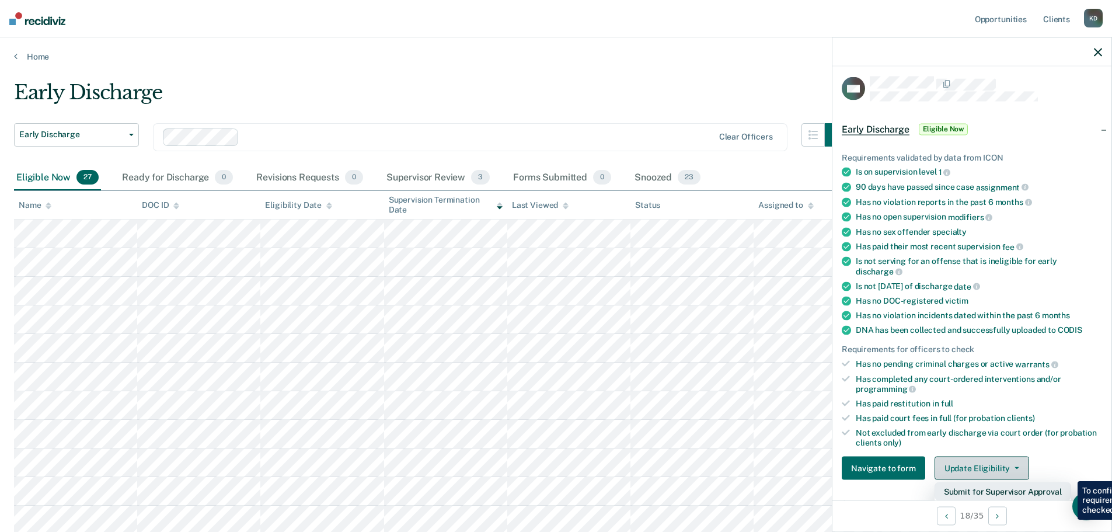
scroll to position [62, 0]
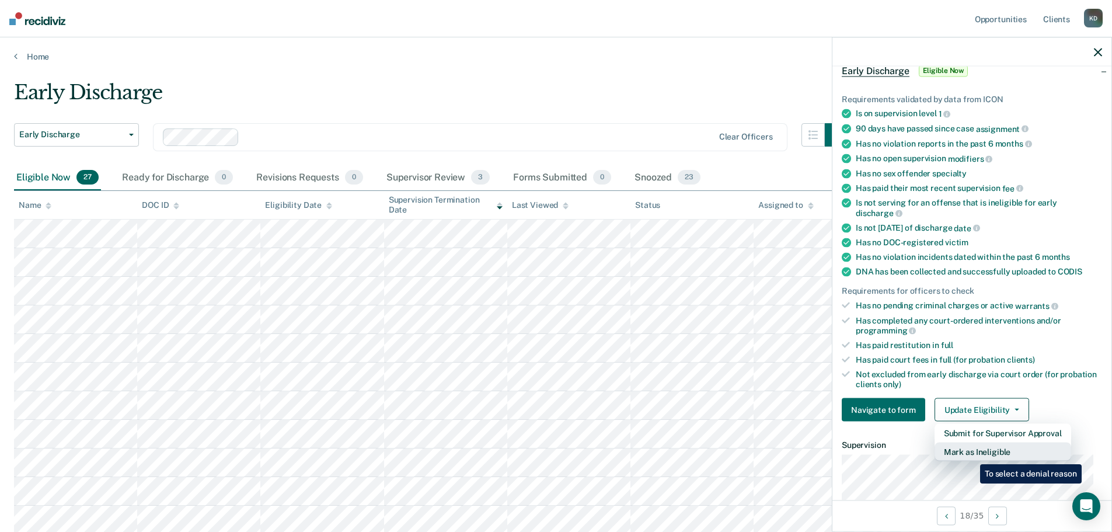
click at [971, 455] on button "Mark as Ineligible" at bounding box center [1002, 451] width 137 height 19
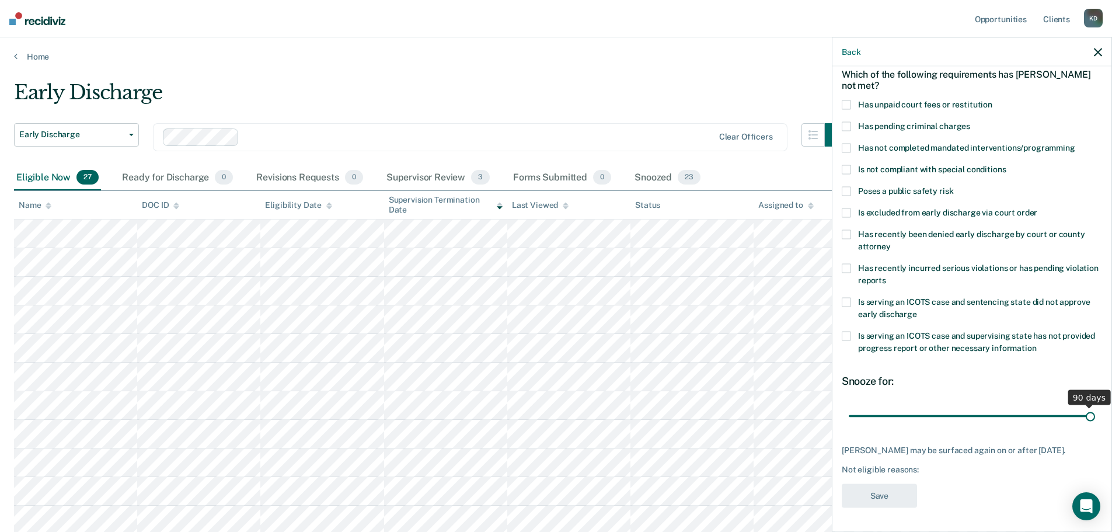
drag, startPoint x: 927, startPoint y: 408, endPoint x: 1089, endPoint y: 414, distance: 162.3
type input "90"
click at [1089, 414] on input "range" at bounding box center [971, 416] width 246 height 20
click at [850, 100] on span at bounding box center [845, 104] width 9 height 9
click at [992, 100] on input "Has unpaid court fees or restitution" at bounding box center [992, 100] width 0 height 0
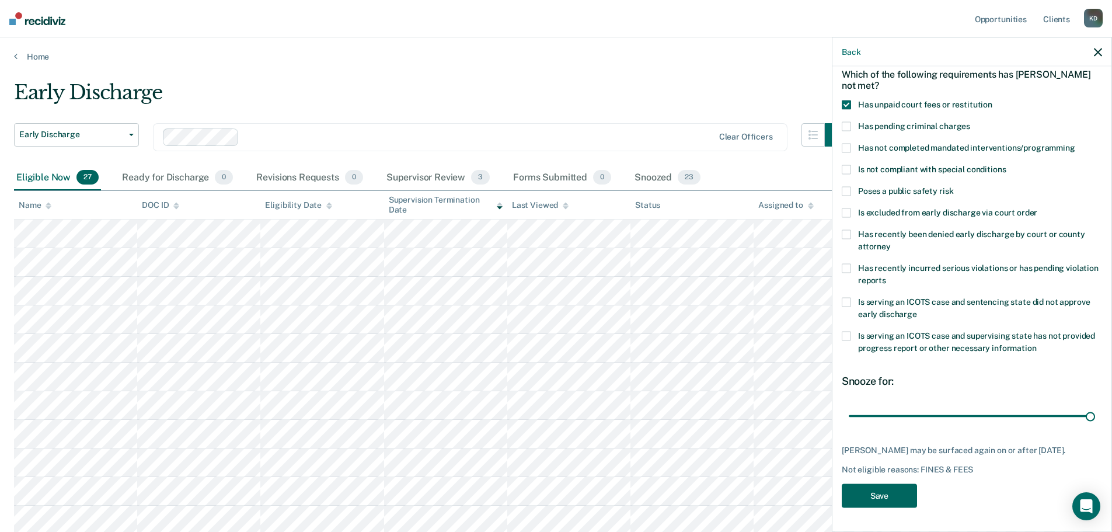
click at [880, 494] on button "Save" at bounding box center [878, 496] width 75 height 24
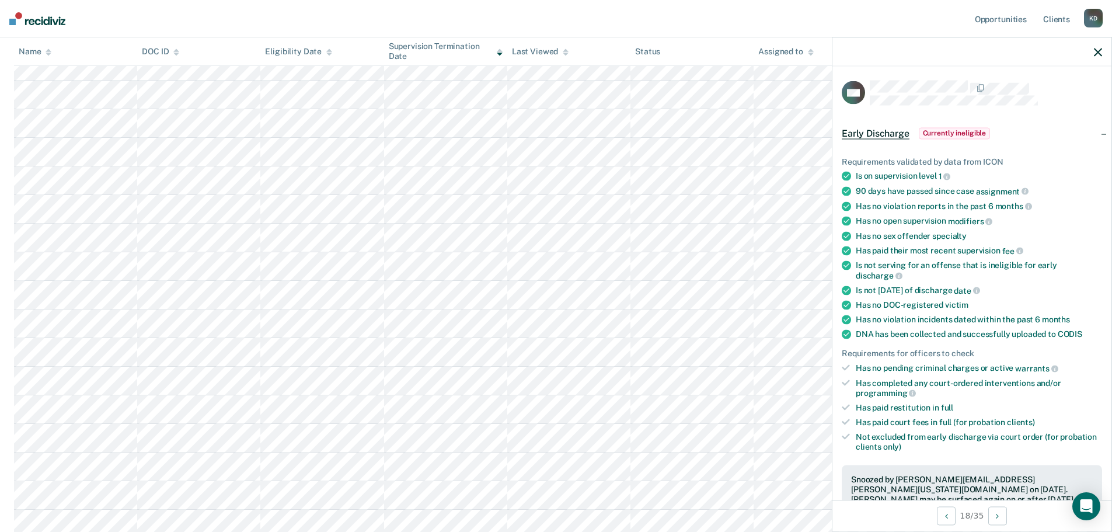
scroll to position [0, 0]
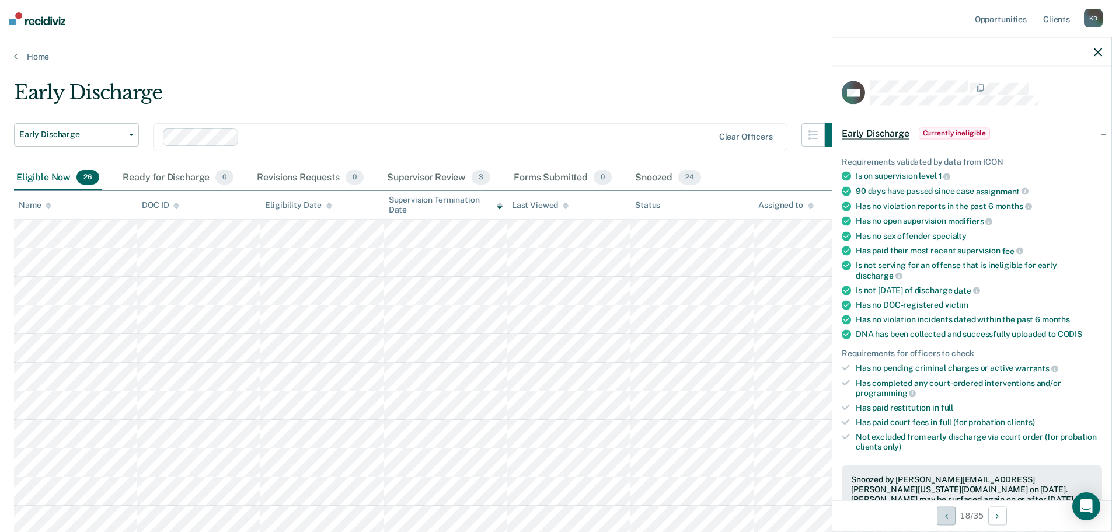
click at [948, 514] on button "Previous Opportunity" at bounding box center [946, 515] width 19 height 19
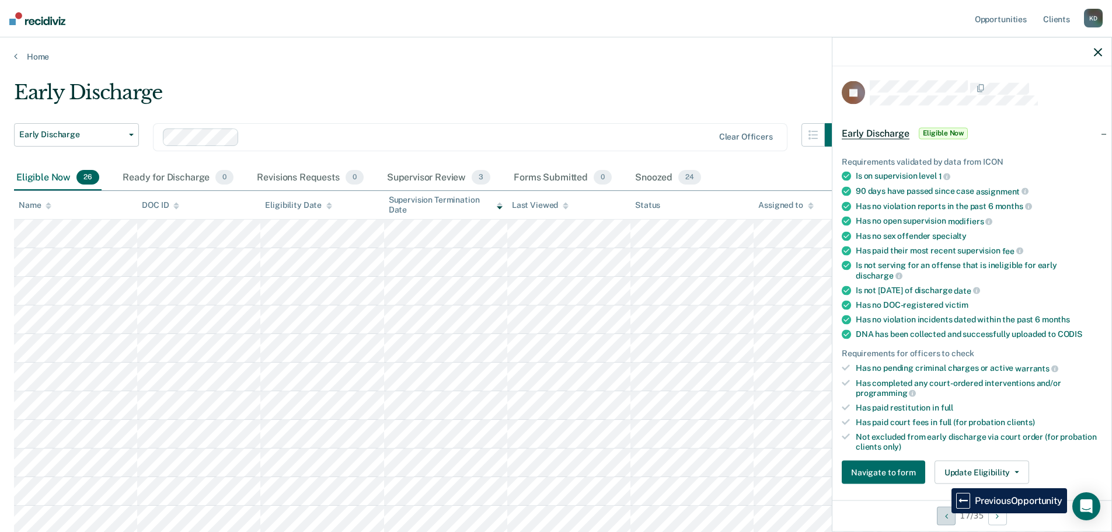
click at [943, 514] on button "Previous Opportunity" at bounding box center [946, 515] width 19 height 19
click at [943, 513] on button "Previous Opportunity" at bounding box center [946, 515] width 19 height 19
click at [951, 518] on button "Previous Opportunity" at bounding box center [946, 515] width 19 height 19
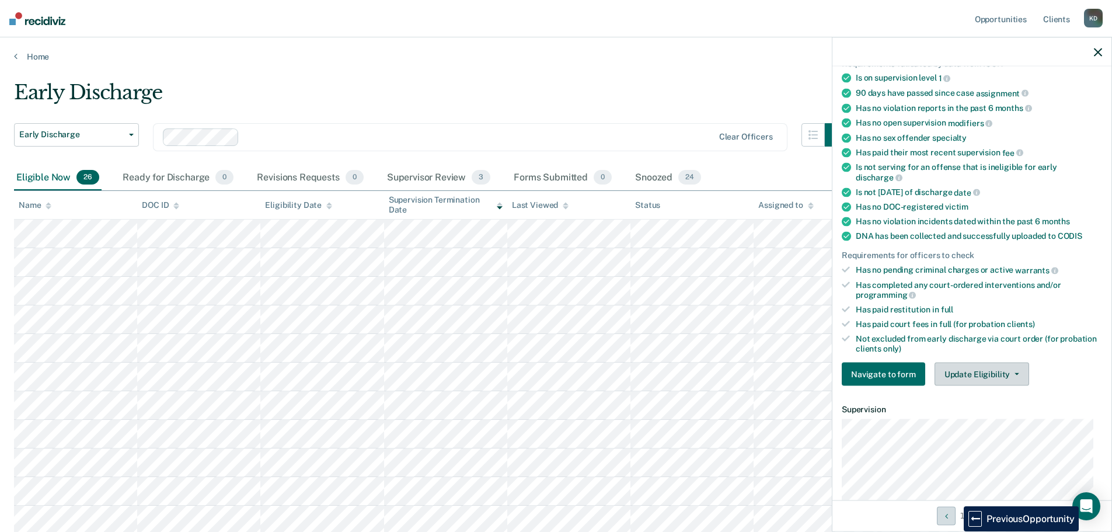
scroll to position [117, 0]
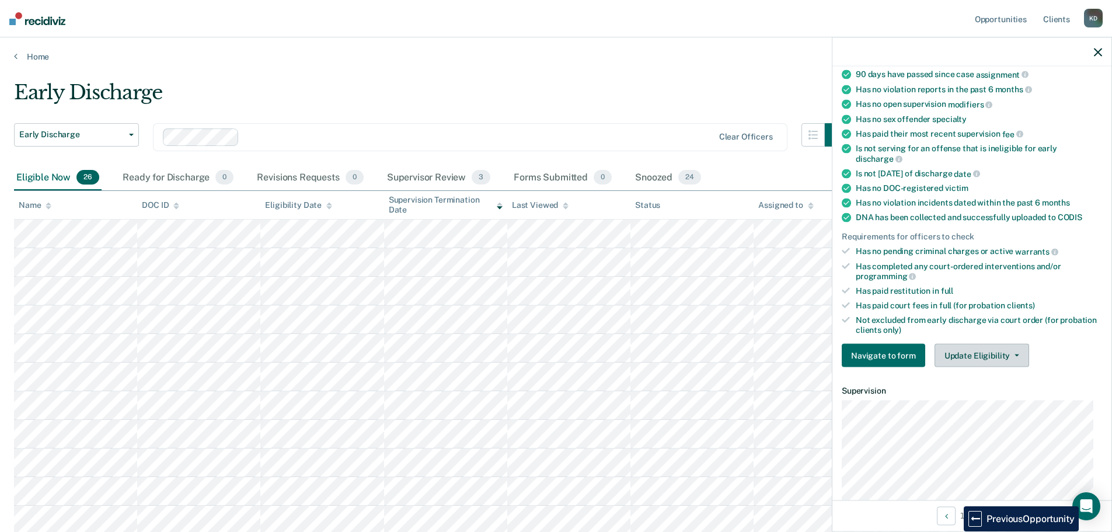
click at [982, 361] on button "Update Eligibility" at bounding box center [981, 355] width 95 height 23
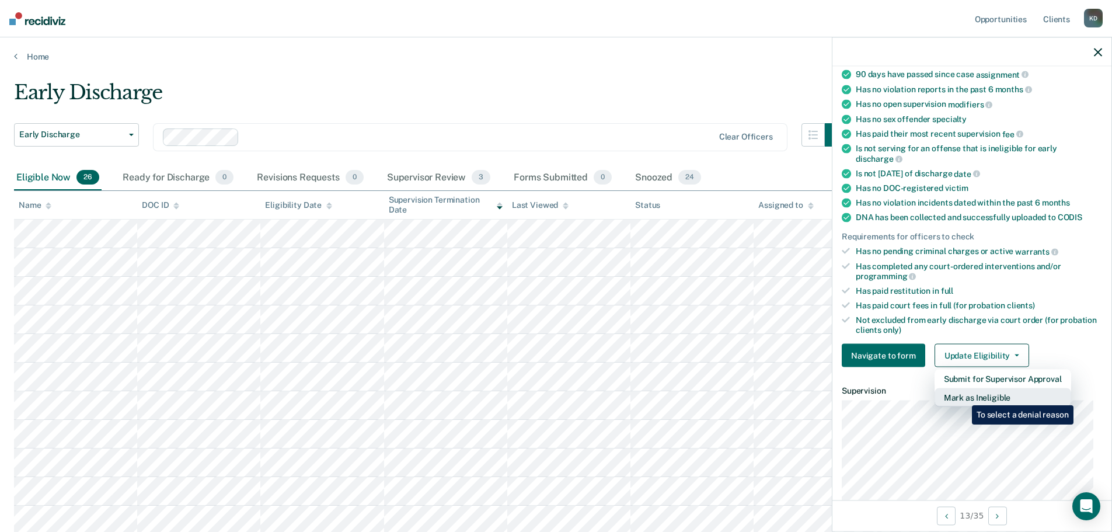
click at [963, 396] on button "Mark as Ineligible" at bounding box center [1002, 397] width 137 height 19
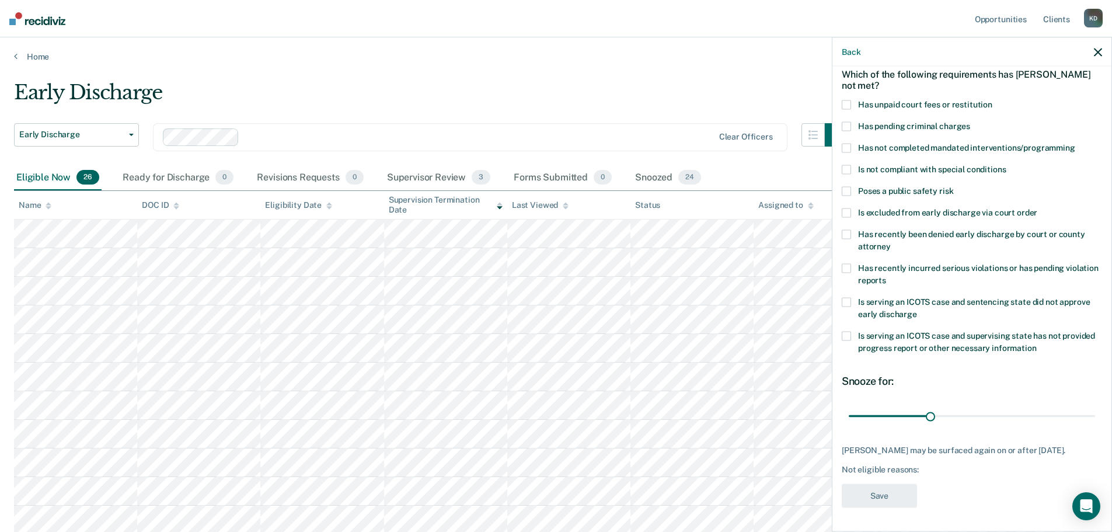
scroll to position [58, 0]
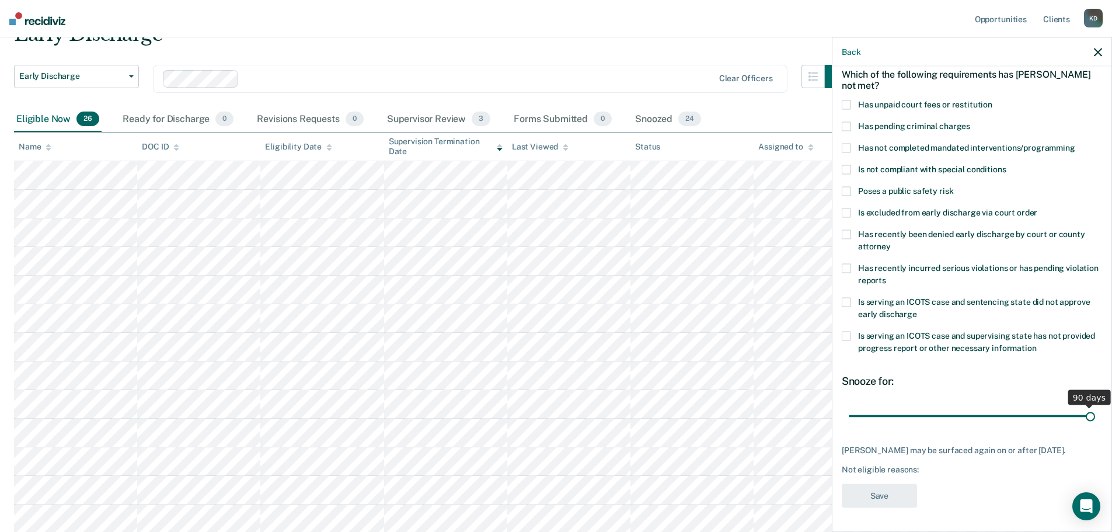
drag, startPoint x: 927, startPoint y: 410, endPoint x: 1120, endPoint y: 410, distance: 193.2
type input "90"
click at [1095, 410] on input "range" at bounding box center [971, 416] width 246 height 20
click at [852, 100] on label "Has unpaid court fees or restitution" at bounding box center [971, 106] width 260 height 12
click at [992, 100] on input "Has unpaid court fees or restitution" at bounding box center [992, 100] width 0 height 0
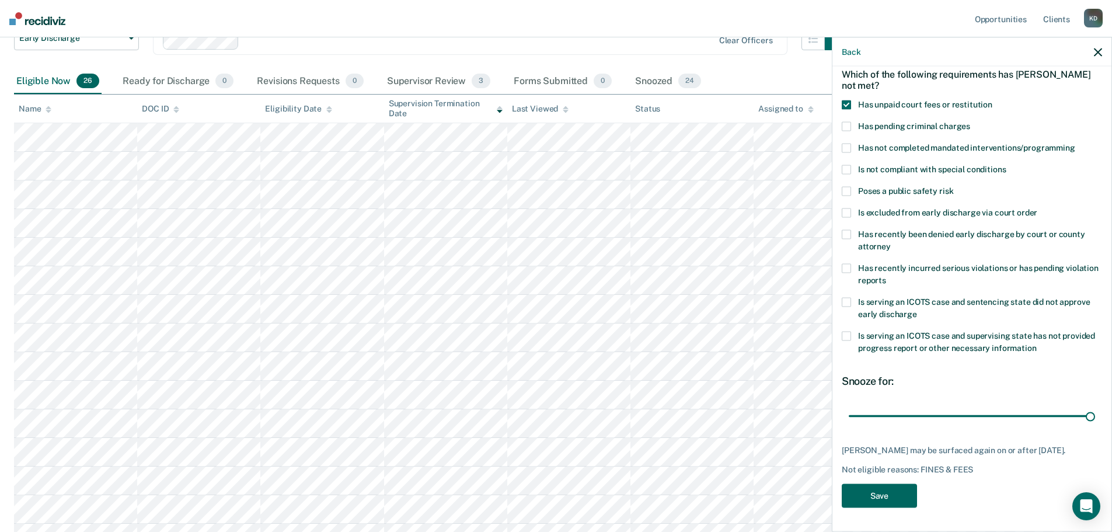
scroll to position [117, 0]
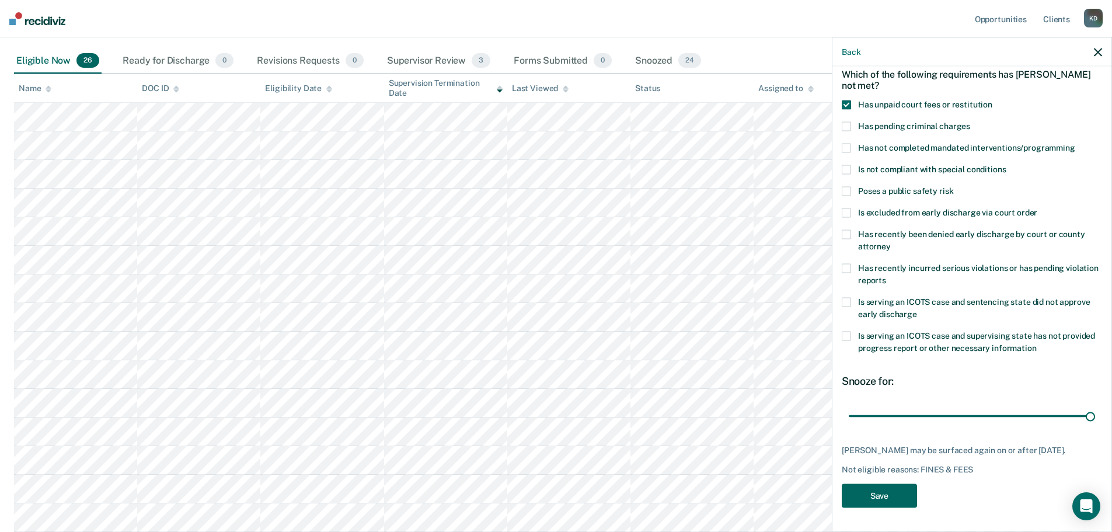
click at [877, 493] on button "Save" at bounding box center [878, 496] width 75 height 24
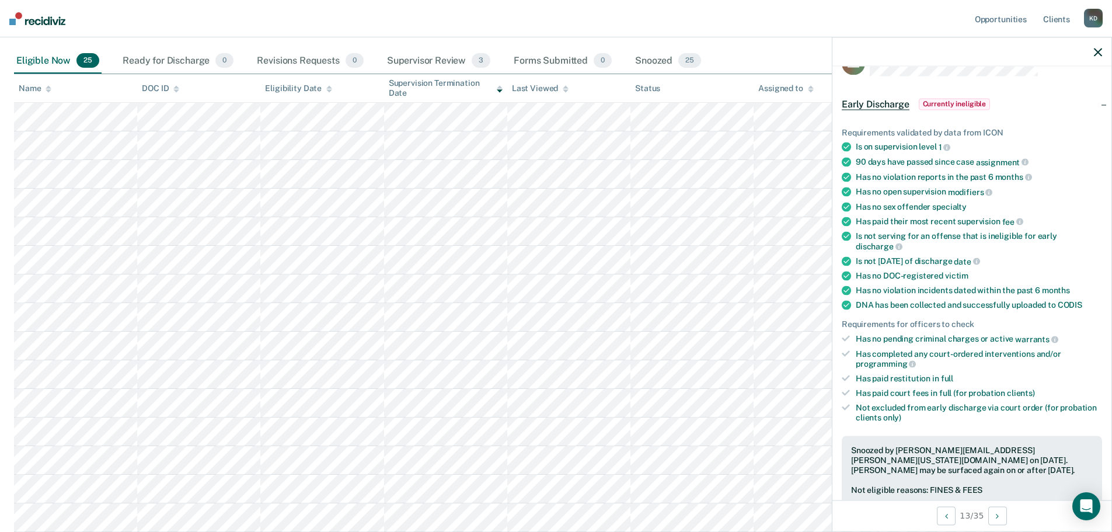
scroll to position [0, 0]
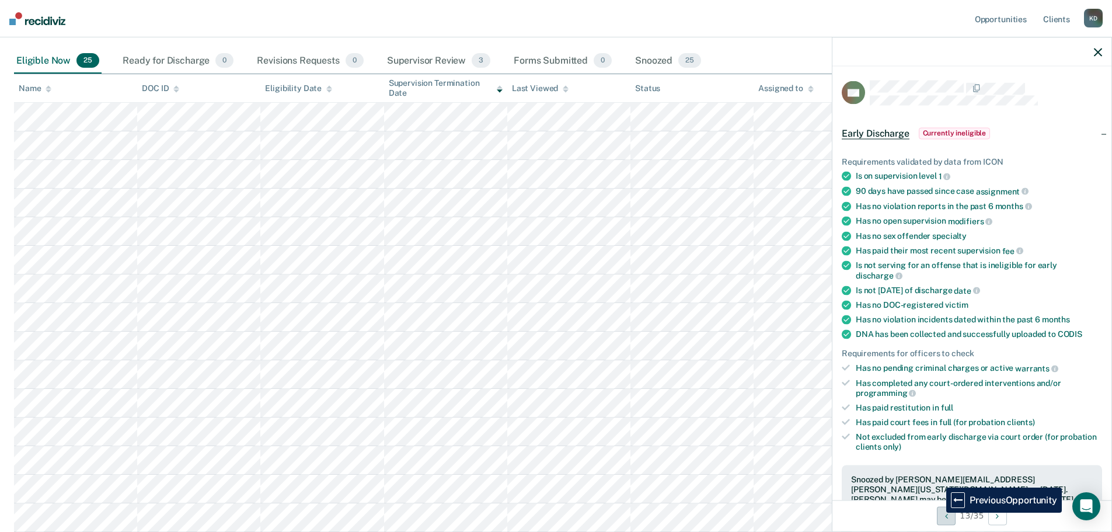
click at [938, 512] on button "Previous Opportunity" at bounding box center [946, 515] width 19 height 19
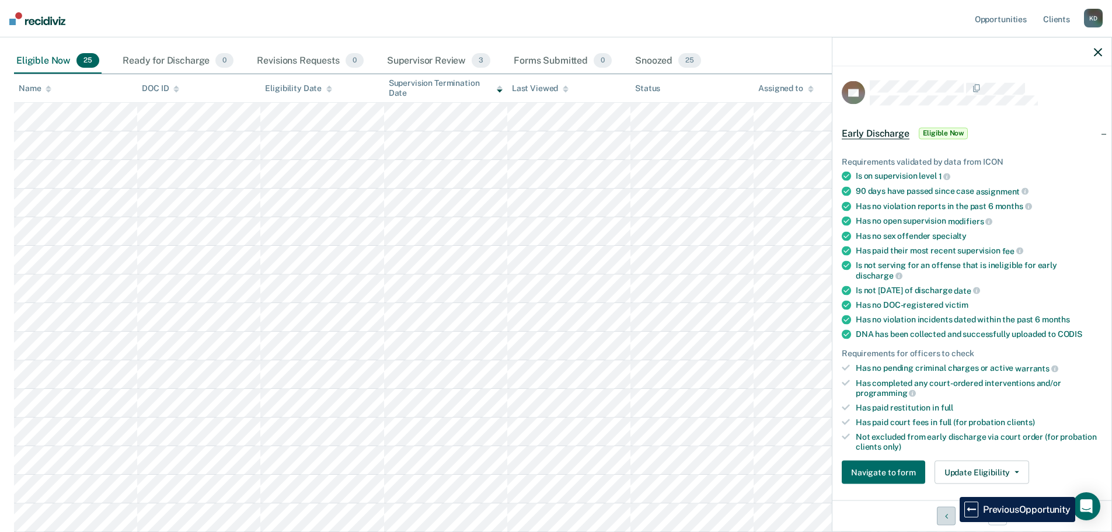
click at [951, 522] on button "Previous Opportunity" at bounding box center [946, 515] width 19 height 19
click at [945, 516] on icon "Previous Opportunity" at bounding box center [946, 515] width 3 height 8
click at [952, 516] on button "Previous Opportunity" at bounding box center [946, 515] width 19 height 19
click at [947, 519] on icon "Previous Opportunity" at bounding box center [948, 515] width 3 height 8
click at [947, 516] on icon "Previous Opportunity" at bounding box center [948, 515] width 3 height 8
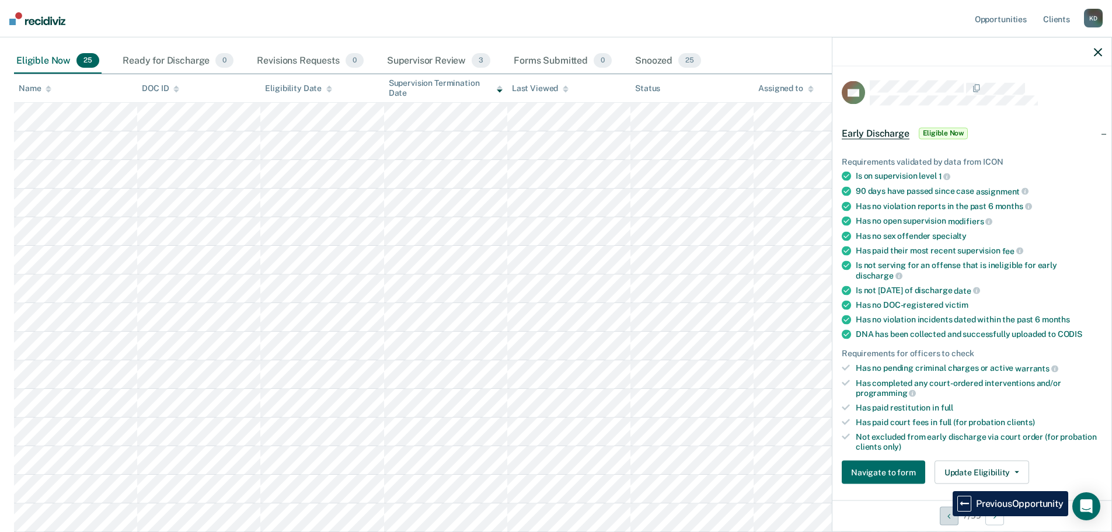
click at [944, 516] on button "Previous Opportunity" at bounding box center [948, 515] width 19 height 19
